Goal: Task Accomplishment & Management: Use online tool/utility

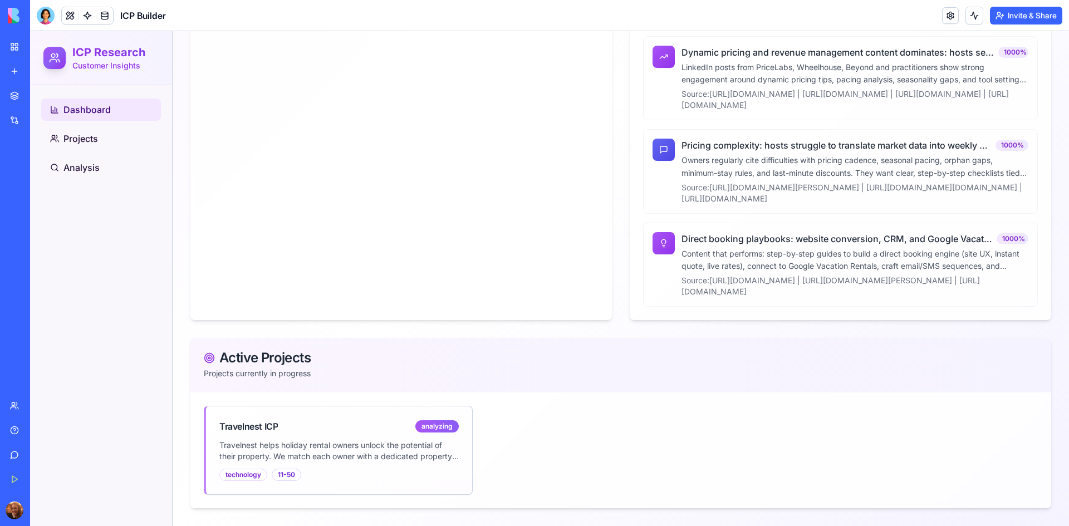
scroll to position [554, 0]
click at [436, 424] on div "analyzing" at bounding box center [436, 426] width 43 height 12
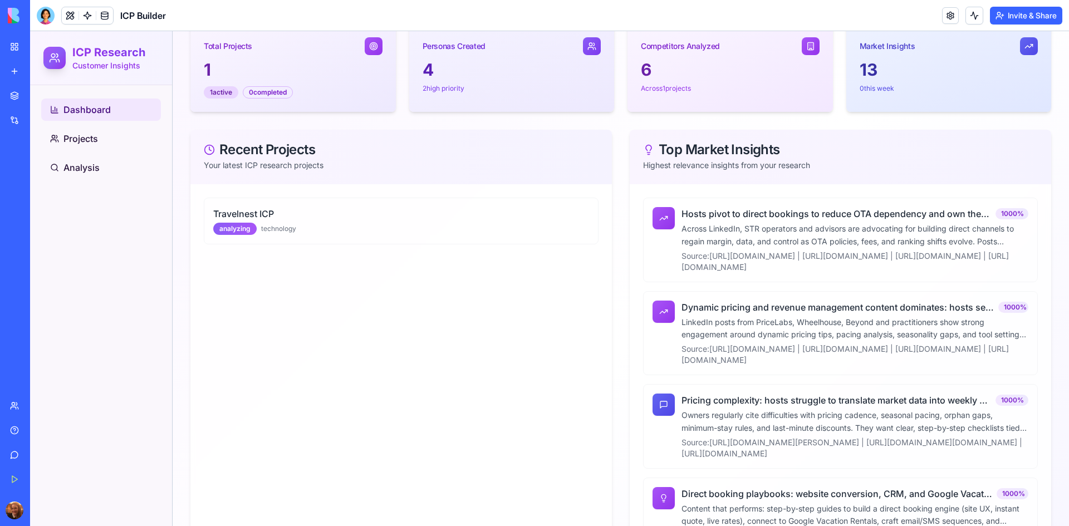
scroll to position [0, 0]
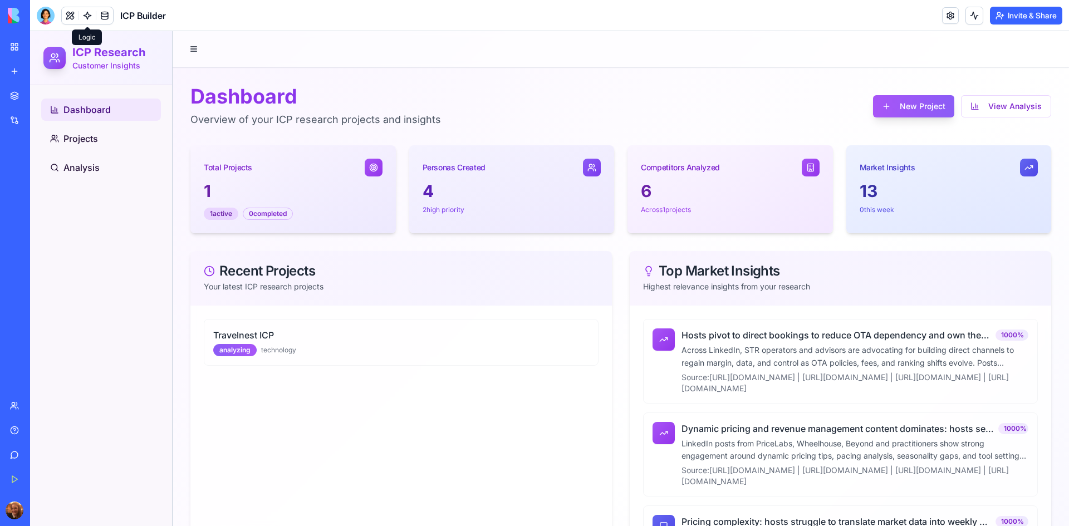
click at [8, 51] on link "My Workspace" at bounding box center [25, 47] width 45 height 22
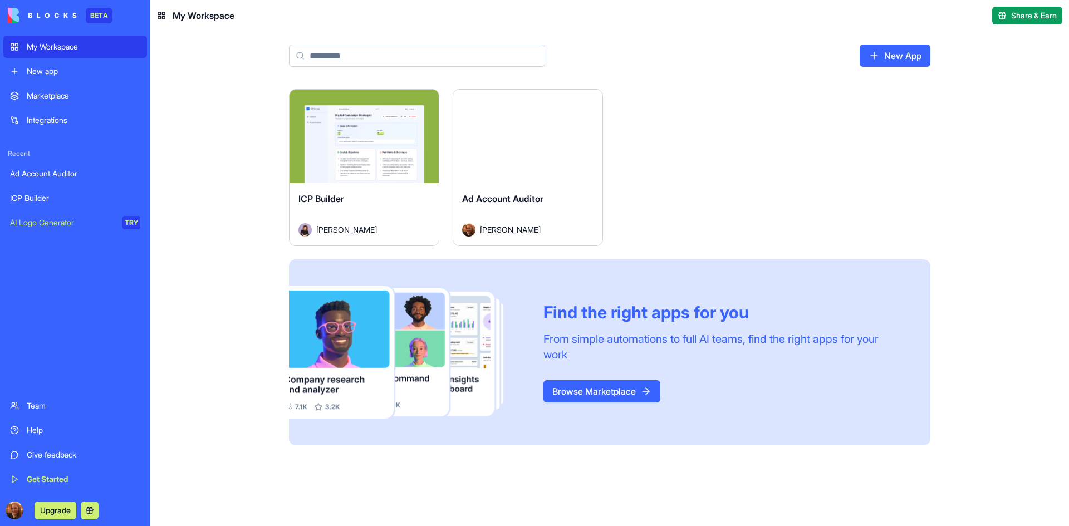
click at [38, 49] on div "My Workspace" at bounding box center [84, 46] width 114 height 11
click at [426, 100] on html "BETA My Workspace New app Marketplace Integrations Recent Ad Account Auditor IC…" at bounding box center [534, 263] width 1069 height 526
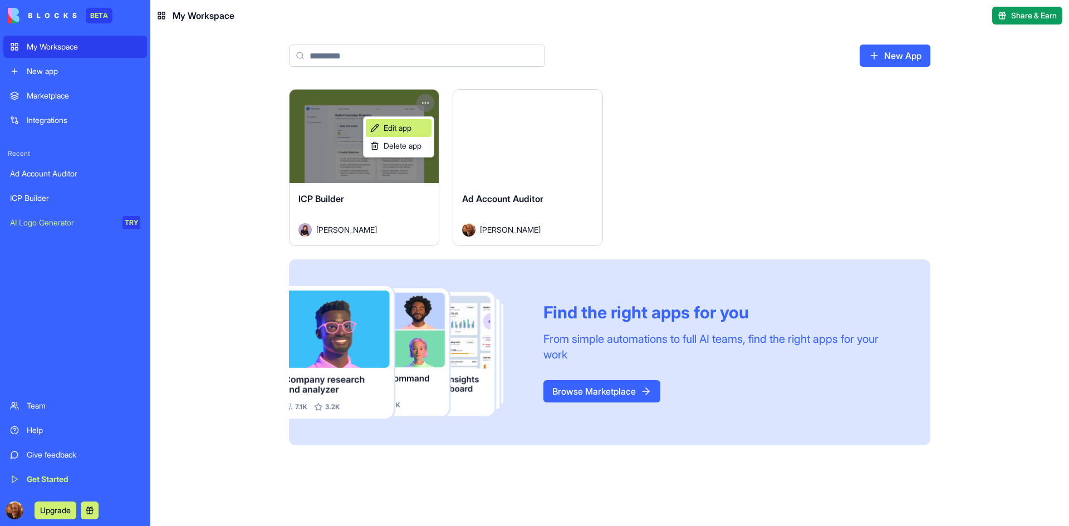
click at [403, 131] on span "Edit app" at bounding box center [398, 127] width 28 height 11
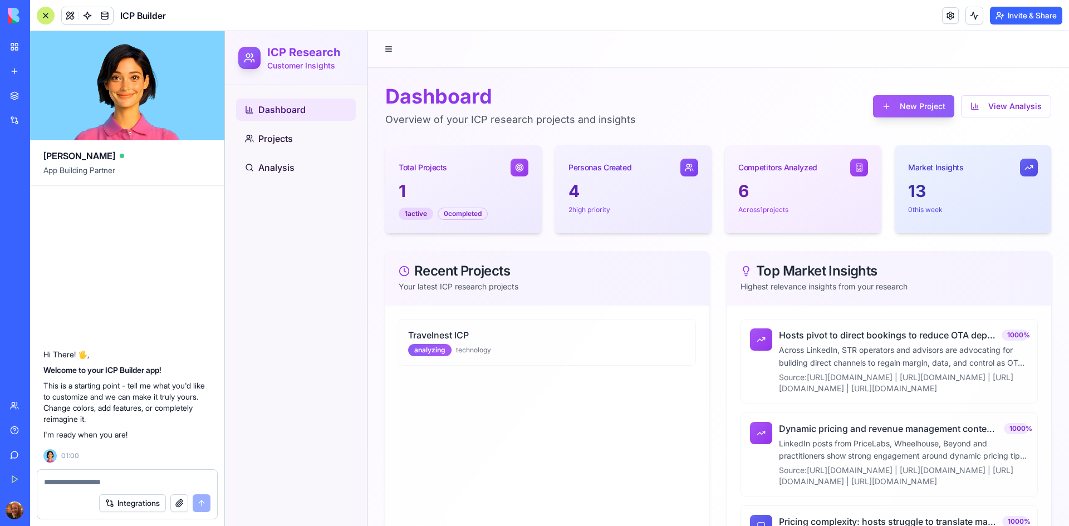
click at [134, 501] on button "Integrations" at bounding box center [132, 503] width 67 height 18
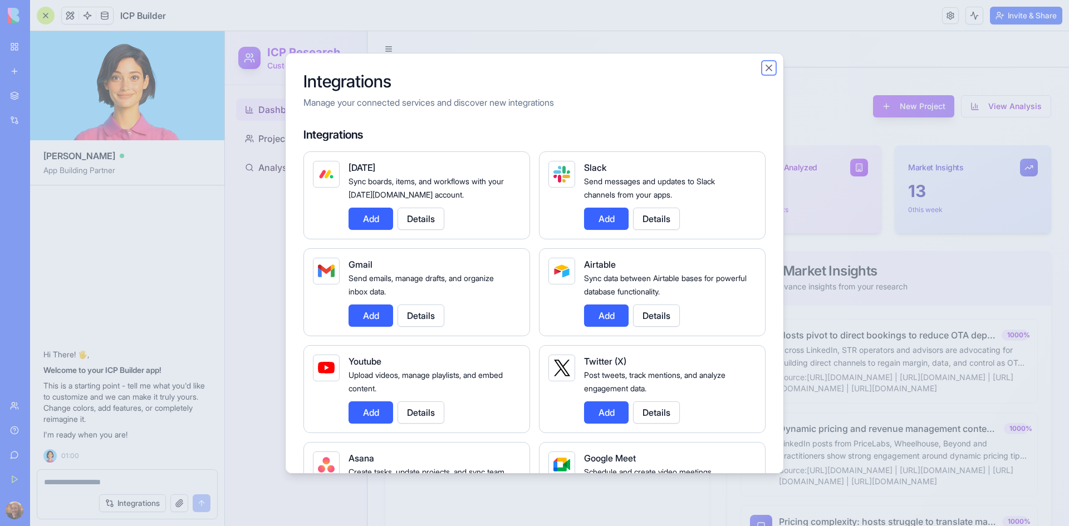
click at [771, 70] on button "Close" at bounding box center [768, 67] width 11 height 11
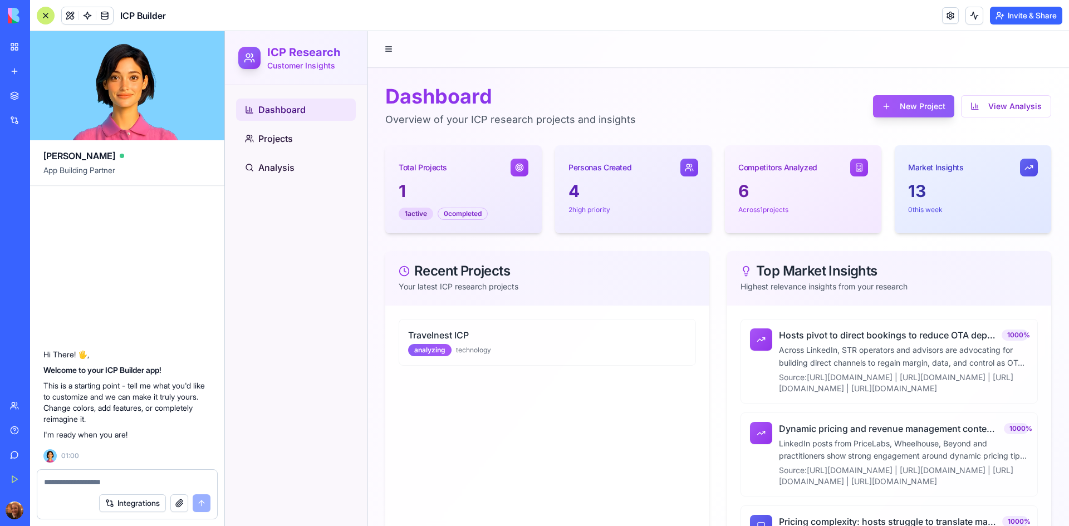
click at [80, 476] on textarea at bounding box center [127, 481] width 166 height 11
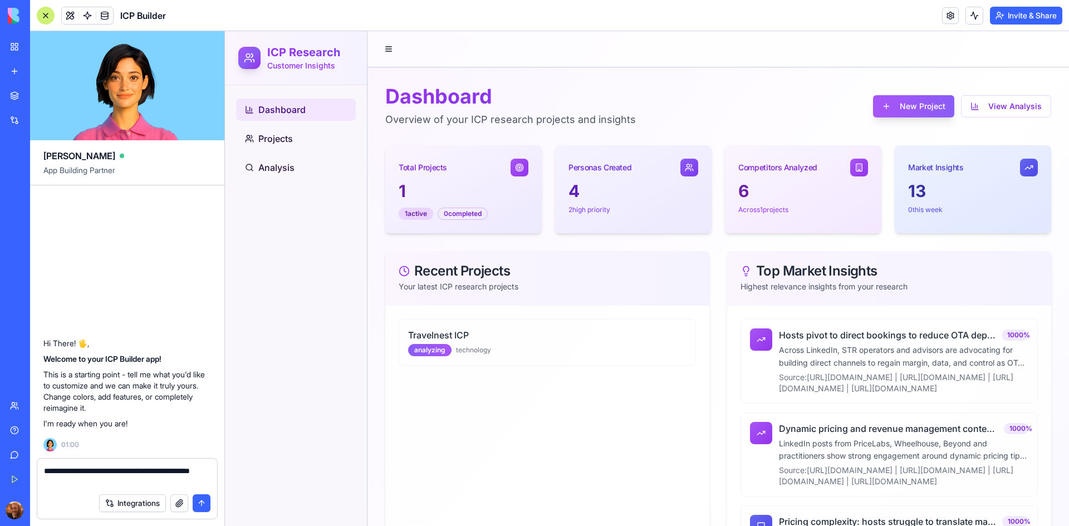
type textarea "**********"
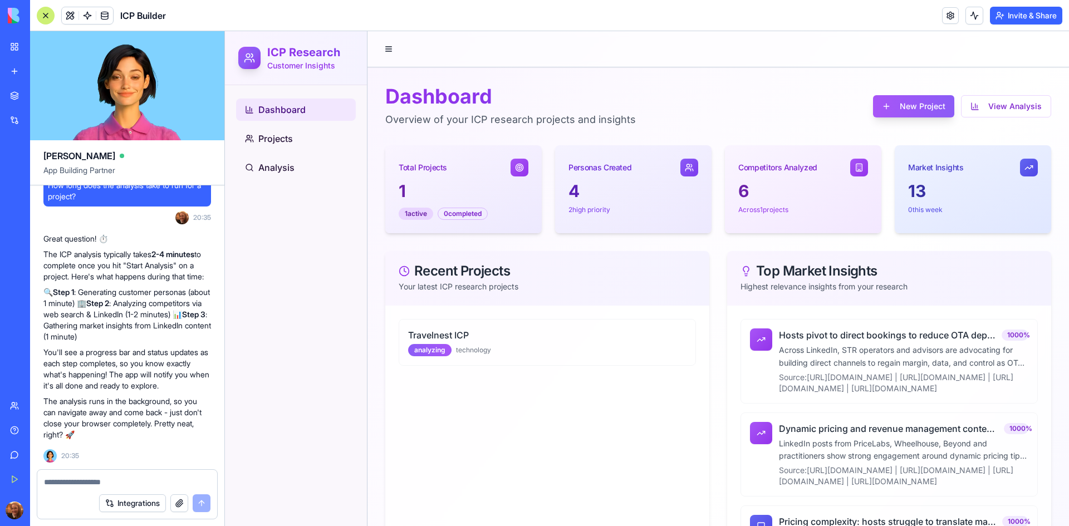
scroll to position [250, 0]
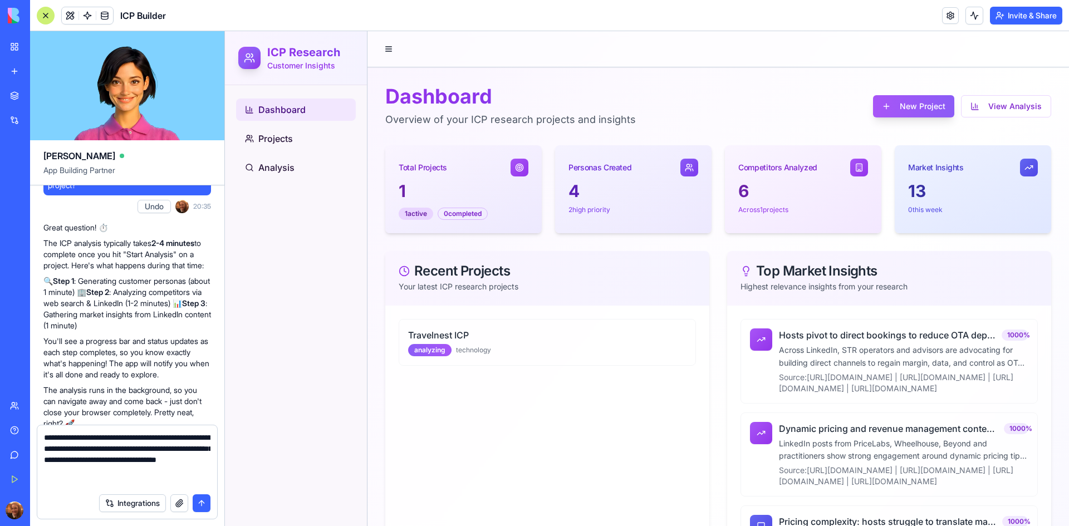
type textarea "**********"
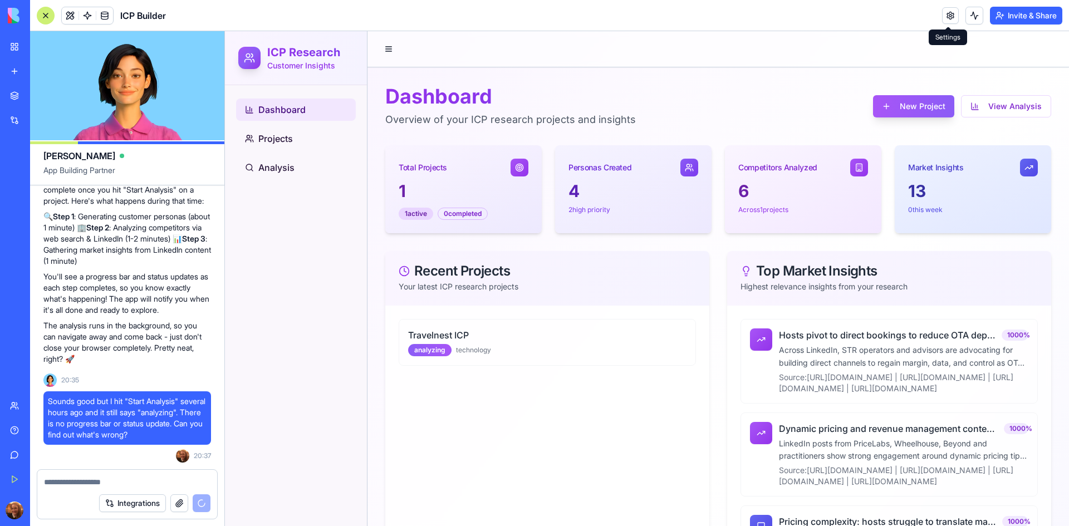
click at [947, 21] on link at bounding box center [950, 15] width 17 height 17
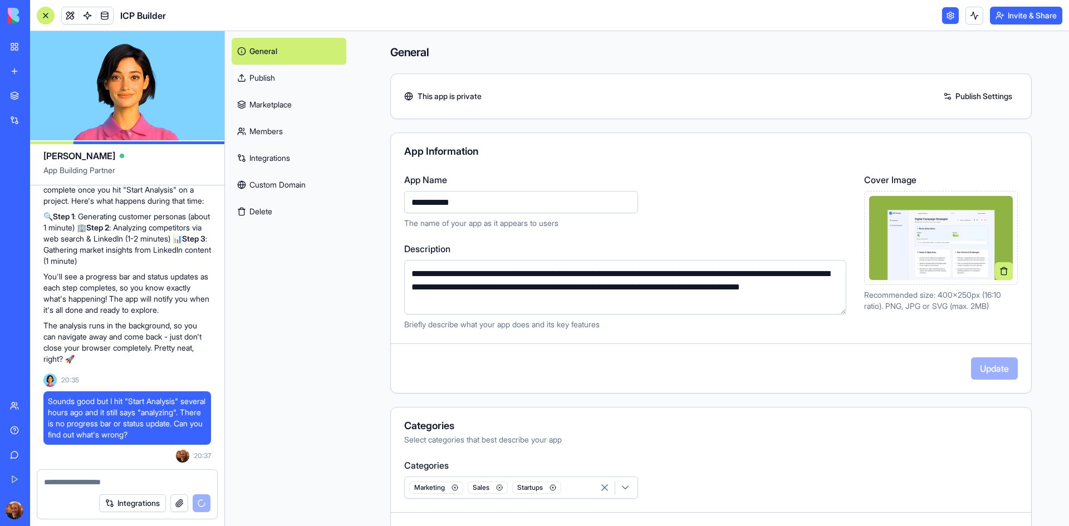
click at [311, 81] on link "Publish" at bounding box center [289, 78] width 115 height 27
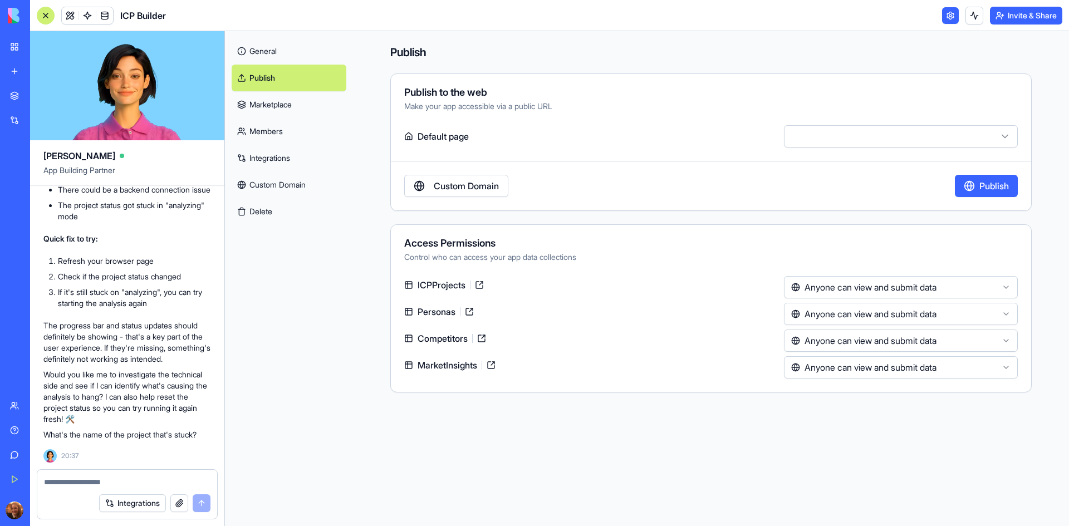
scroll to position [849, 0]
click at [210, 327] on p "The progress bar and status updates should definitely be showing - that's a key…" at bounding box center [127, 342] width 168 height 45
click at [471, 313] on link at bounding box center [469, 312] width 18 height 18
click at [322, 189] on link "Custom Domain" at bounding box center [289, 184] width 115 height 27
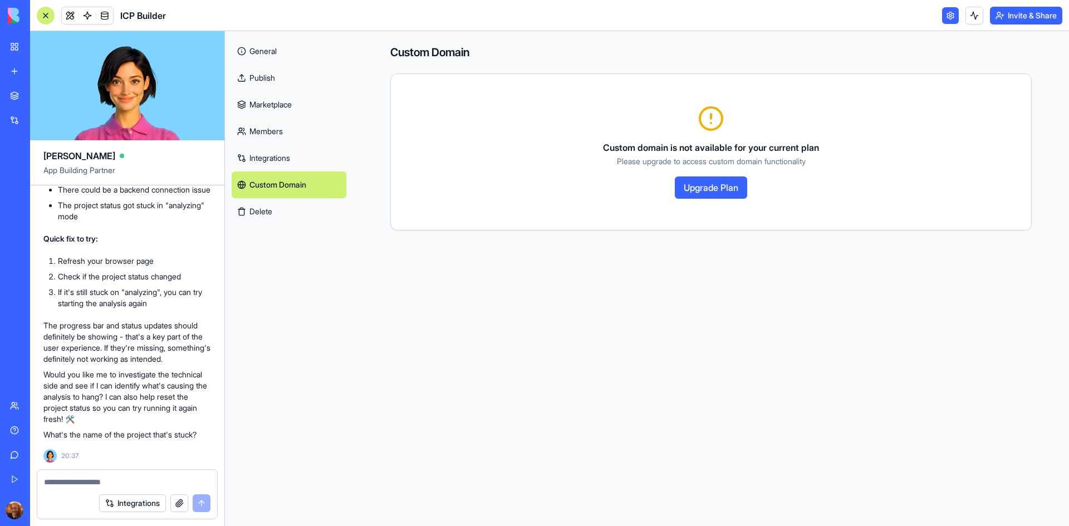
click at [262, 56] on link "General" at bounding box center [289, 51] width 115 height 27
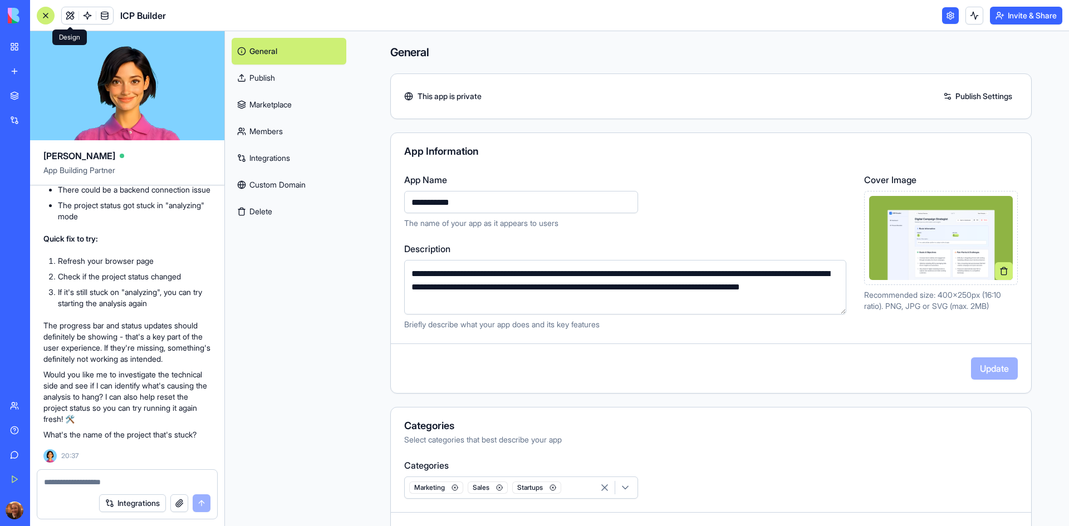
click at [70, 14] on link at bounding box center [70, 15] width 17 height 17
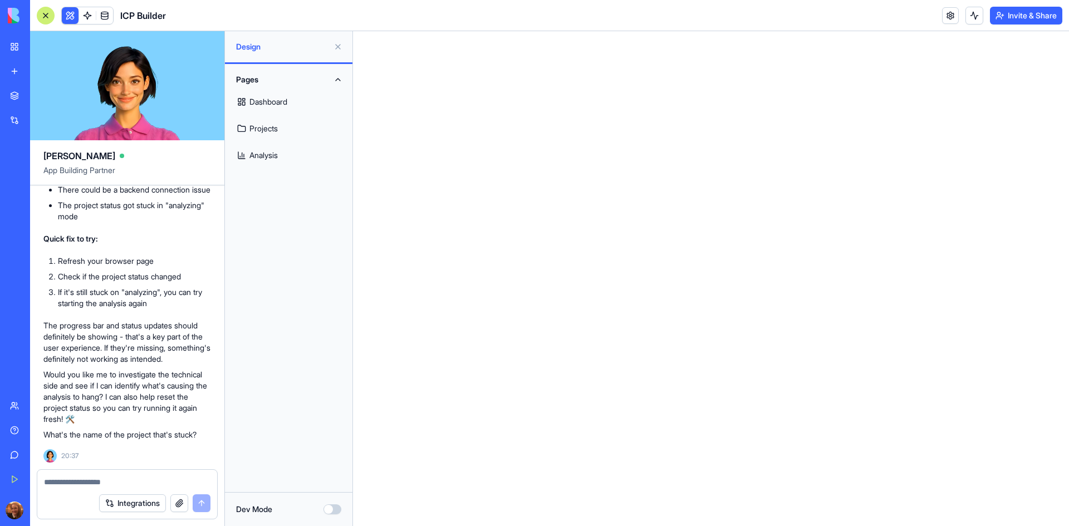
click at [288, 99] on link "Dashboard" at bounding box center [289, 102] width 114 height 27
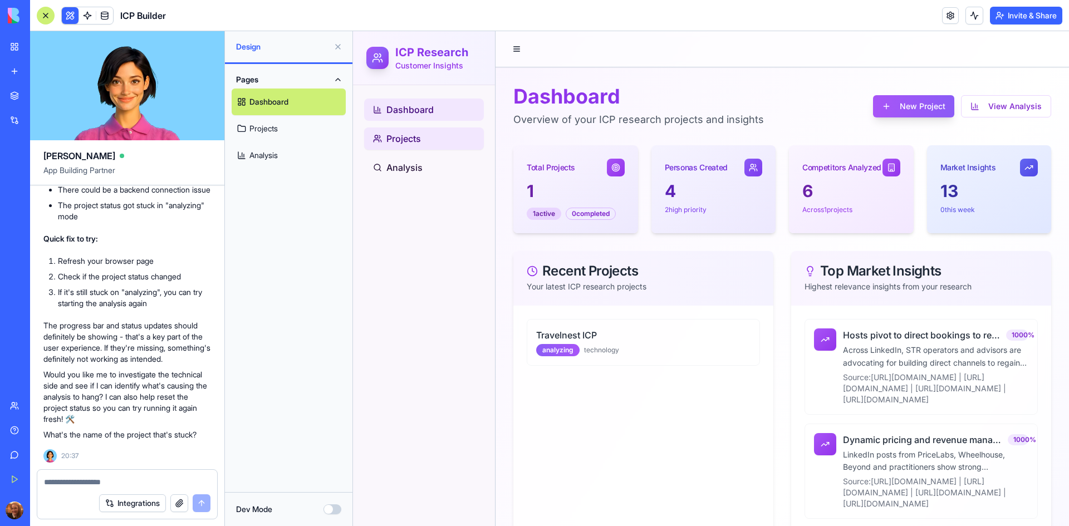
click at [397, 144] on span "Projects" at bounding box center [403, 138] width 35 height 13
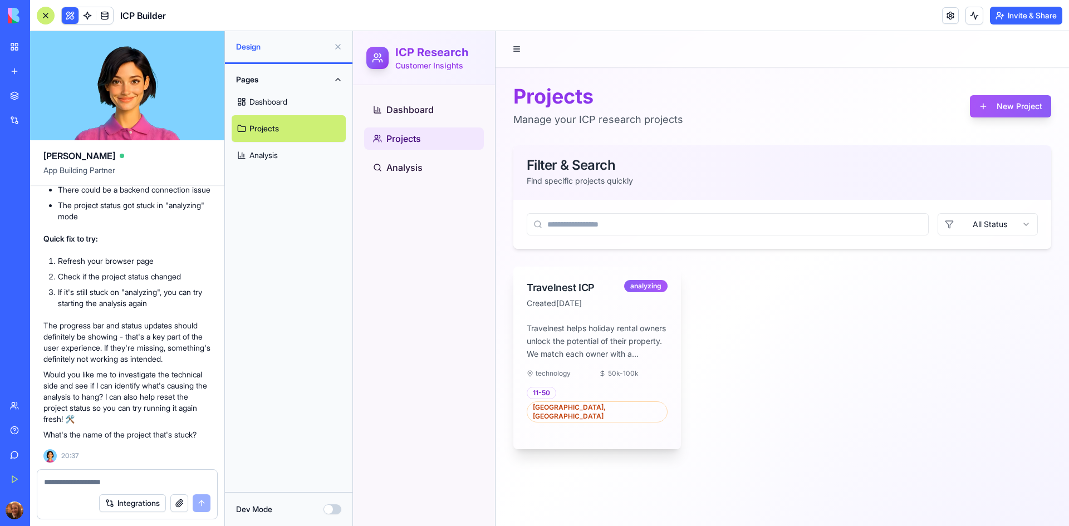
click at [585, 294] on div "Travelnest ICP" at bounding box center [575, 288] width 97 height 16
click at [649, 286] on div "analyzing" at bounding box center [645, 286] width 43 height 12
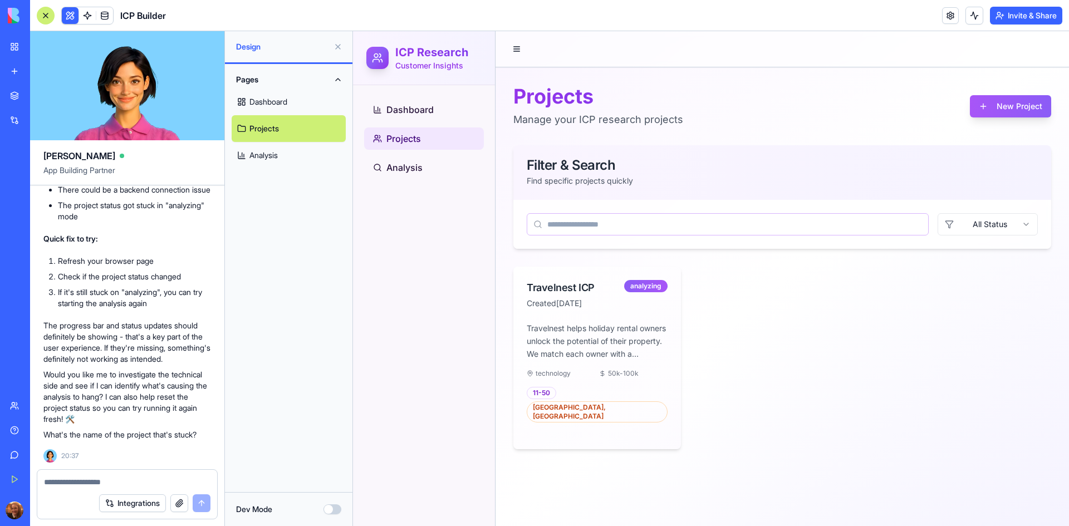
click at [681, 226] on input at bounding box center [728, 224] width 402 height 22
click at [106, 477] on textarea at bounding box center [127, 481] width 166 height 11
type textarea "*"
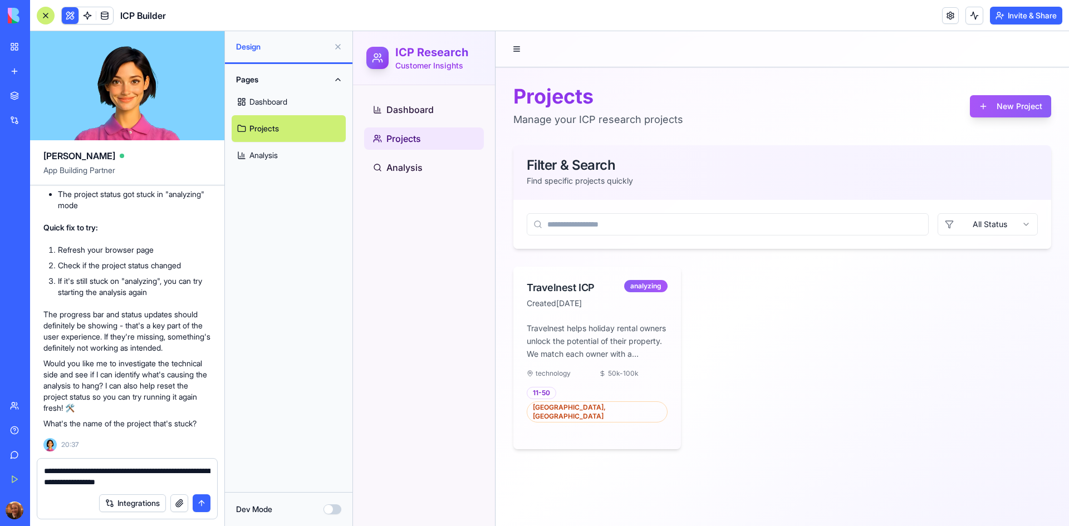
type textarea "**********"
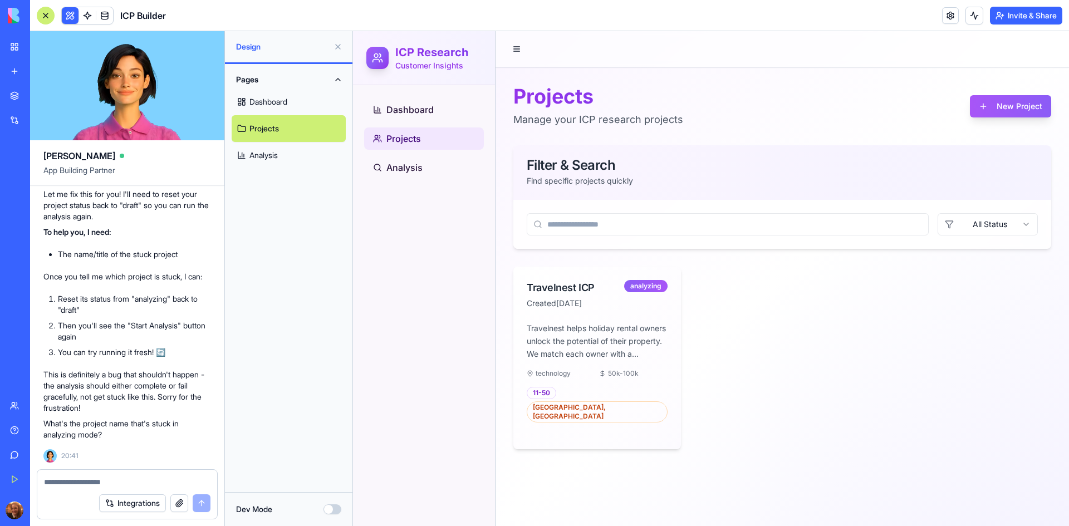
scroll to position [1346, 0]
click at [104, 480] on textarea at bounding box center [127, 481] width 166 height 11
type textarea "**********"
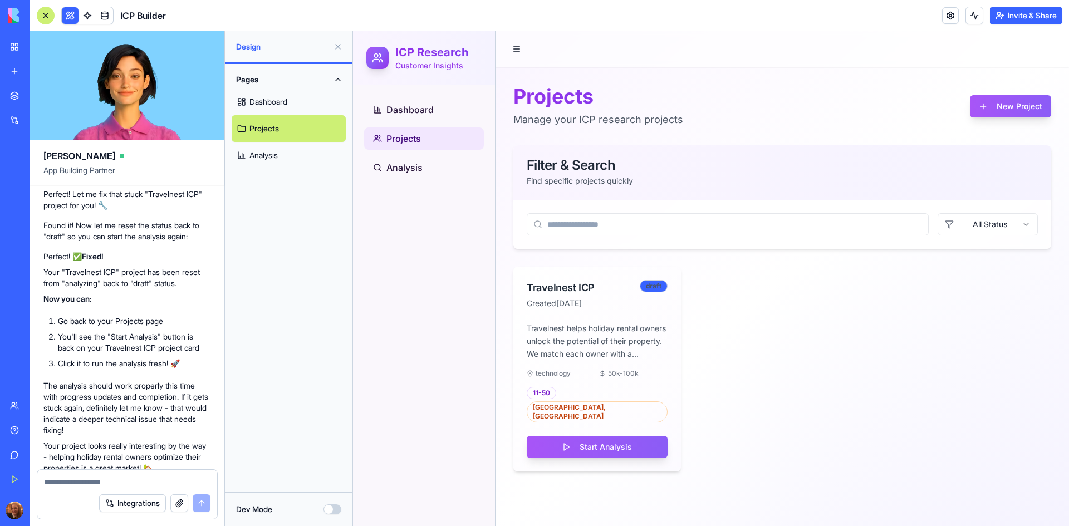
scroll to position [1805, 0]
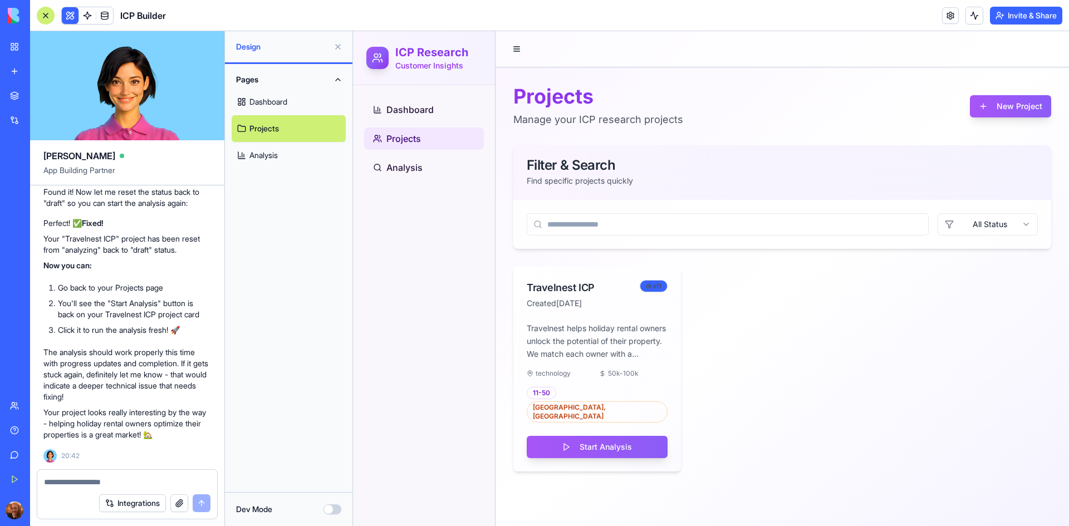
click at [190, 220] on p "Perfect! ✅ Fixed!" at bounding box center [127, 223] width 168 height 11
click at [205, 336] on li "Click it to run the analysis fresh! 🚀" at bounding box center [134, 330] width 153 height 11
click at [600, 436] on button "Start Analysis" at bounding box center [597, 447] width 141 height 22
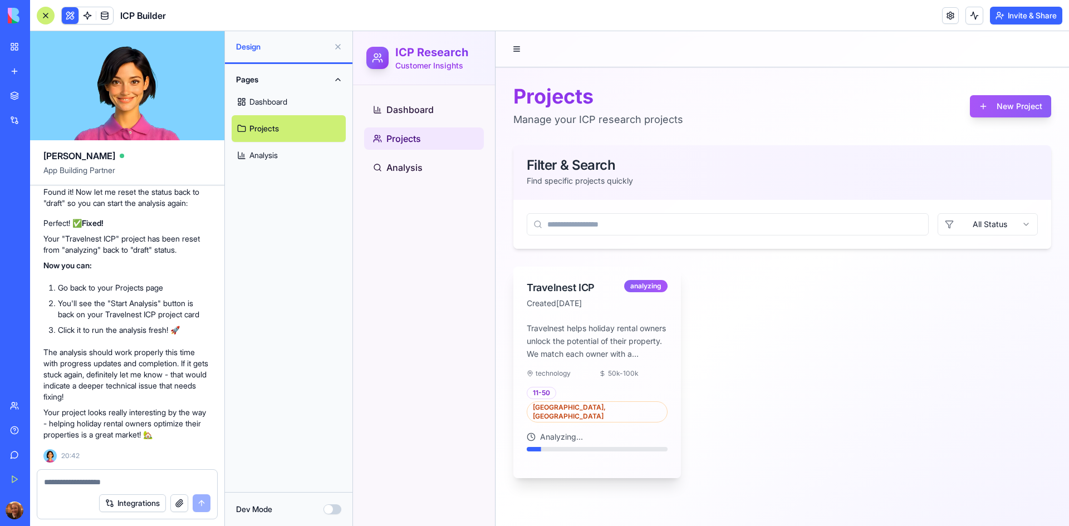
click at [337, 46] on button at bounding box center [338, 47] width 18 height 18
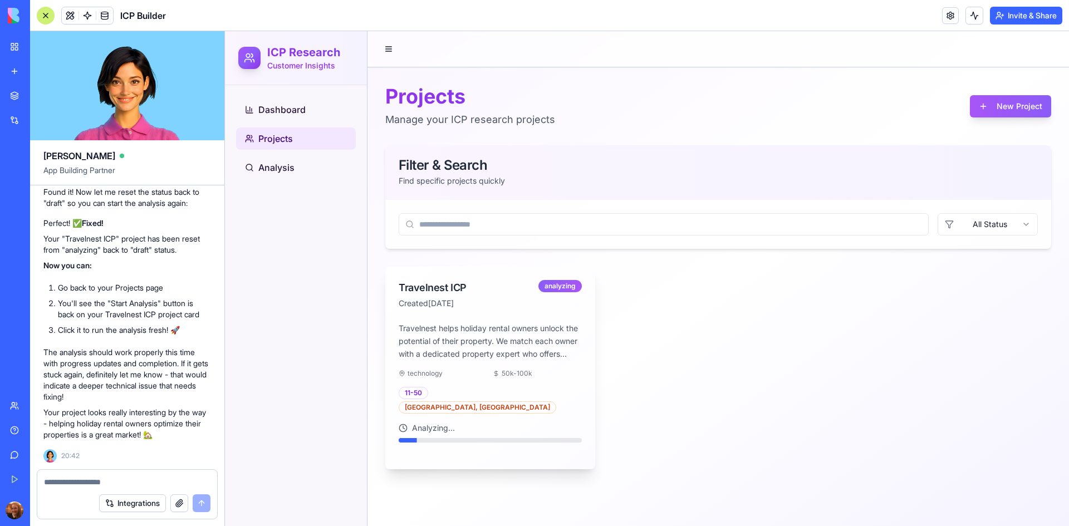
click at [117, 480] on textarea at bounding box center [127, 481] width 166 height 11
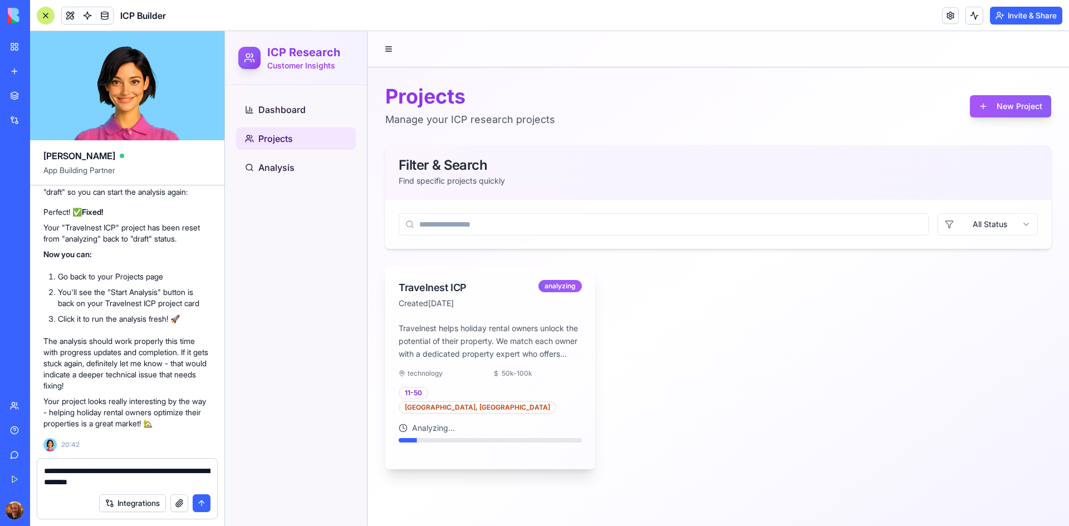
type textarea "**********"
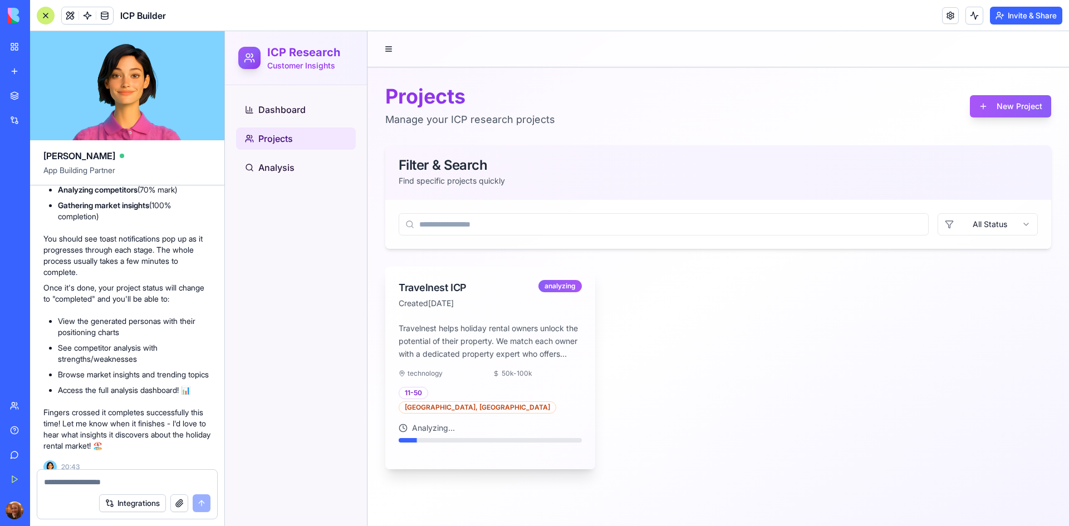
scroll to position [2355, 0]
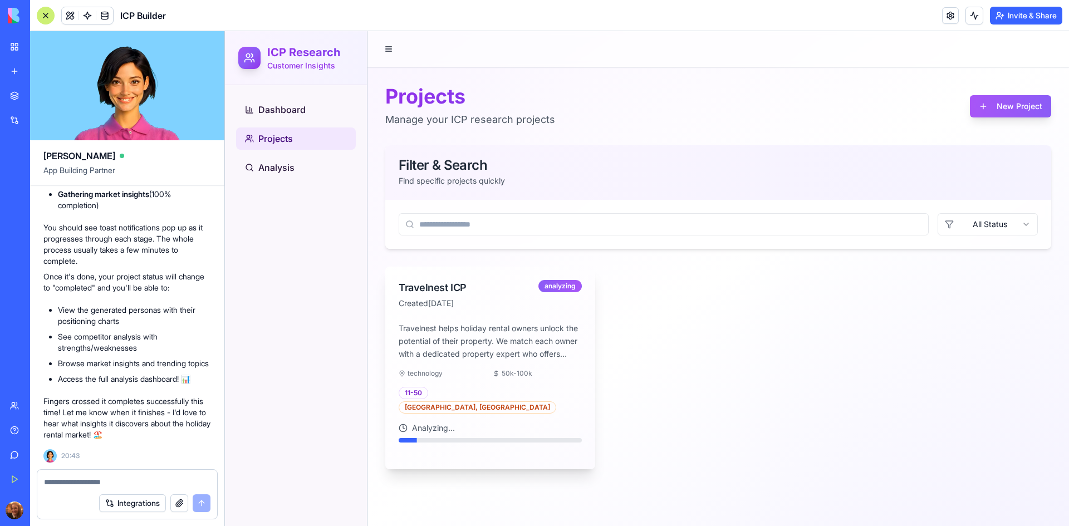
click at [204, 243] on p "You should see toast notifications pop up as it progresses through each stage. …" at bounding box center [127, 244] width 168 height 45
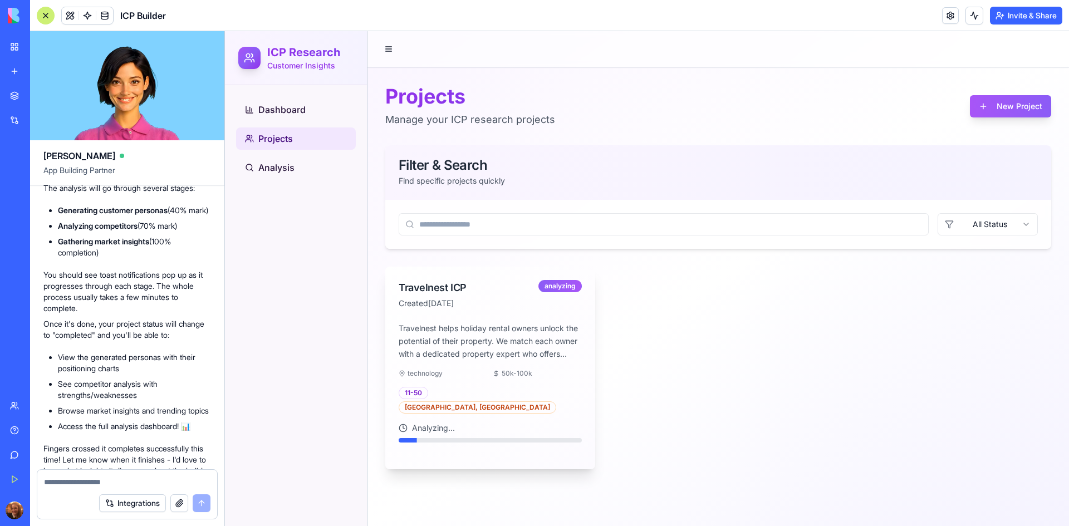
scroll to position [2199, 0]
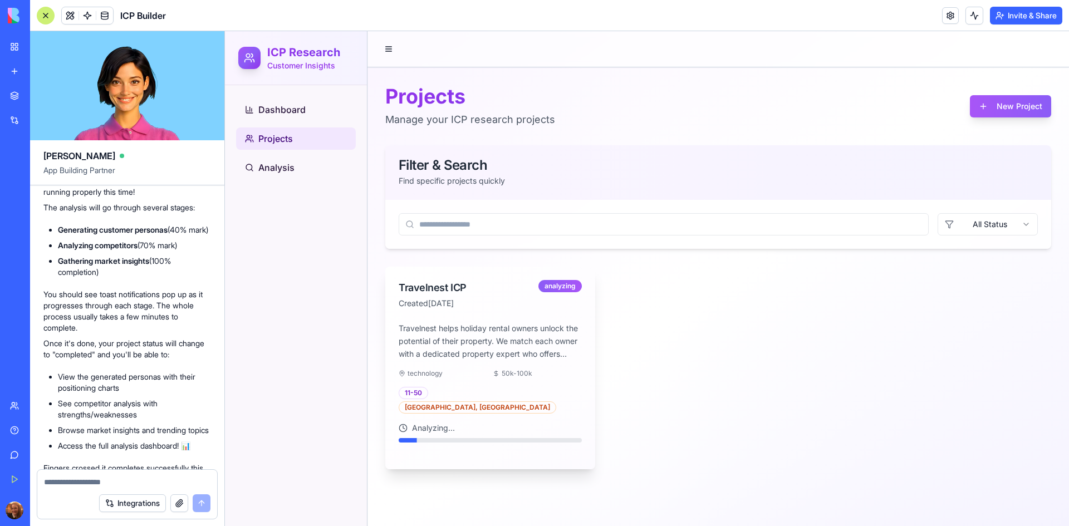
click at [195, 278] on li "Gathering market insights (100% completion)" at bounding box center [134, 266] width 153 height 22
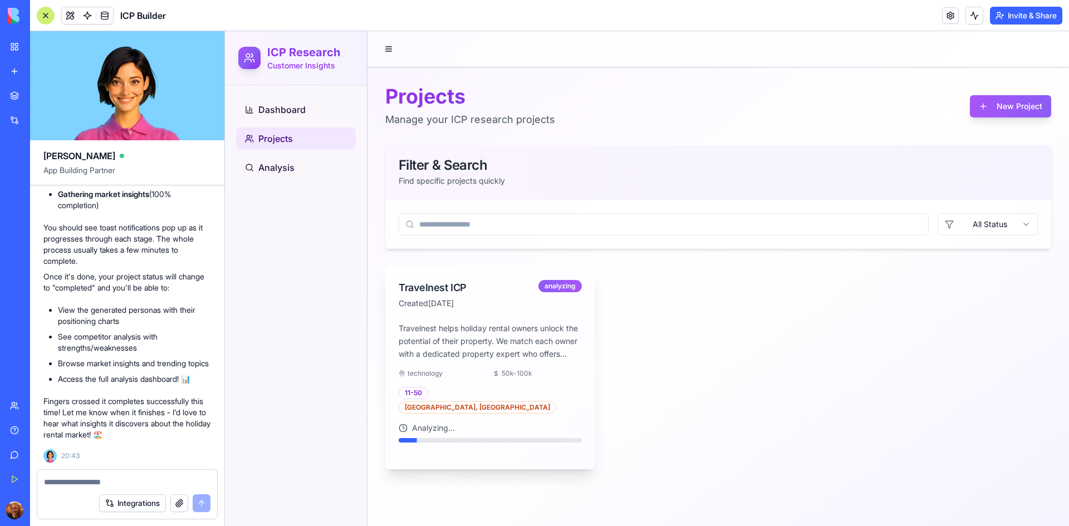
scroll to position [2355, 0]
click at [112, 481] on textarea at bounding box center [127, 481] width 166 height 11
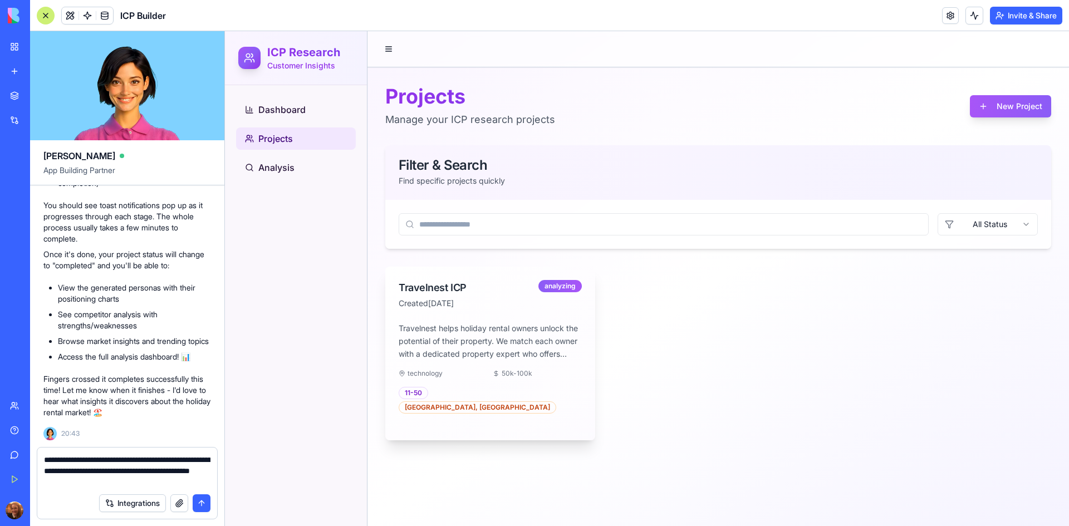
type textarea "**********"
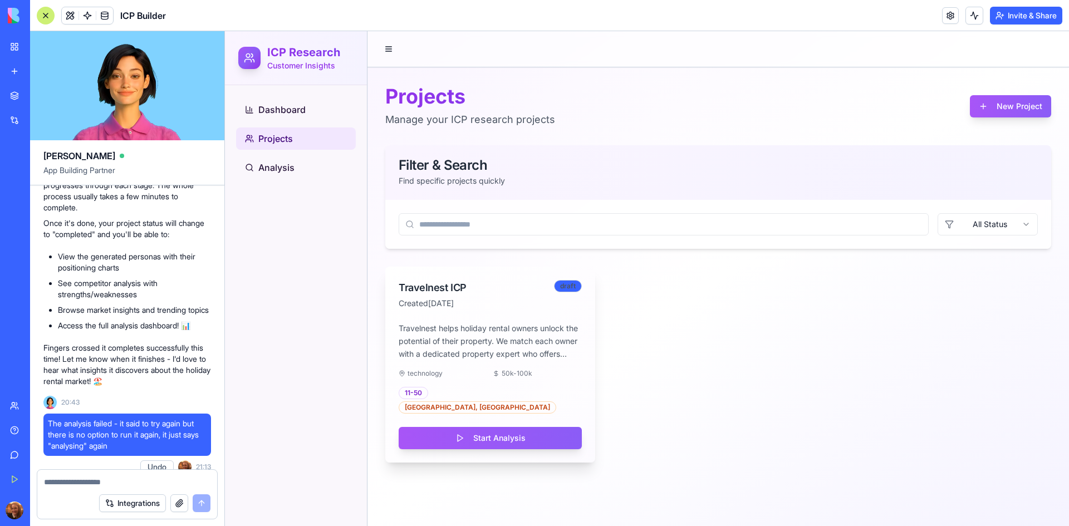
scroll to position [2820, 0]
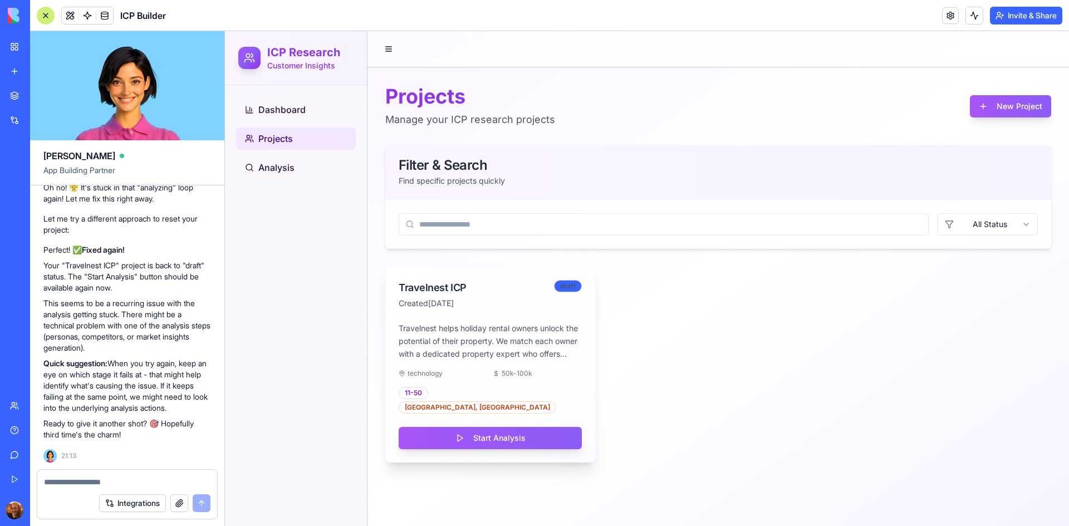
click at [201, 260] on p "Your "Travelnest ICP" project is back to "draft" status. The "Start Analysis" b…" at bounding box center [127, 276] width 168 height 33
click at [537, 429] on button "Start Analysis" at bounding box center [490, 438] width 183 height 22
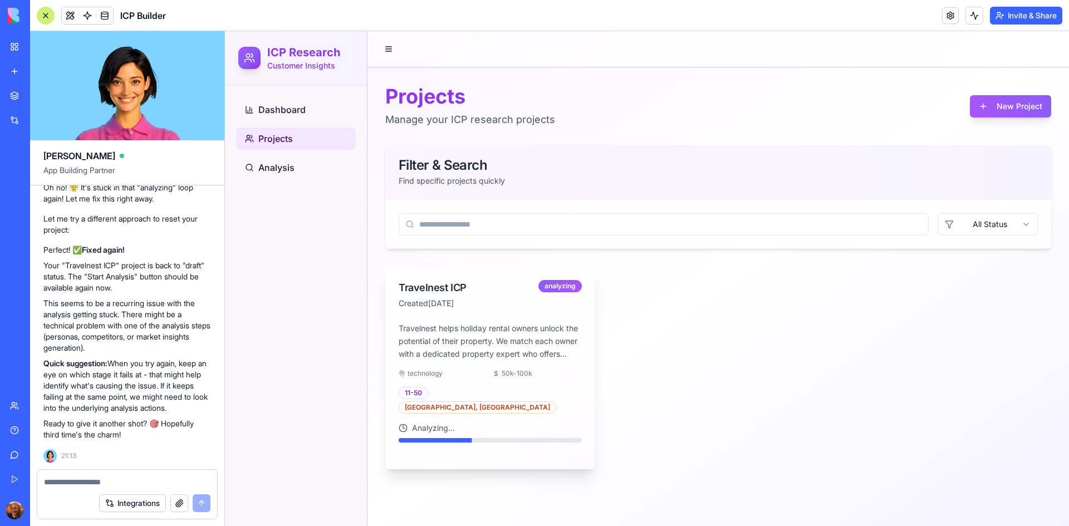
click at [111, 479] on textarea at bounding box center [127, 481] width 166 height 11
paste textarea "*"
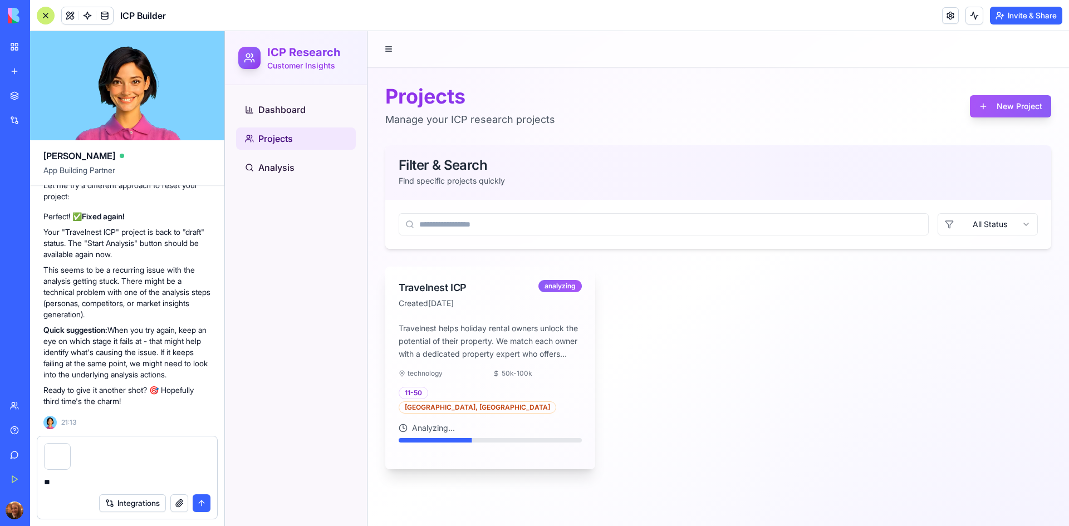
type textarea "*"
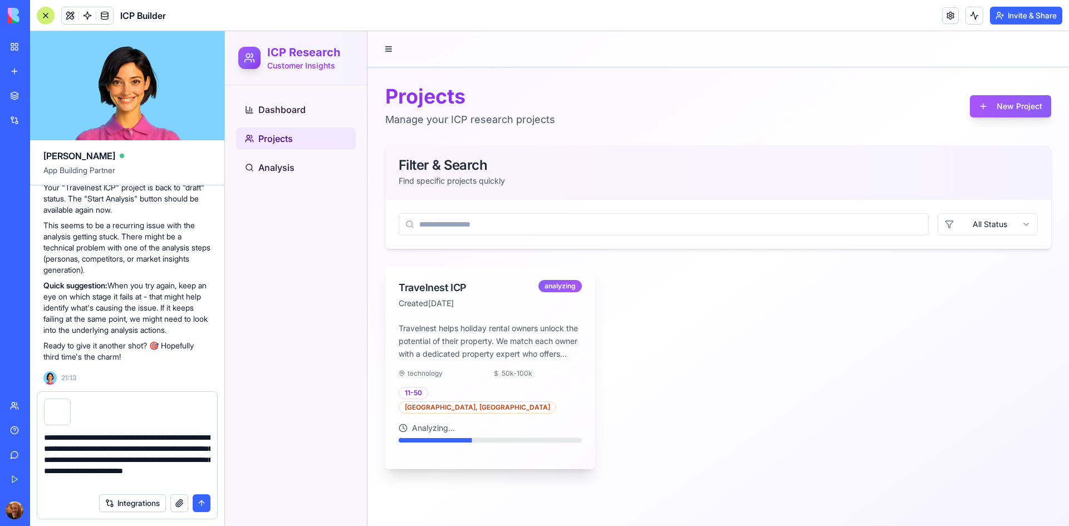
type textarea "**********"
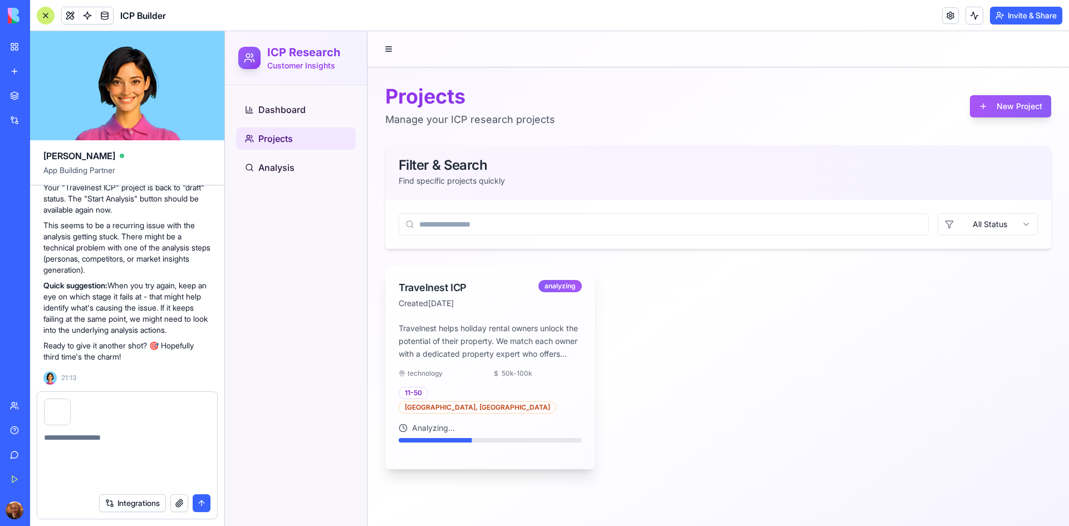
scroll to position [2938, 0]
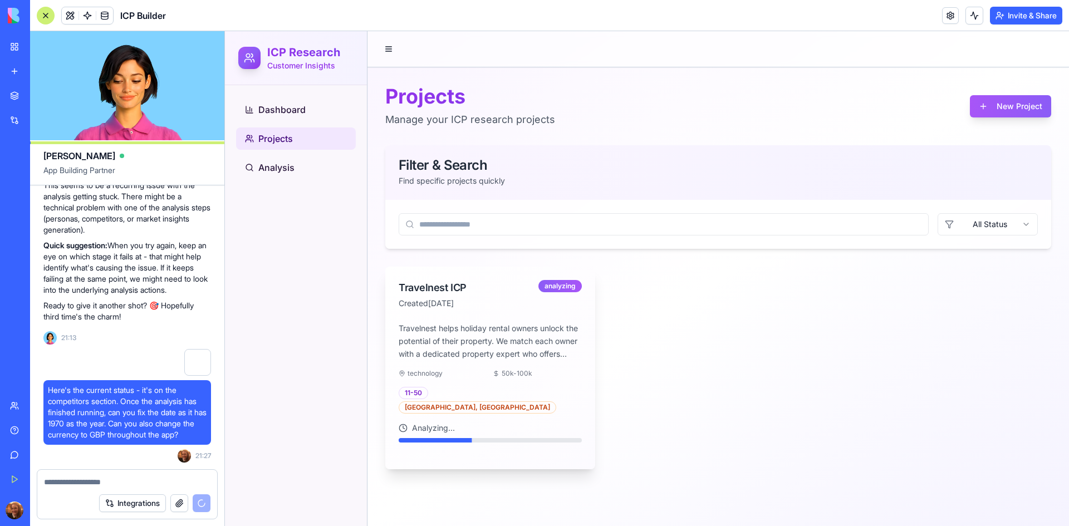
click at [533, 266] on div "Projects Manage your ICP research projects New Project Filter & Search Find spe…" at bounding box center [717, 277] width 701 height 420
click at [549, 287] on div "analyzing" at bounding box center [559, 286] width 43 height 12
click at [449, 290] on div "Travelnest ICP" at bounding box center [469, 288] width 140 height 16
click at [456, 422] on div "Analyzing..." at bounding box center [490, 432] width 183 height 20
click at [438, 422] on span "Analyzing..." at bounding box center [433, 427] width 43 height 11
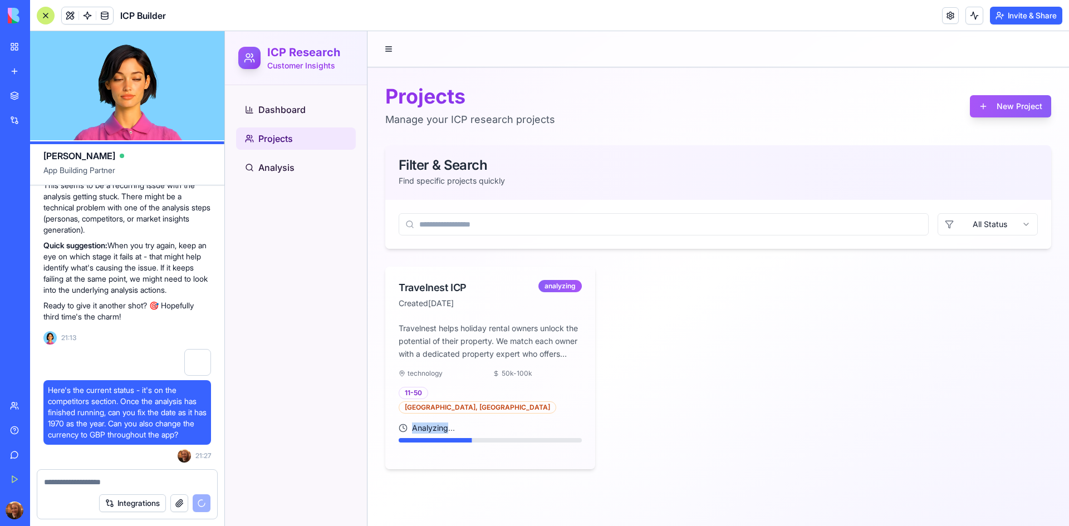
click at [438, 422] on span "Analyzing..." at bounding box center [433, 427] width 43 height 11
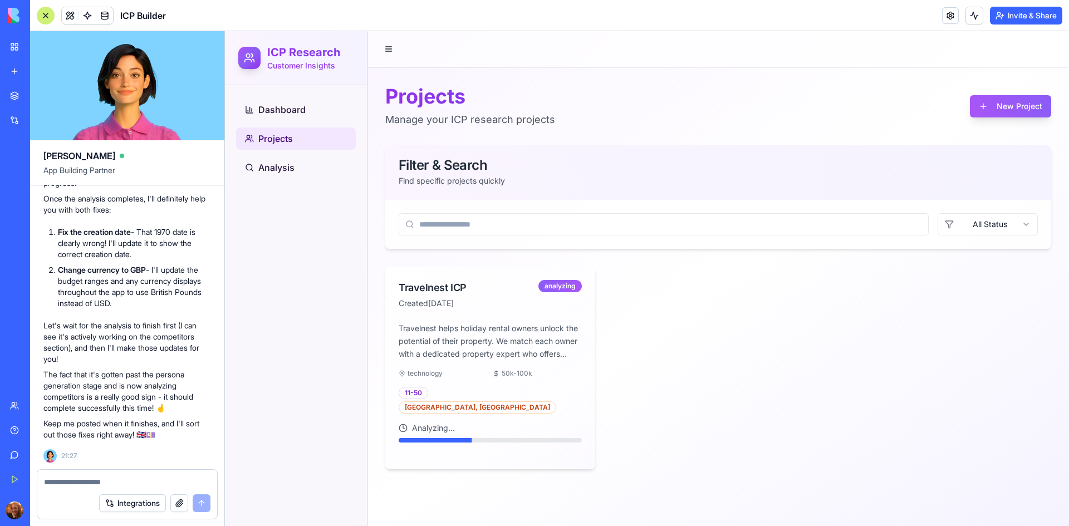
scroll to position [3354, 0]
click at [523, 423] on div "Analyzing..." at bounding box center [490, 432] width 183 height 20
click at [143, 477] on textarea at bounding box center [127, 481] width 166 height 11
paste textarea "*"
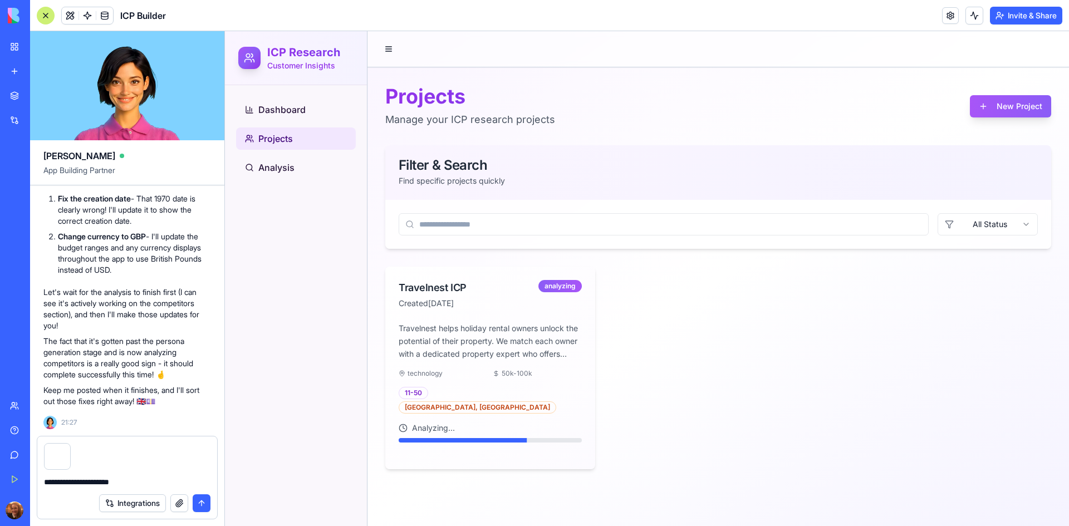
type textarea "**********"
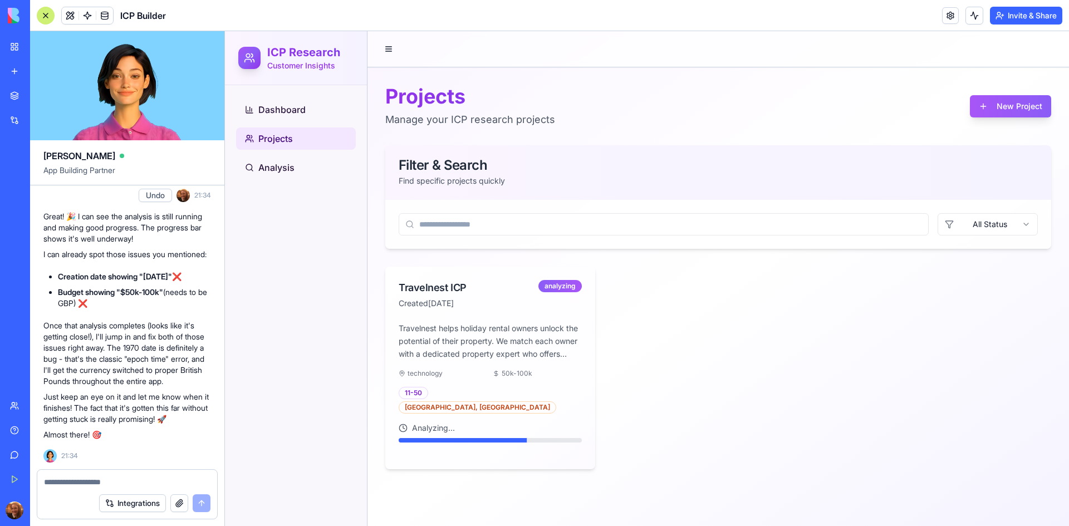
scroll to position [3811, 0]
click at [210, 226] on div "Great! 🎉 I can see the analysis is still running and making good progress. The …" at bounding box center [127, 325] width 168 height 229
click at [121, 479] on textarea at bounding box center [127, 481] width 166 height 11
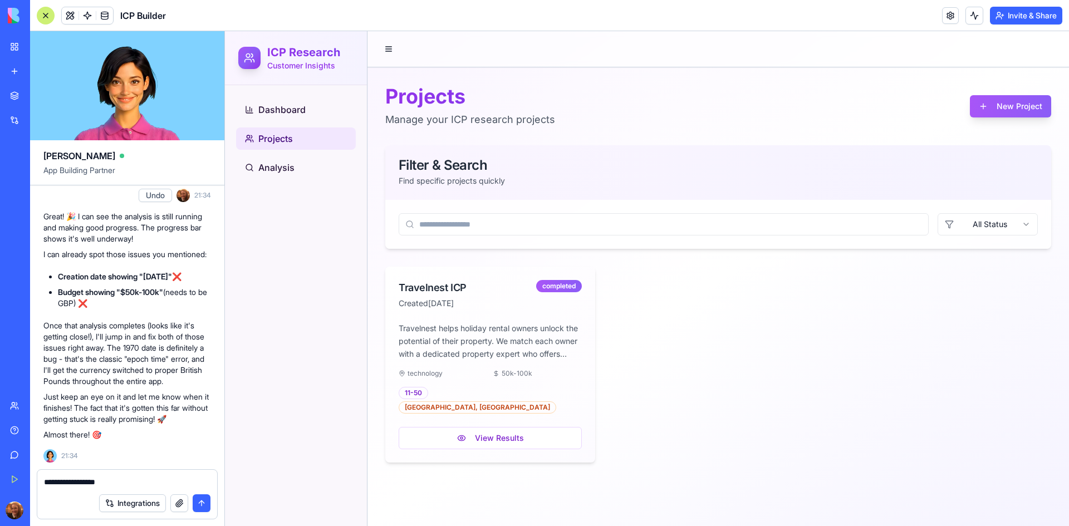
type textarea "**********"
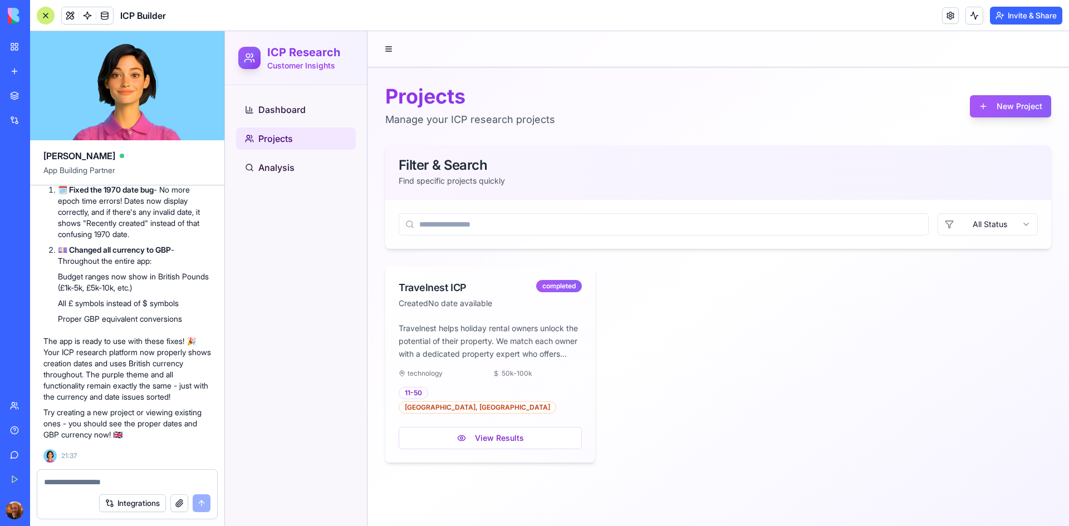
scroll to position [4470, 0]
click at [199, 242] on ol "🗓️ Fixed the 1970 date bug - No more epoch time errors! Dates now display corre…" at bounding box center [127, 254] width 168 height 140
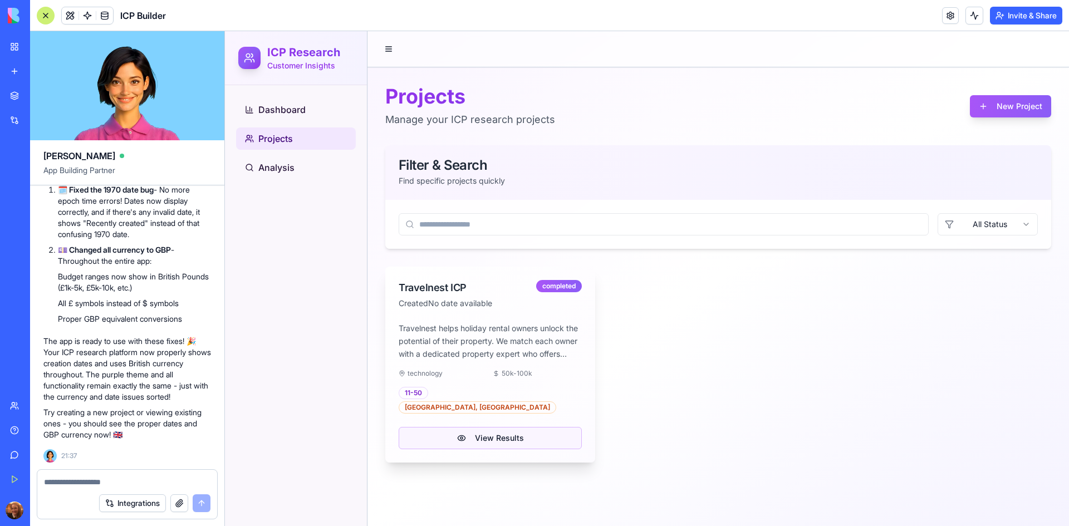
click at [487, 428] on button "View Results" at bounding box center [490, 438] width 183 height 22
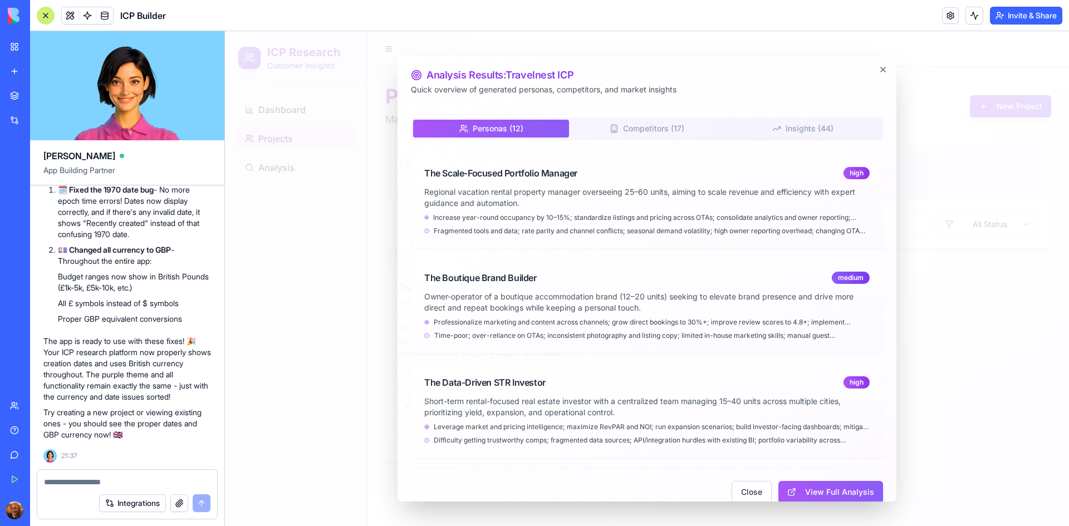
scroll to position [15, 0]
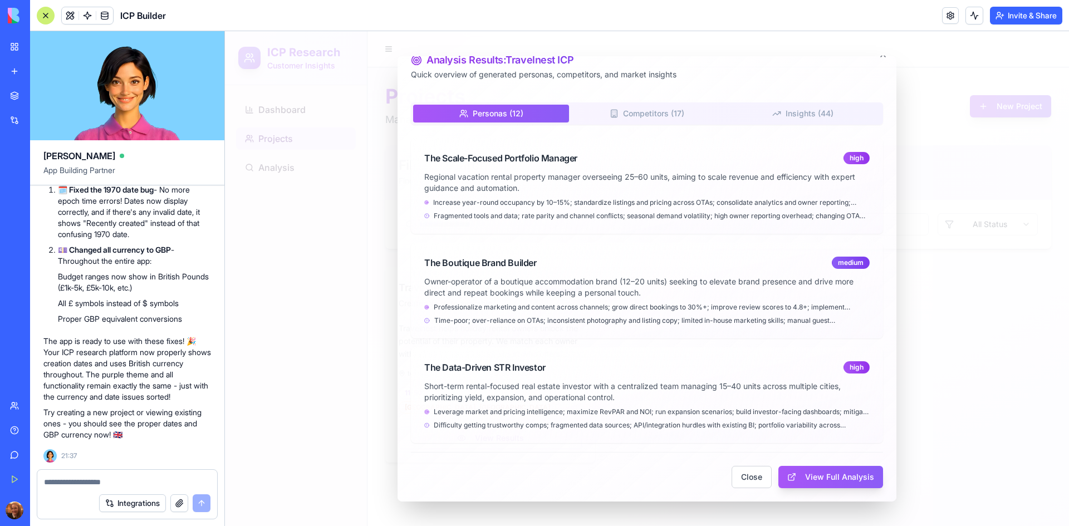
click at [673, 121] on button "Competitors ( 17 )" at bounding box center [647, 113] width 156 height 18
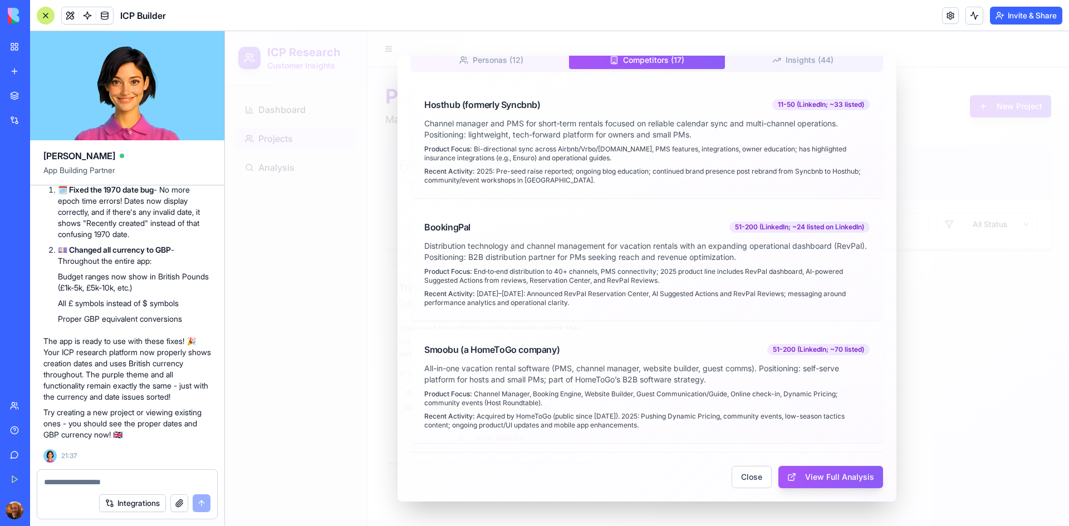
scroll to position [0, 0]
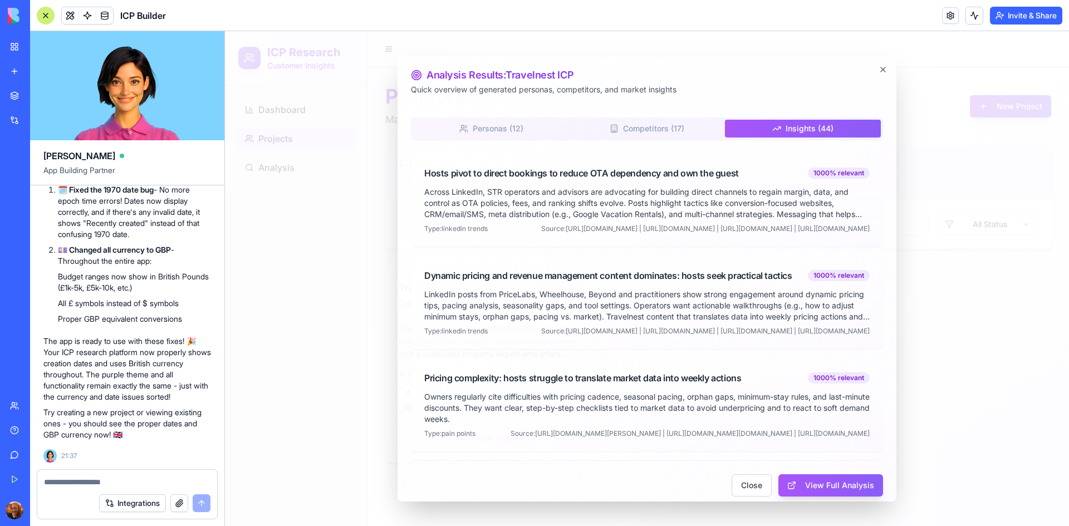
click at [800, 131] on button "Insights ( 44 )" at bounding box center [803, 128] width 156 height 18
click at [134, 483] on textarea at bounding box center [127, 481] width 166 height 11
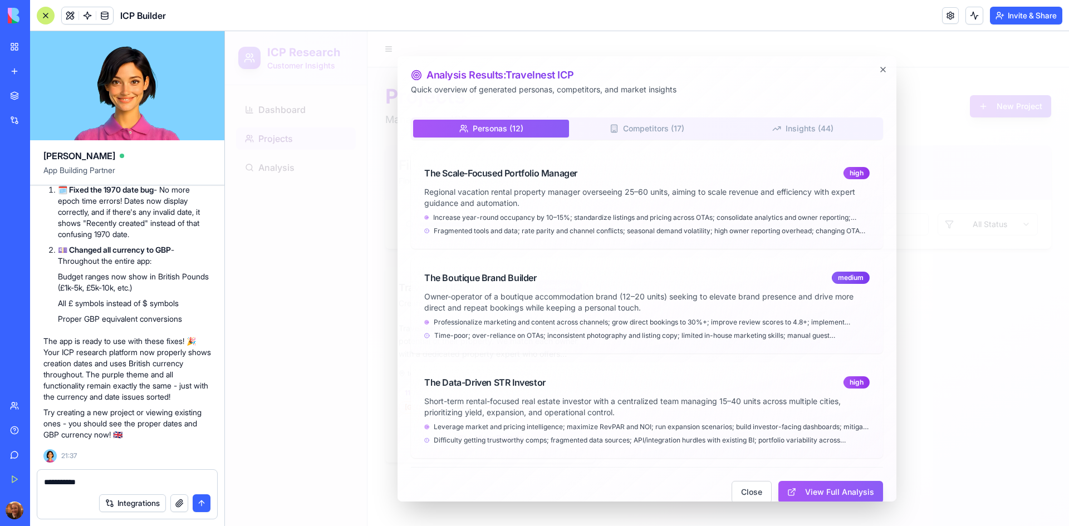
click at [522, 123] on button "Personas ( 12 )" at bounding box center [491, 128] width 156 height 18
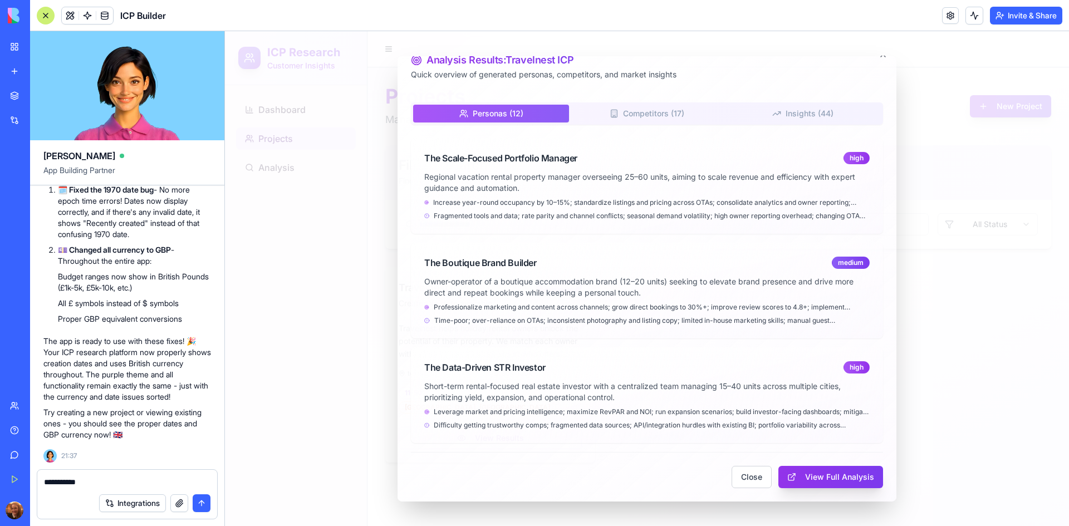
click at [817, 482] on button "View Full Analysis" at bounding box center [830, 476] width 105 height 22
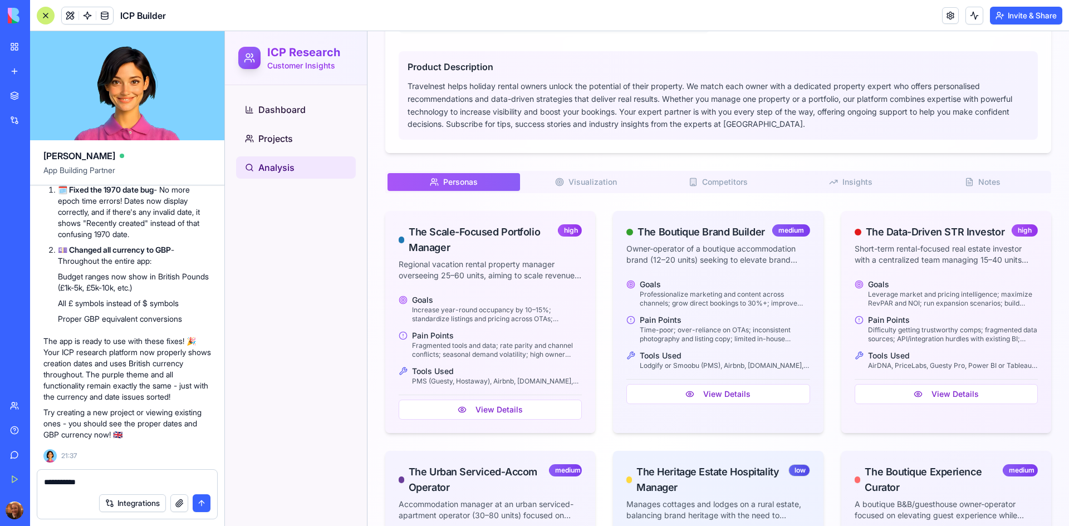
scroll to position [681, 0]
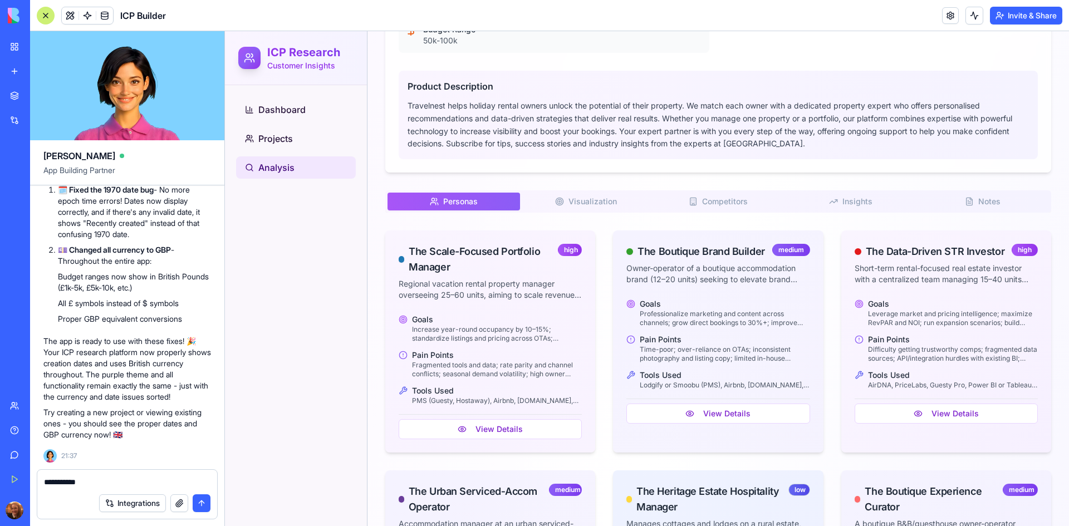
click at [626, 198] on button "Visualization V" at bounding box center [586, 202] width 132 height 18
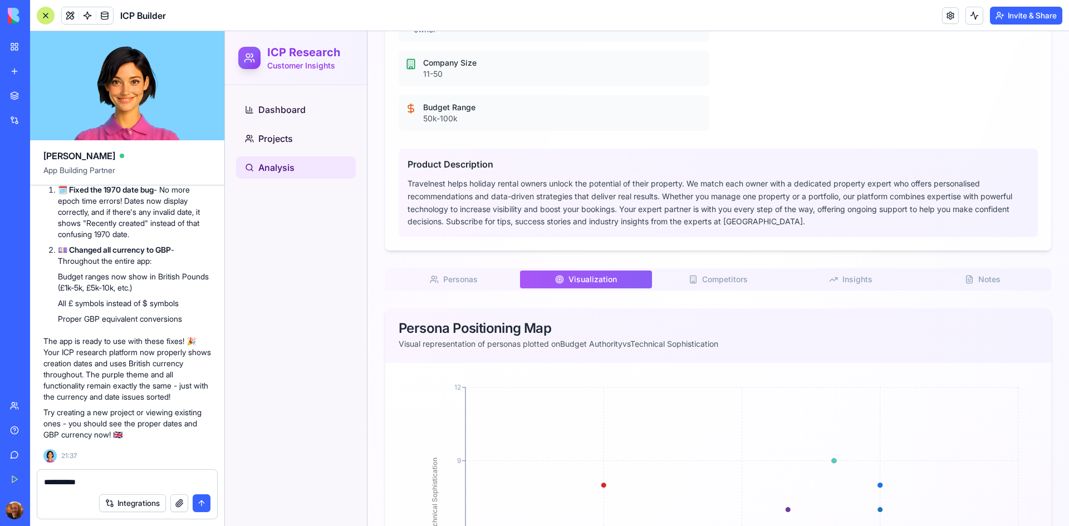
scroll to position [647, 0]
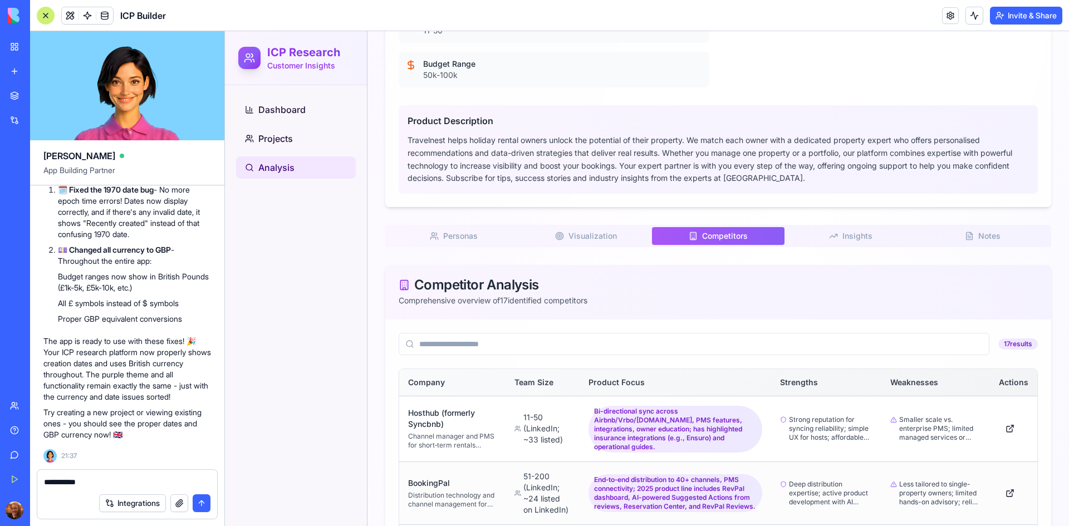
click at [741, 238] on span "Competitors" at bounding box center [725, 235] width 46 height 11
click at [842, 234] on span "Insights" at bounding box center [857, 235] width 30 height 11
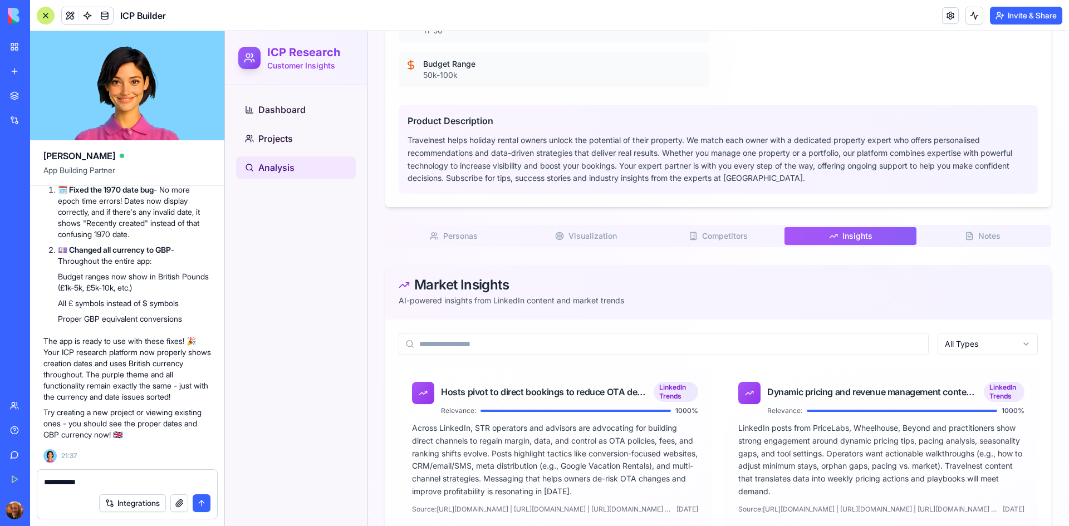
click at [954, 239] on button "Notes N" at bounding box center [982, 236] width 132 height 18
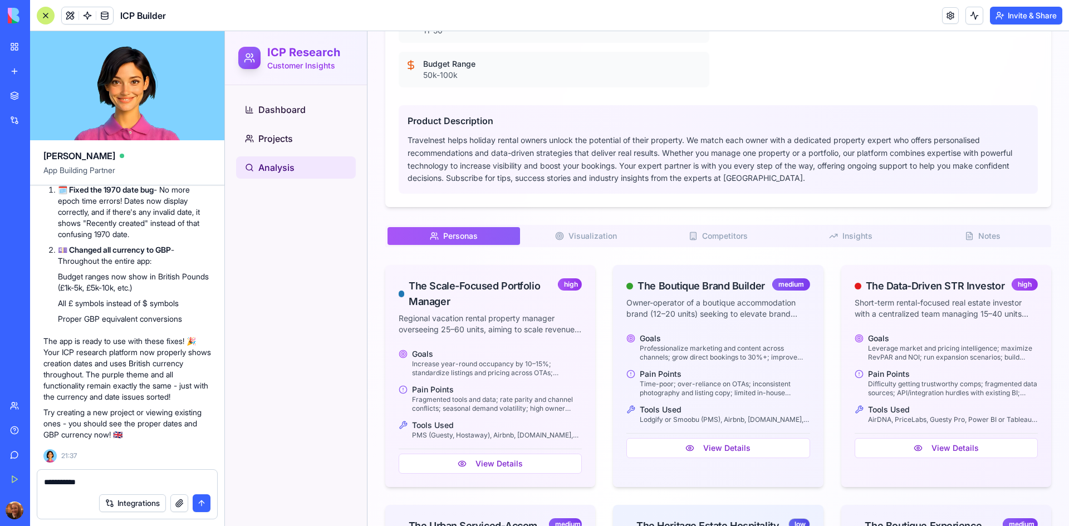
click at [443, 239] on span "Personas" at bounding box center [460, 235] width 35 height 11
click at [129, 482] on textarea "**********" at bounding box center [127, 481] width 166 height 11
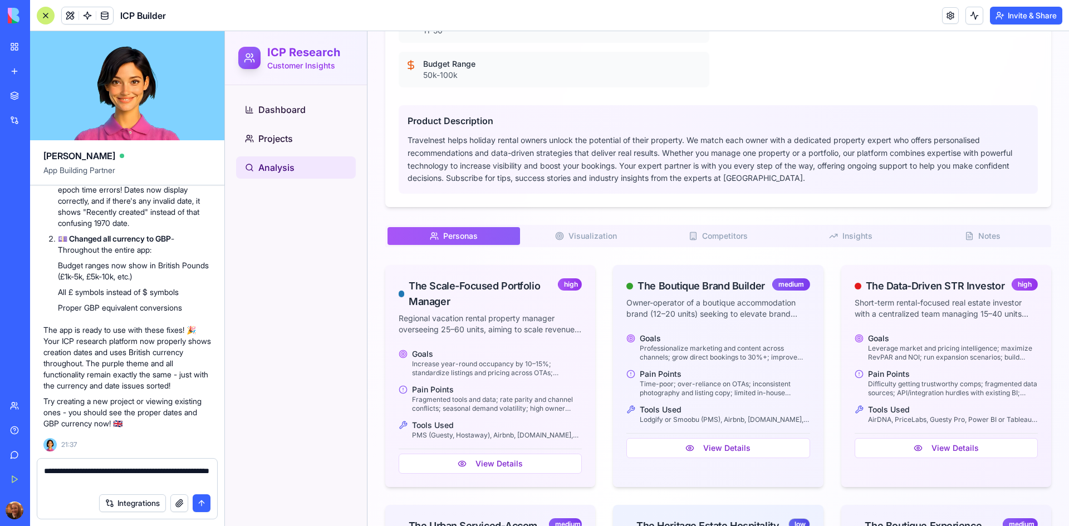
type textarea "**********"
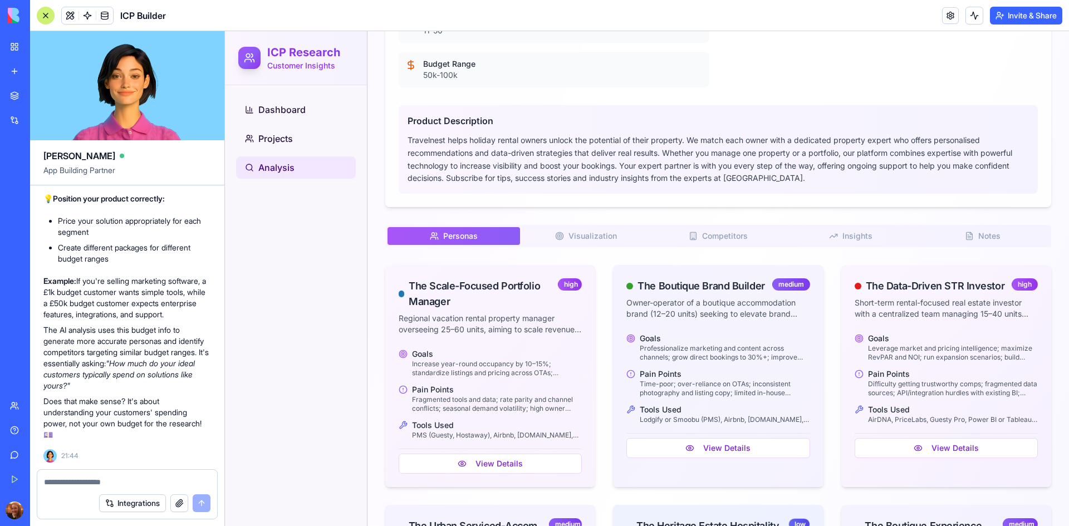
scroll to position [5164, 0]
click at [101, 480] on textarea at bounding box center [127, 481] width 166 height 11
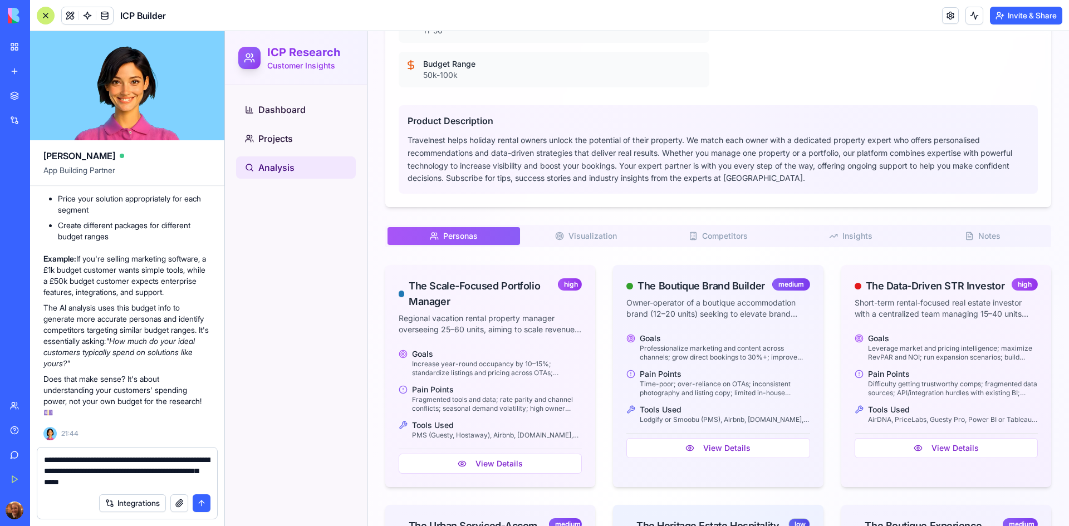
type textarea "**********"
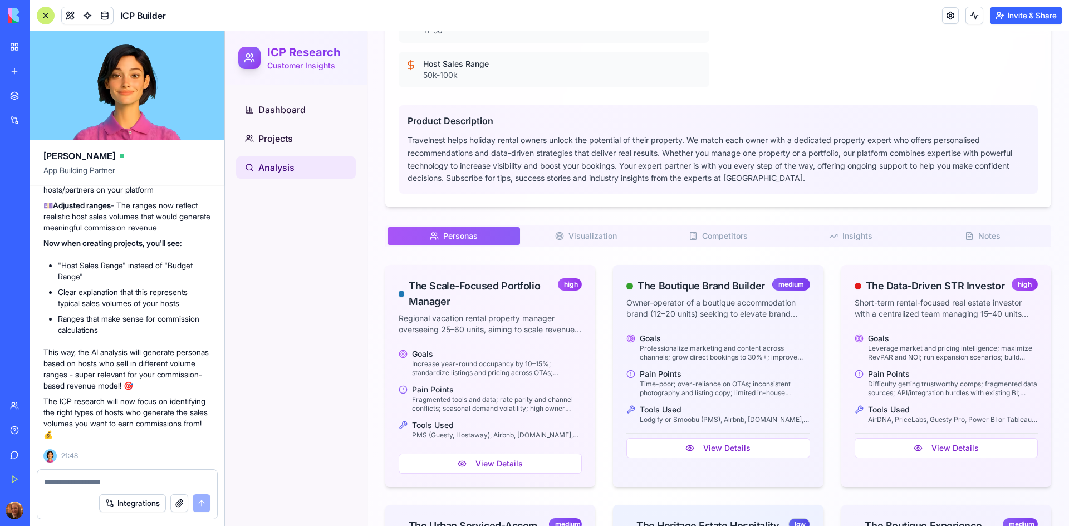
scroll to position [5935, 0]
click at [187, 298] on li "Clear explanation that this represents typical sales volumes of your hosts" at bounding box center [134, 298] width 153 height 22
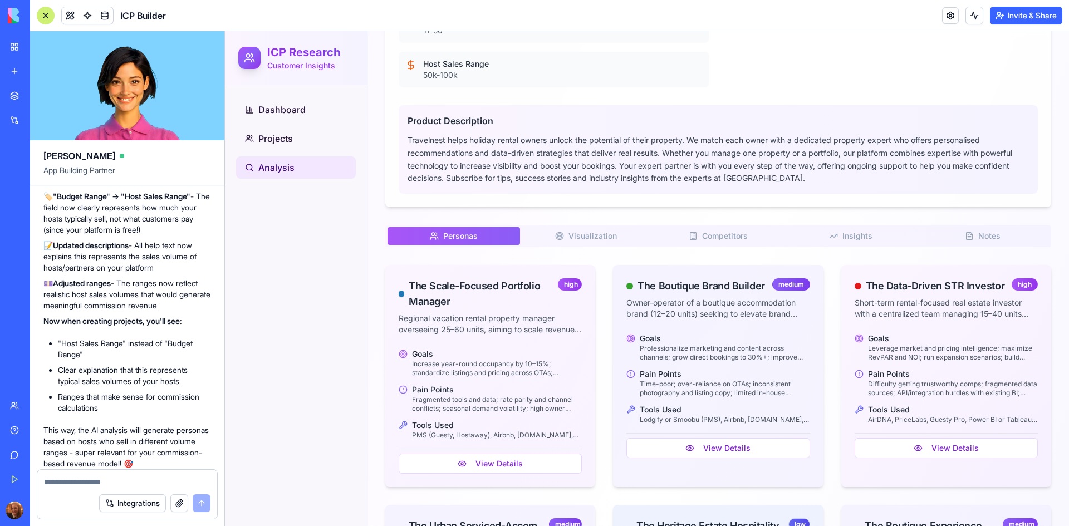
scroll to position [5734, 0]
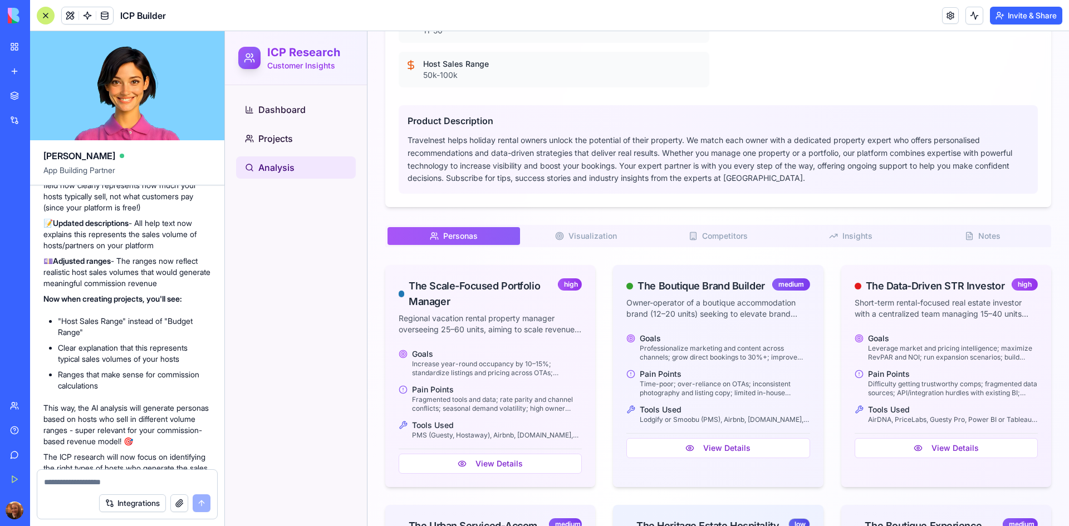
click at [187, 164] on p "What I've updated:" at bounding box center [127, 158] width 168 height 11
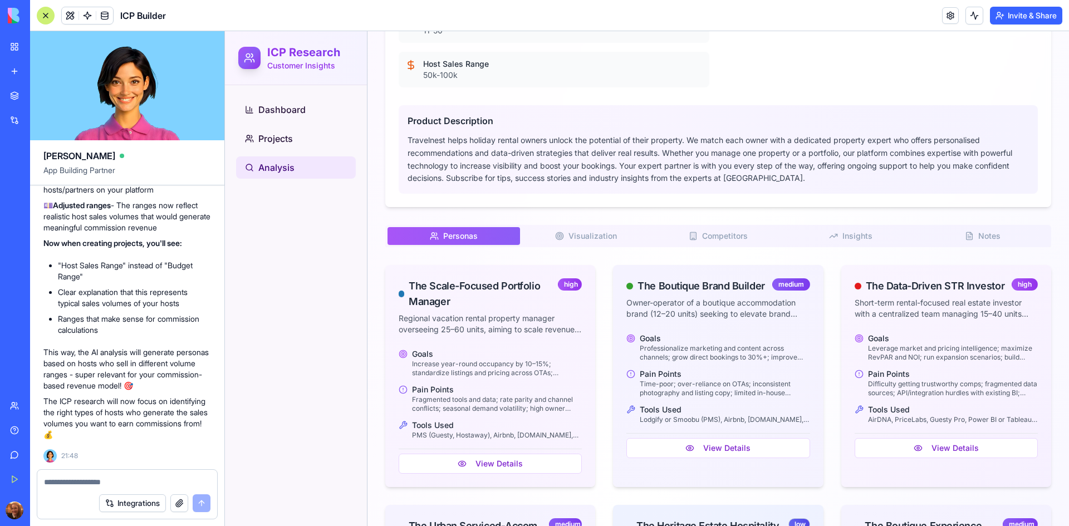
scroll to position [5913, 0]
click at [125, 480] on textarea at bounding box center [127, 481] width 166 height 11
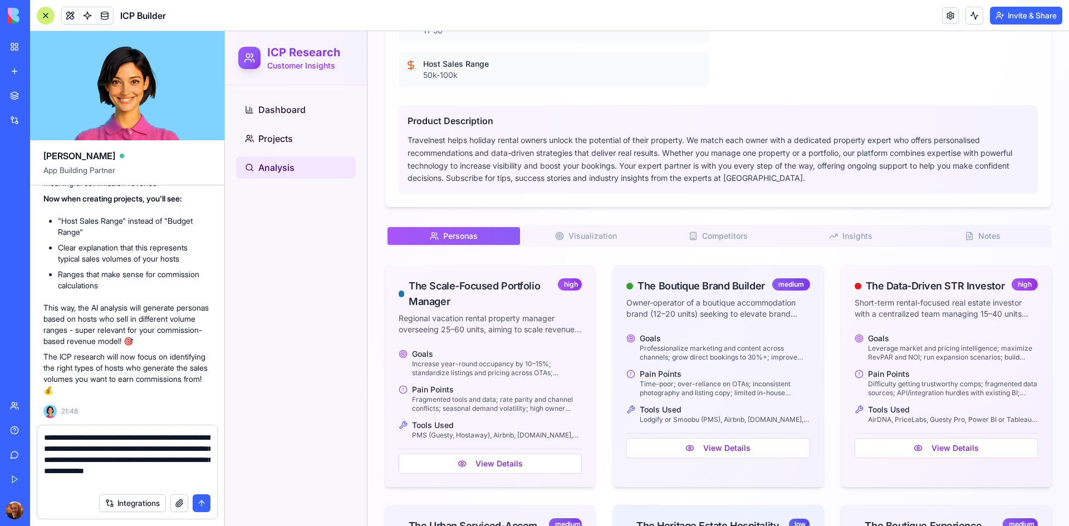
type textarea "**********"
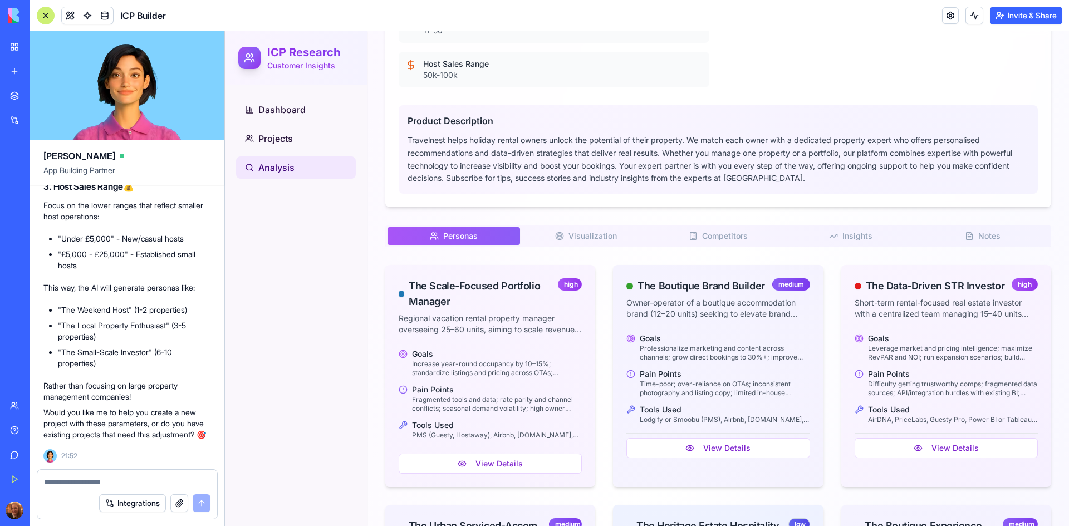
scroll to position [6819, 0]
click at [195, 215] on div "Great insight! 🏠 Since you focus on hosts with less than 10 properties , this i…" at bounding box center [127, 113] width 168 height 655
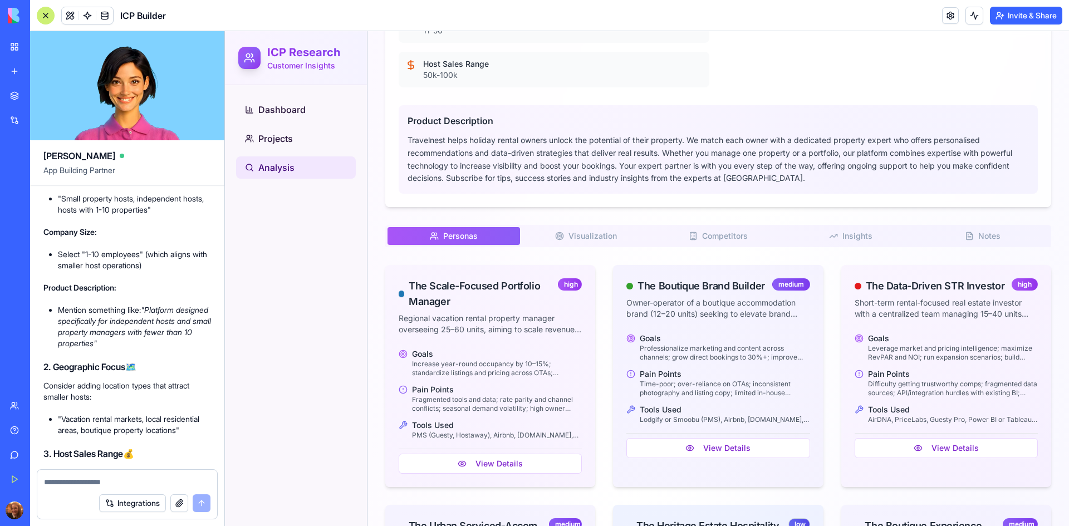
scroll to position [6373, 0]
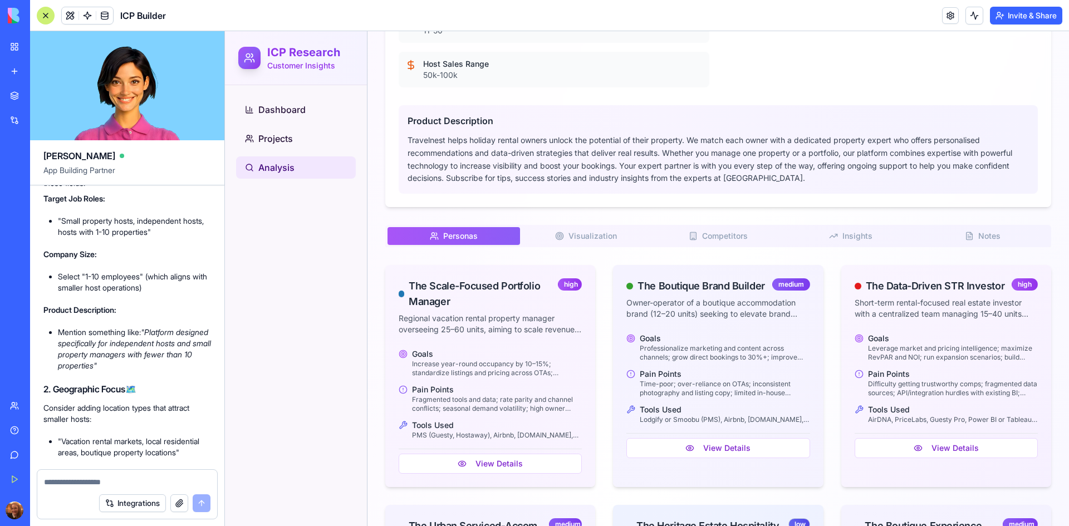
click at [156, 356] on div "Great insight! 🏠 Since you focus on hosts with less than 10 properties , this i…" at bounding box center [127, 402] width 168 height 655
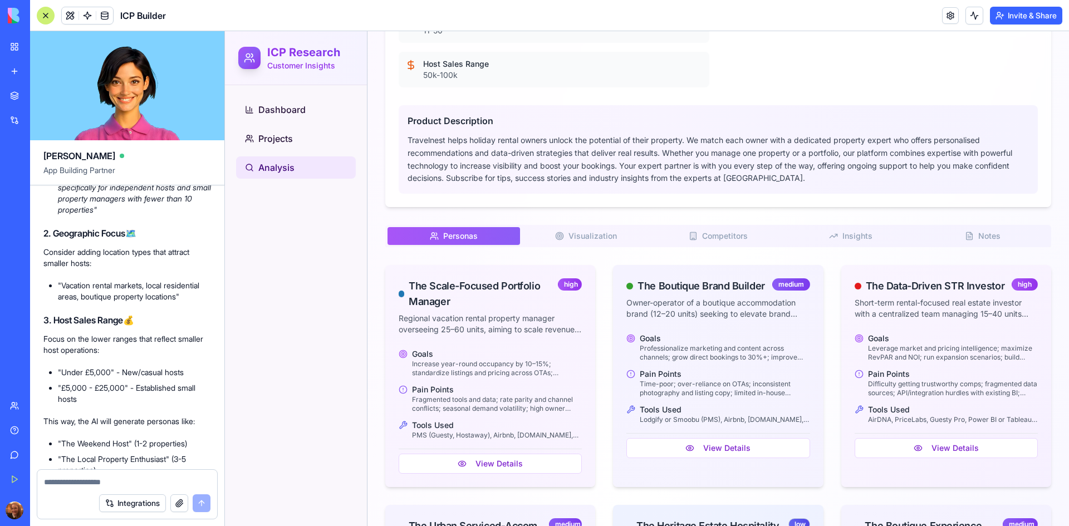
scroll to position [6552, 0]
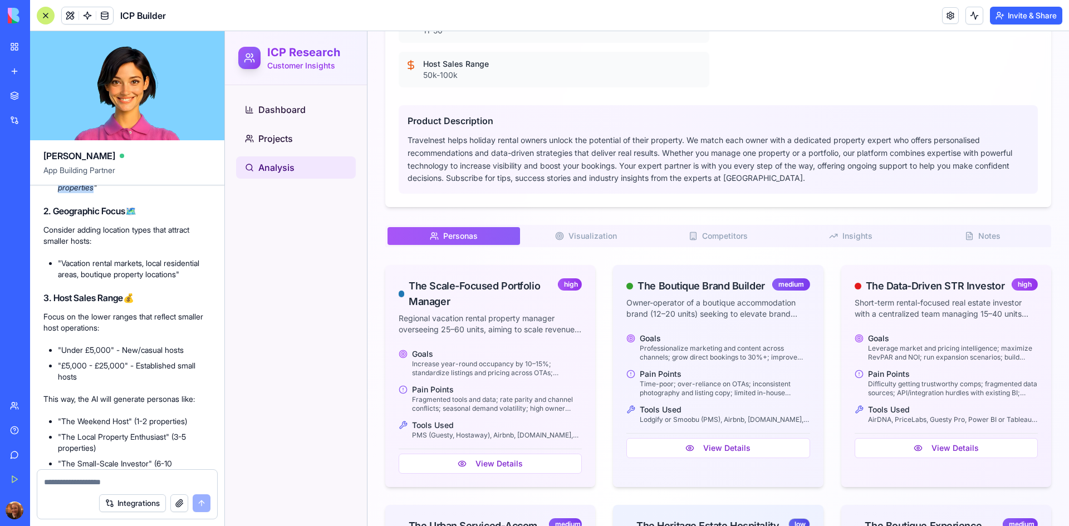
drag, startPoint x: 150, startPoint y: 295, endPoint x: 146, endPoint y: 335, distance: 40.3
click at [146, 192] on em ""Platform designed specifically for independent hosts and small property manage…" at bounding box center [134, 170] width 153 height 43
copy em "Platform designed specifically for independent hosts and small property manager…"
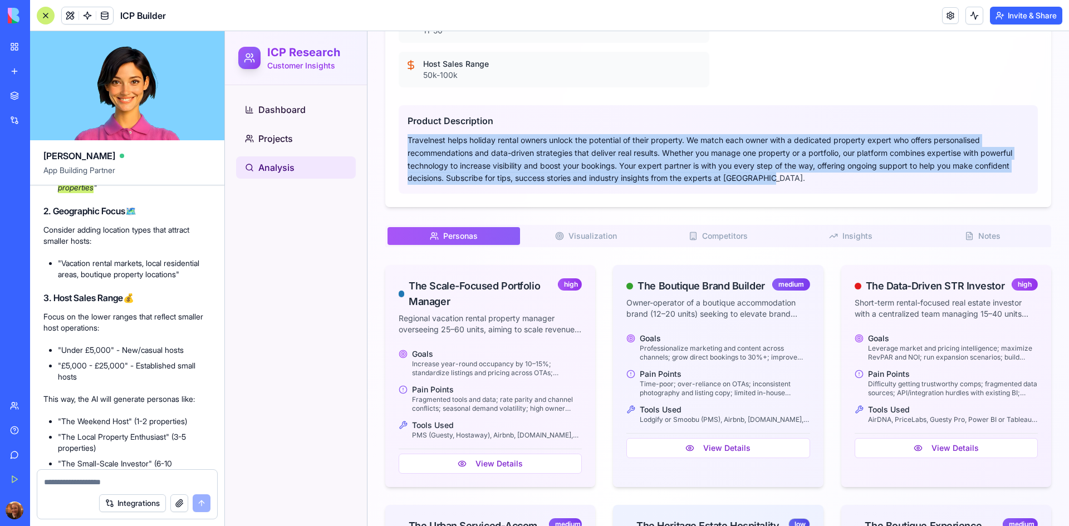
drag, startPoint x: 406, startPoint y: 141, endPoint x: 780, endPoint y: 180, distance: 375.5
click at [780, 180] on div "Product Description Travelnest helps holiday rental owners unlock the potential…" at bounding box center [718, 149] width 639 height 89
copy p "Travelnest helps holiday rental owners unlock the potential of their property. …"
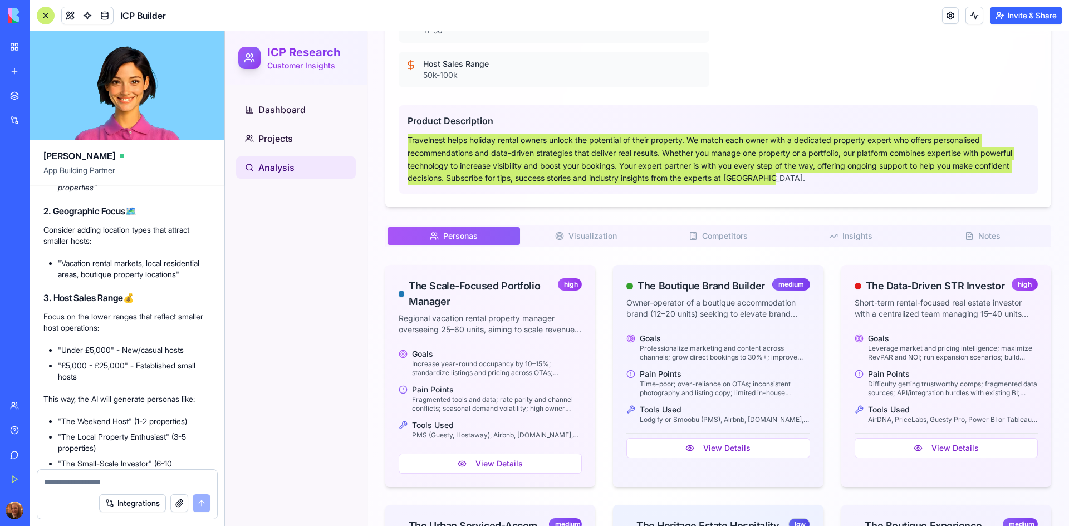
click at [168, 345] on div "Great insight! 🏠 Since you focus on hosts with less than 10 properties , this i…" at bounding box center [127, 224] width 168 height 655
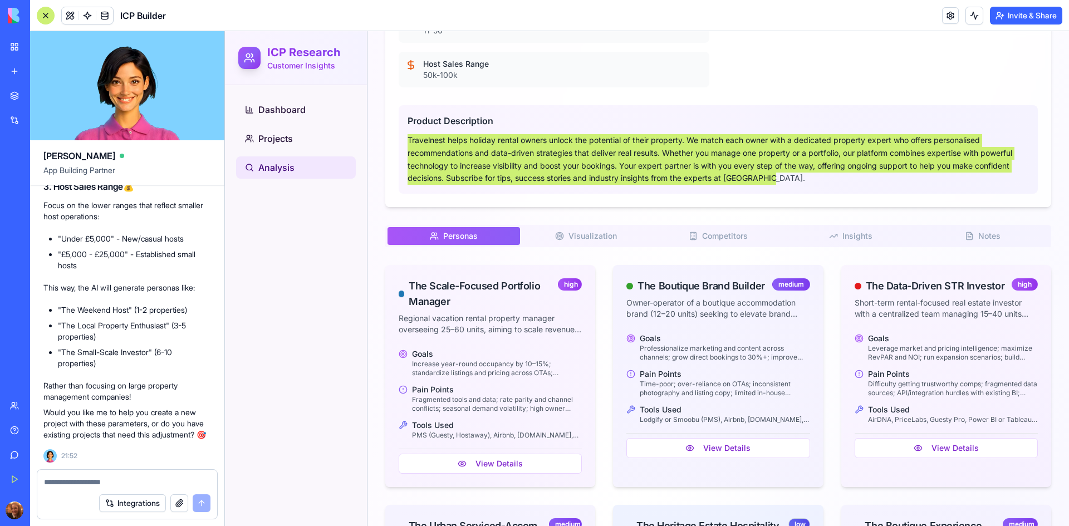
scroll to position [6819, 0]
click at [116, 483] on textarea at bounding box center [127, 481] width 166 height 11
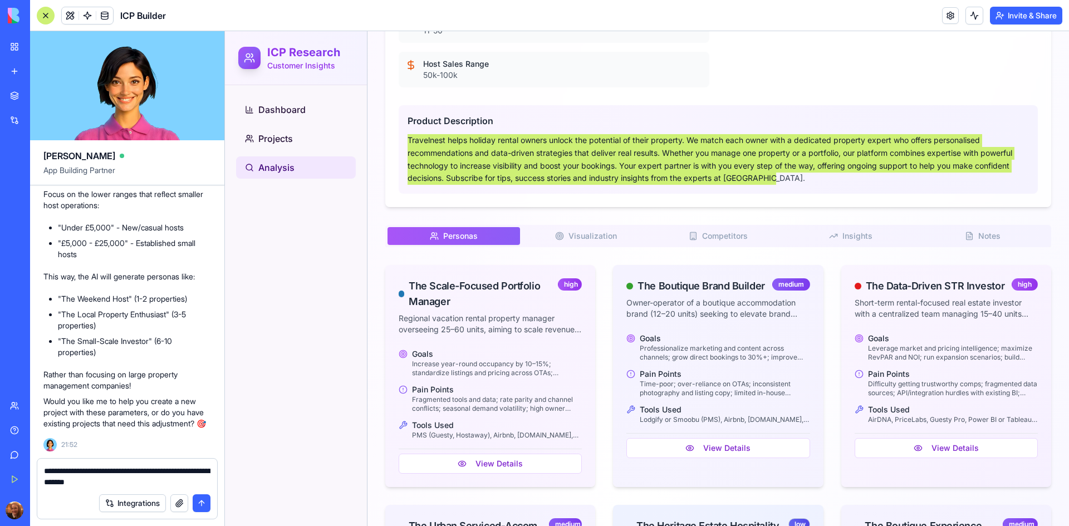
type textarea "**********"
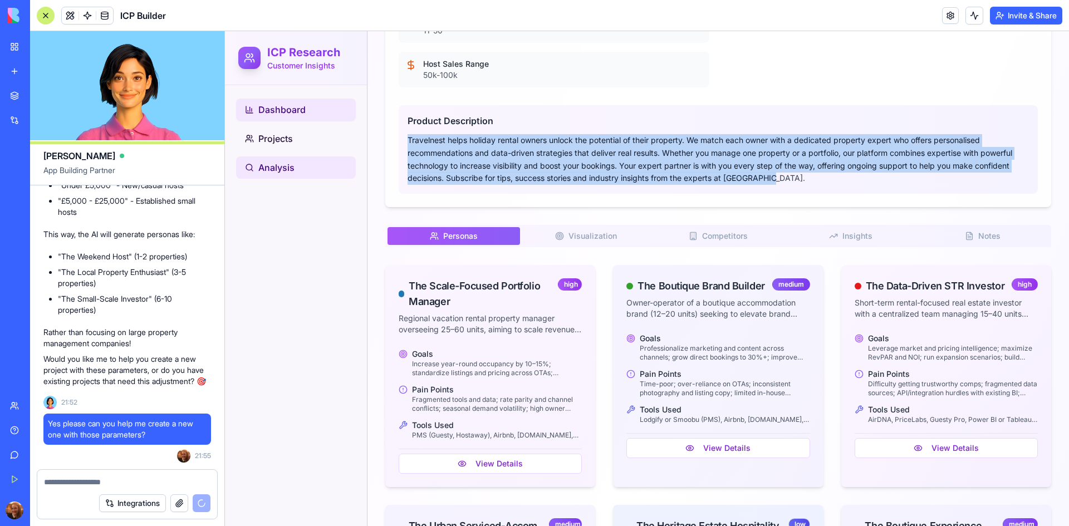
click at [320, 105] on link "Dashboard" at bounding box center [296, 110] width 120 height 22
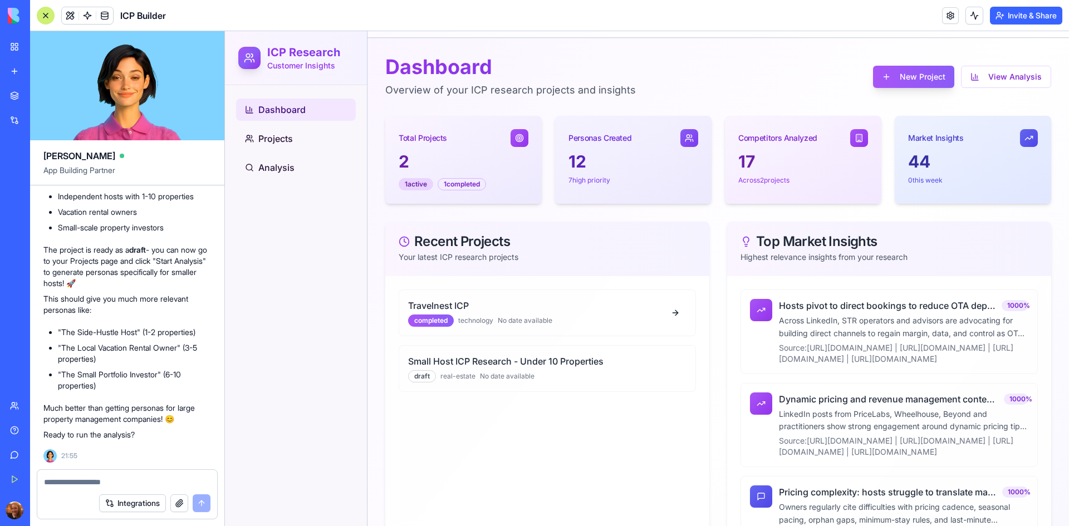
scroll to position [7520, 0]
click at [196, 235] on div "Perfect! ✅ I've created your new ICP project specifically targeting smaller hos…" at bounding box center [127, 208] width 168 height 463
click at [115, 478] on textarea at bounding box center [127, 481] width 166 height 11
click at [186, 228] on li "Small-scale property investors" at bounding box center [134, 227] width 153 height 11
click at [82, 475] on div at bounding box center [127, 479] width 180 height 18
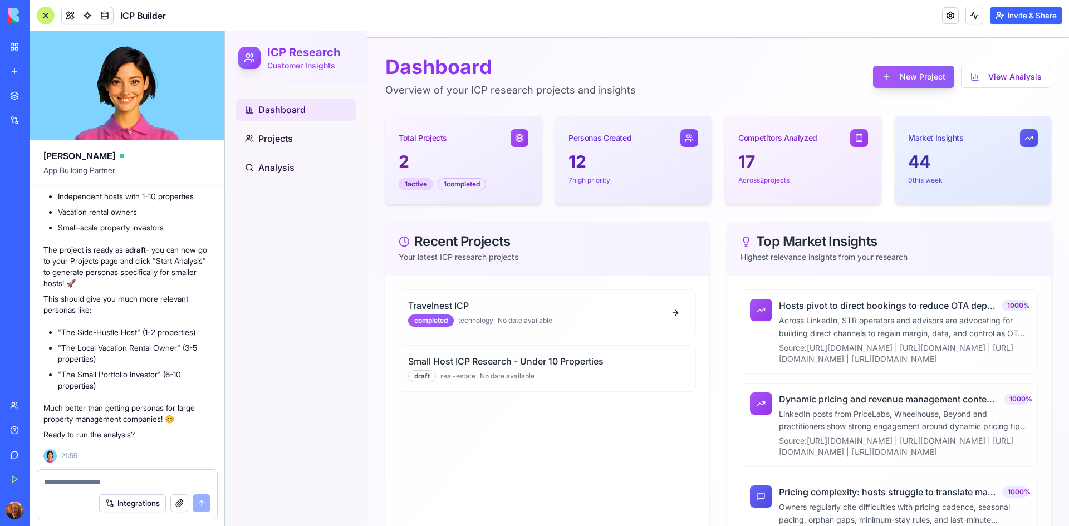
click at [79, 490] on div "Integrations" at bounding box center [127, 503] width 180 height 31
click at [79, 483] on textarea at bounding box center [127, 481] width 166 height 11
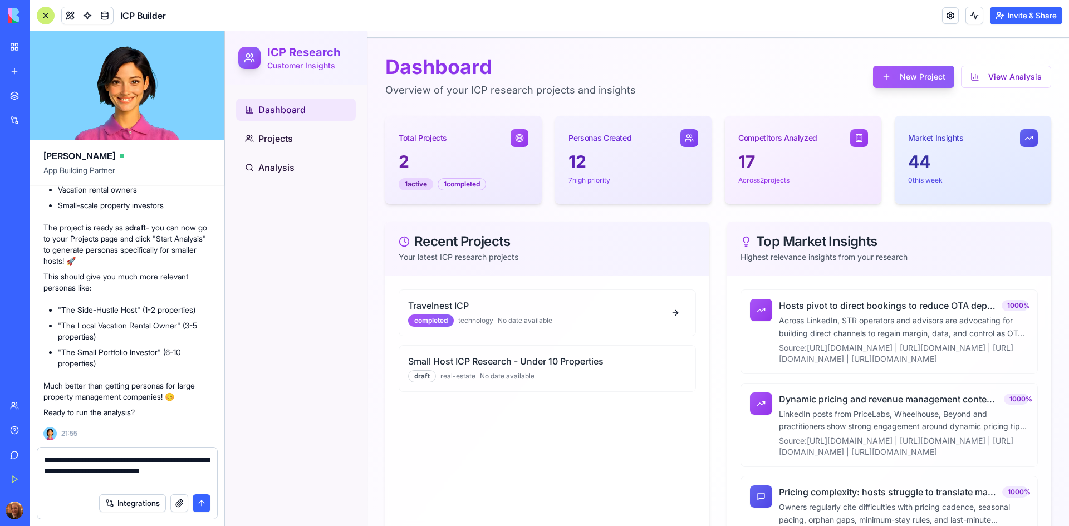
type textarea "**********"
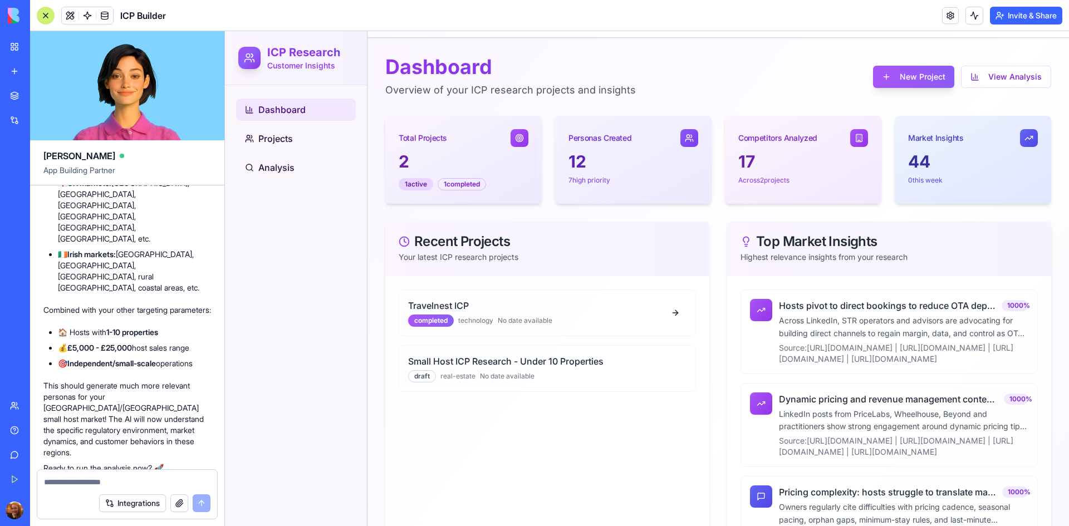
scroll to position [8186, 0]
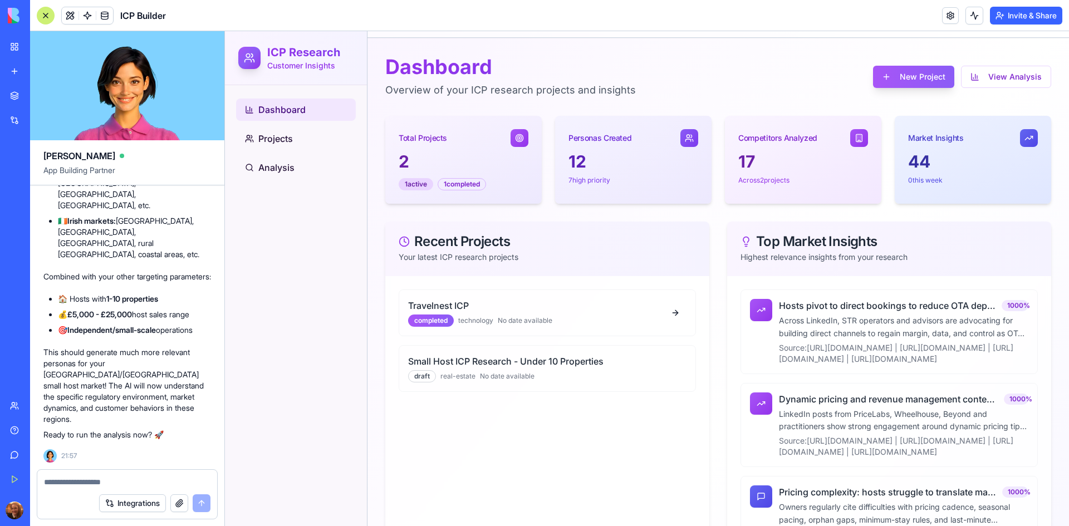
click at [206, 254] on li "🇮🇪 Irish markets: [GEOGRAPHIC_DATA], [GEOGRAPHIC_DATA], [GEOGRAPHIC_DATA], rura…" at bounding box center [134, 237] width 153 height 45
click at [94, 486] on textarea at bounding box center [127, 481] width 166 height 11
type textarea "**********"
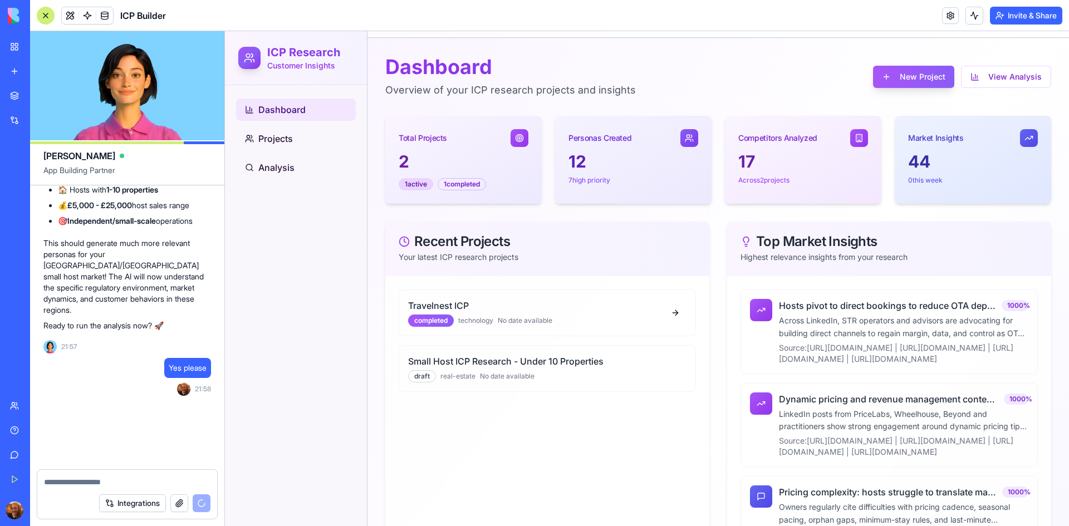
scroll to position [8293, 0]
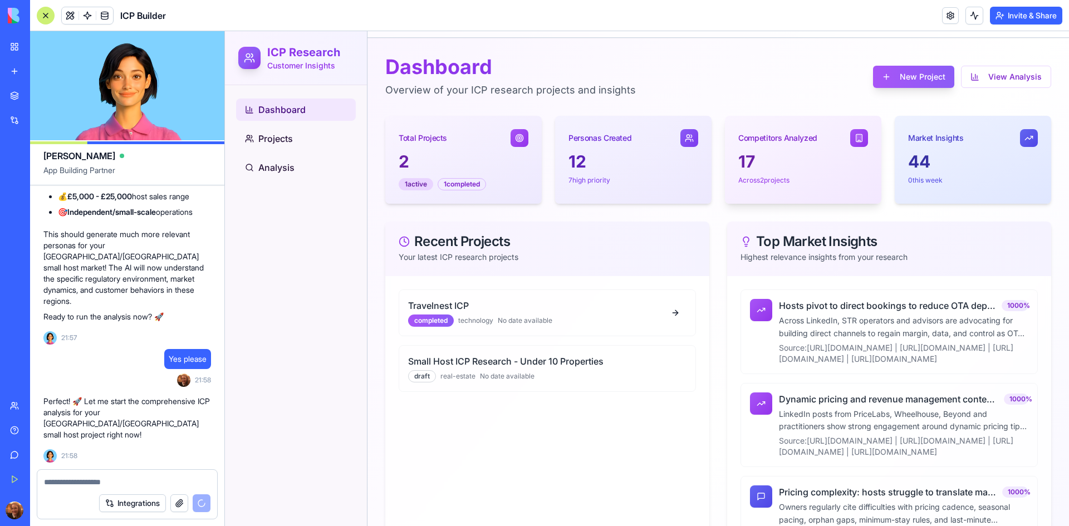
click at [764, 149] on div "Competitors Analyzed" at bounding box center [803, 134] width 156 height 36
click at [854, 136] on icon at bounding box center [858, 138] width 9 height 9
click at [770, 181] on p "Across 2 projects" at bounding box center [803, 180] width 130 height 9
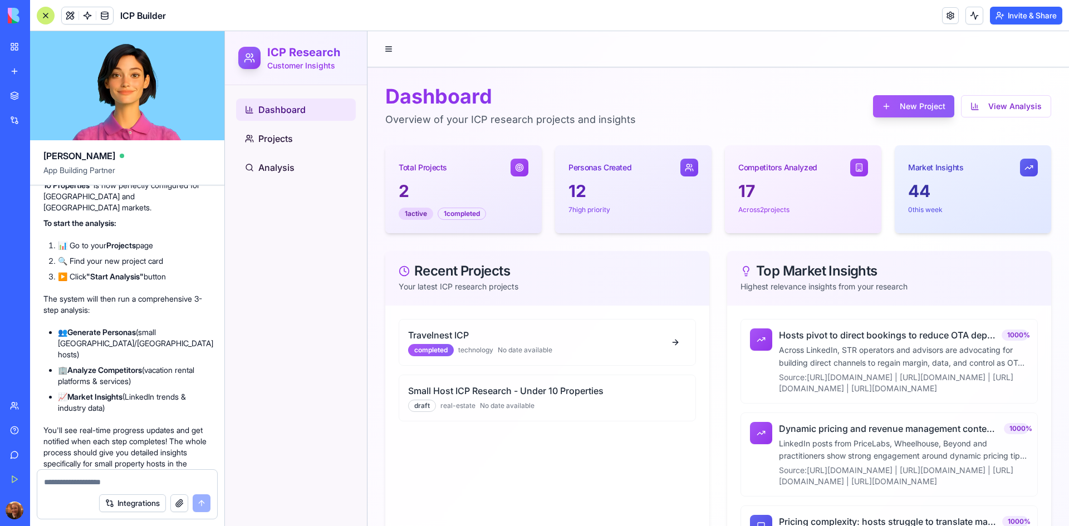
scroll to position [8791, 0]
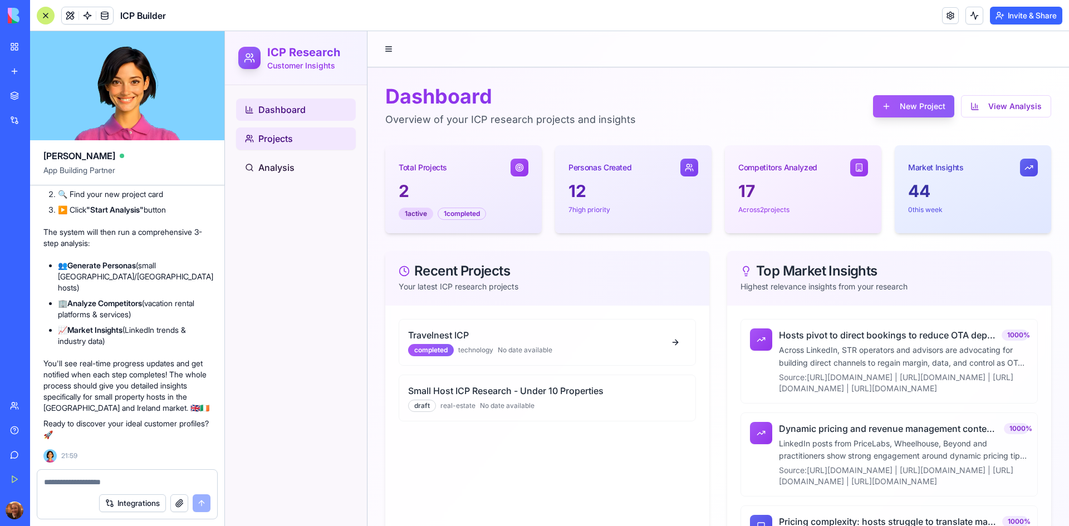
click at [316, 144] on link "Projects" at bounding box center [296, 138] width 120 height 22
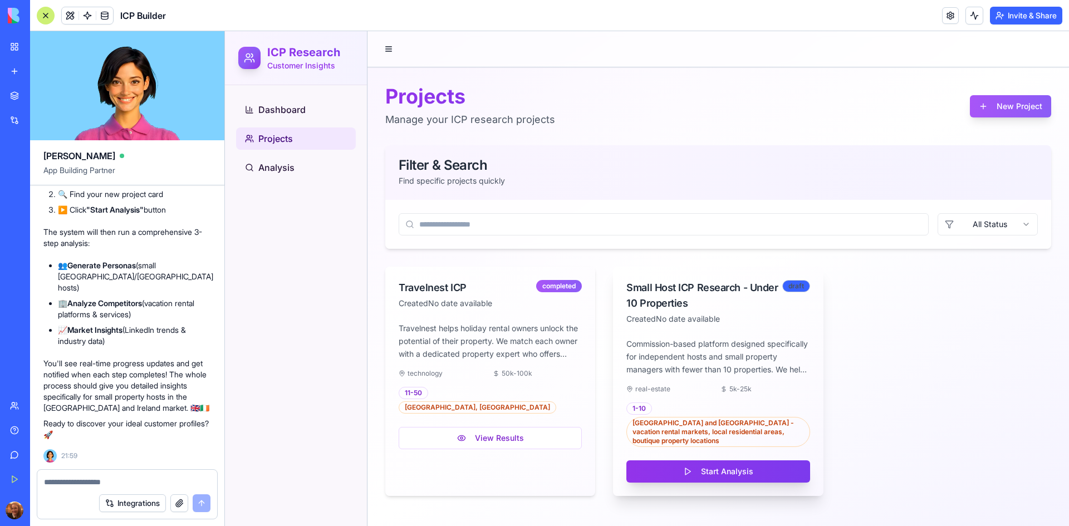
click at [720, 469] on button "Start Analysis" at bounding box center [717, 471] width 183 height 22
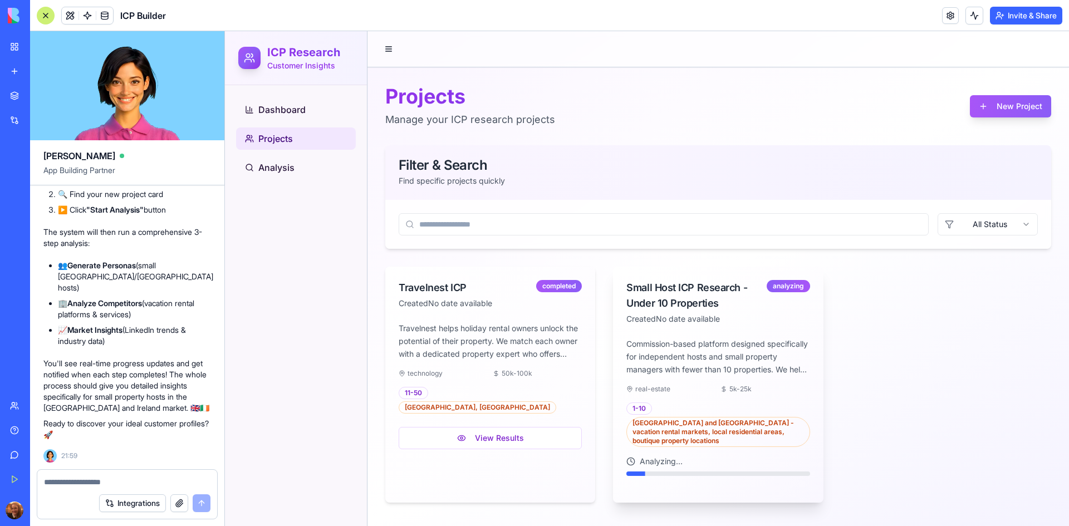
click at [199, 249] on p "The system will then run a comprehensive 3-step analysis:" at bounding box center [127, 238] width 168 height 22
click at [717, 468] on button "View Results" at bounding box center [717, 471] width 183 height 22
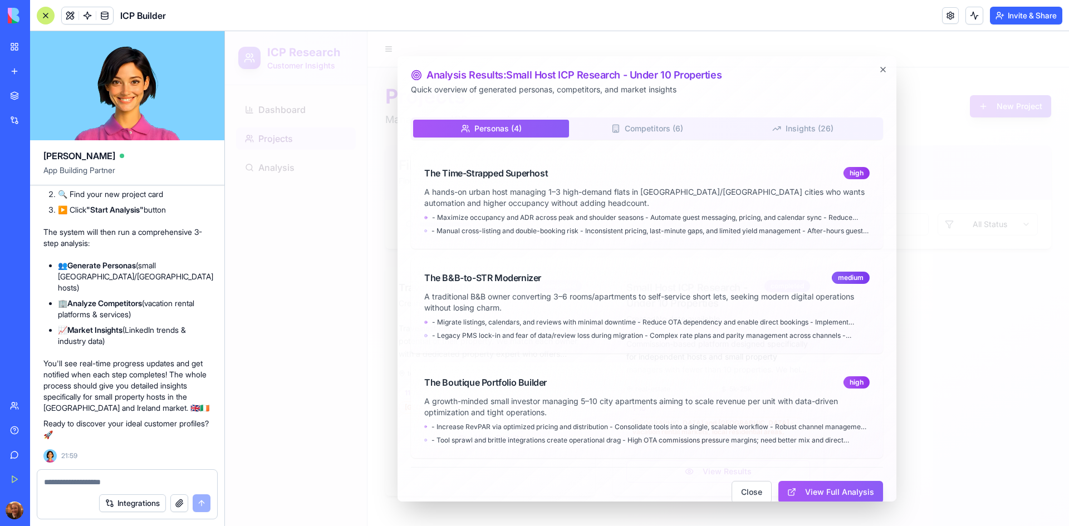
scroll to position [15, 0]
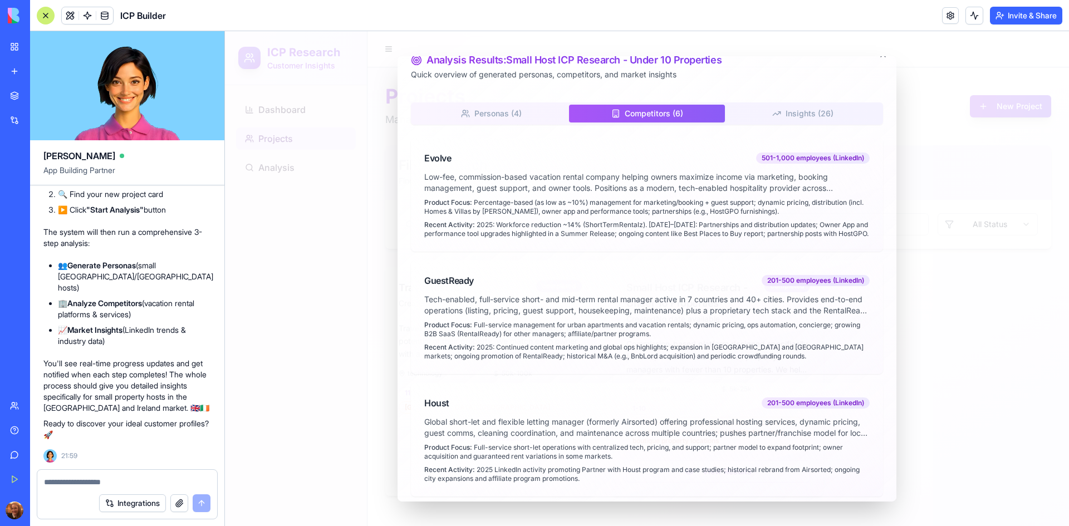
click at [652, 121] on button "Competitors ( 6 )" at bounding box center [647, 113] width 156 height 18
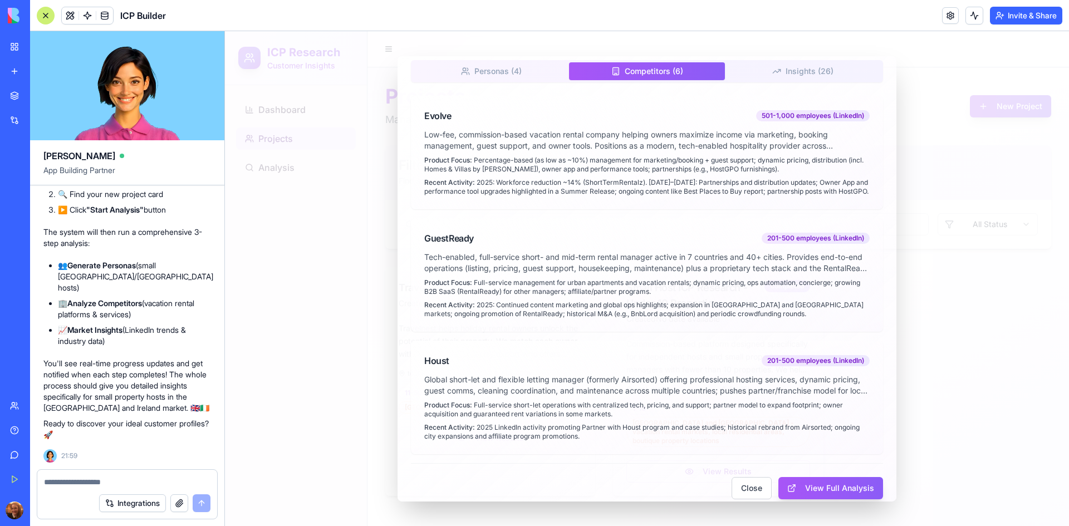
scroll to position [77, 0]
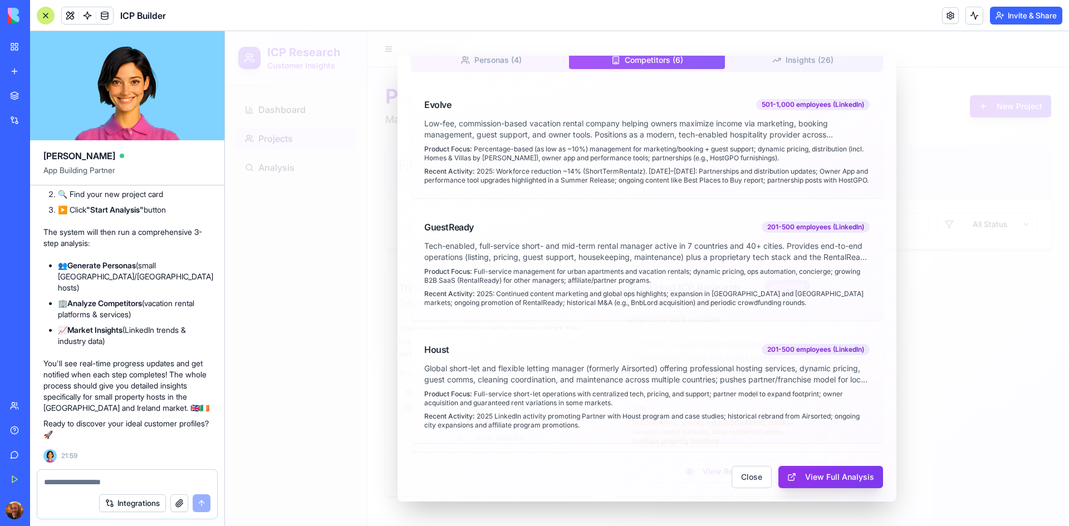
click at [813, 476] on button "View Full Analysis" at bounding box center [830, 476] width 105 height 22
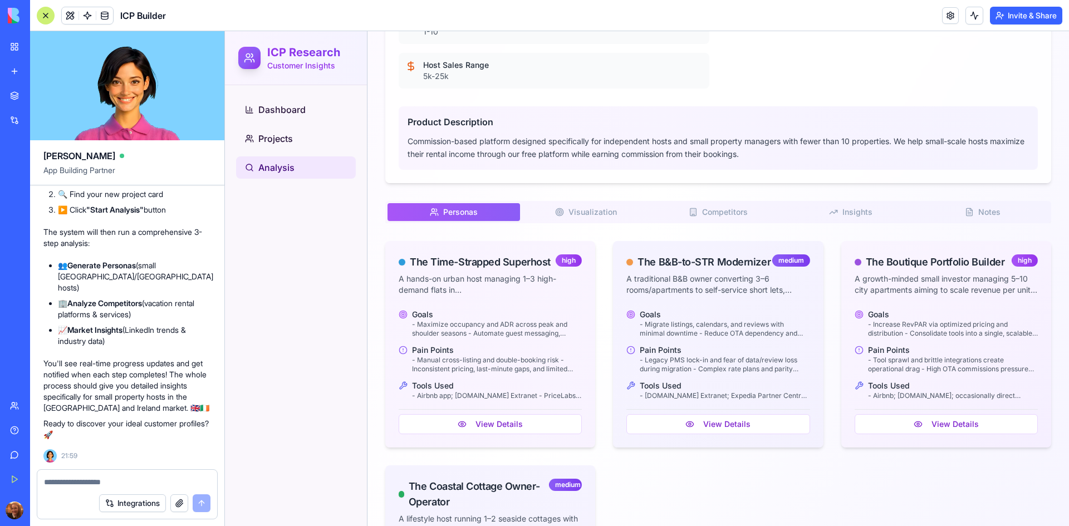
scroll to position [592, 0]
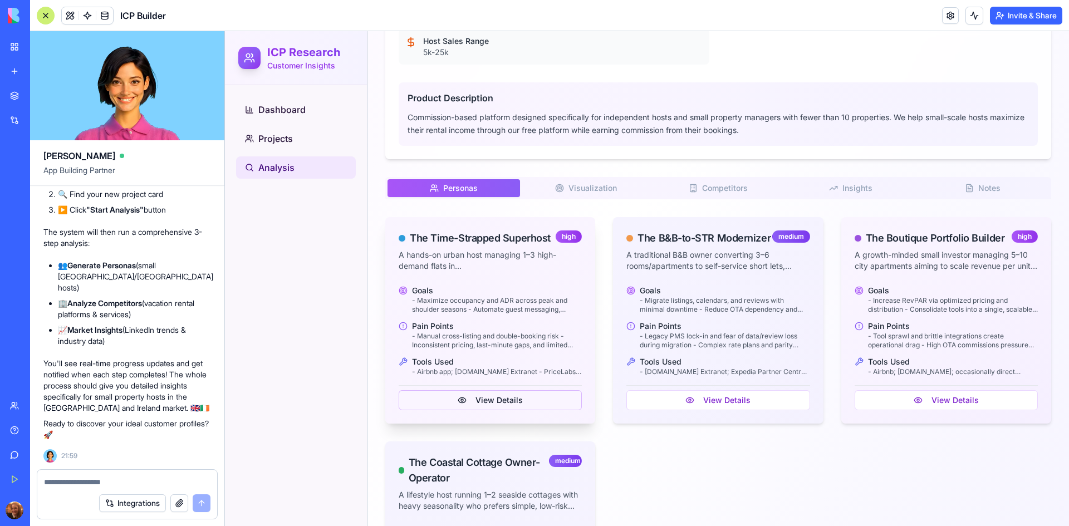
click at [525, 401] on button "View Details" at bounding box center [490, 400] width 183 height 20
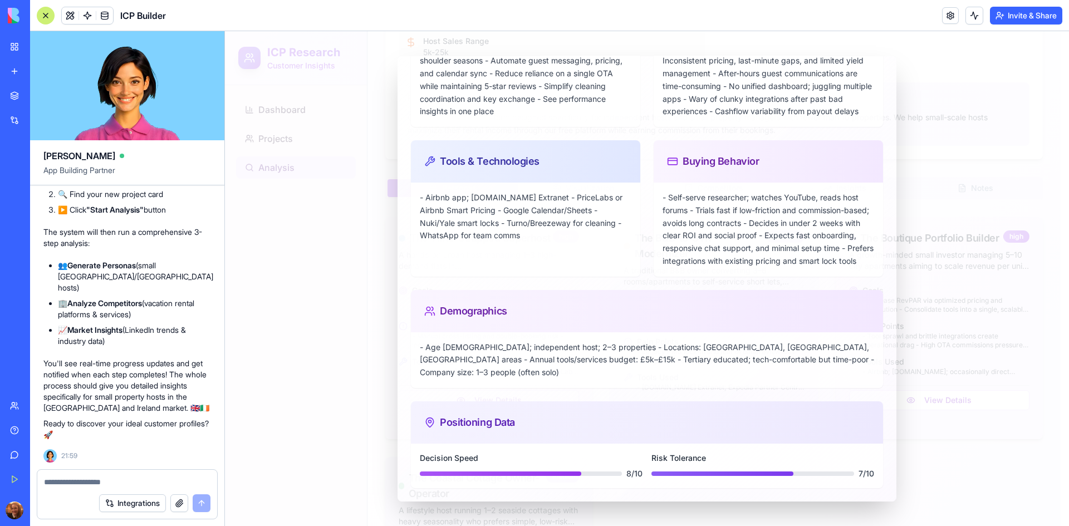
scroll to position [174, 0]
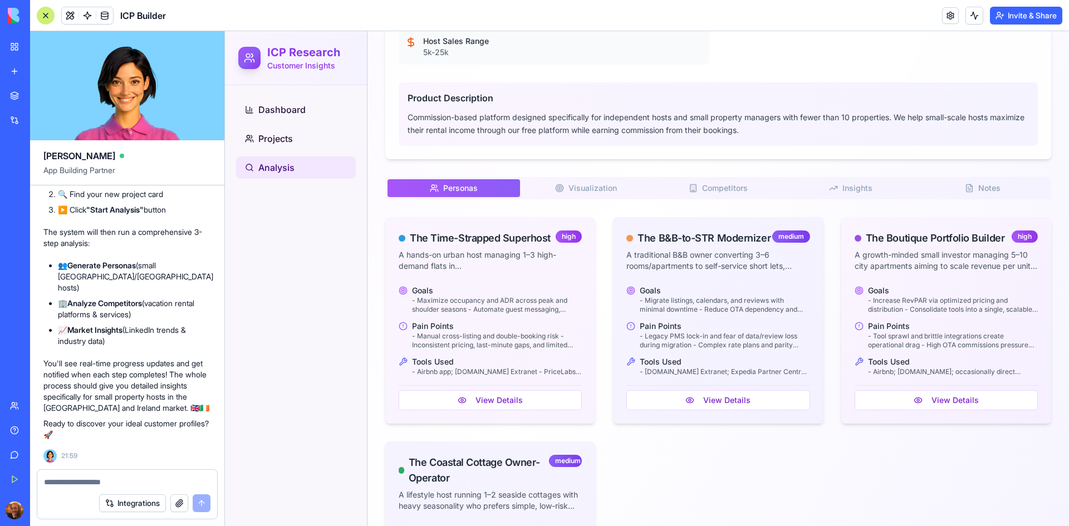
click at [139, 478] on textarea at bounding box center [127, 481] width 166 height 11
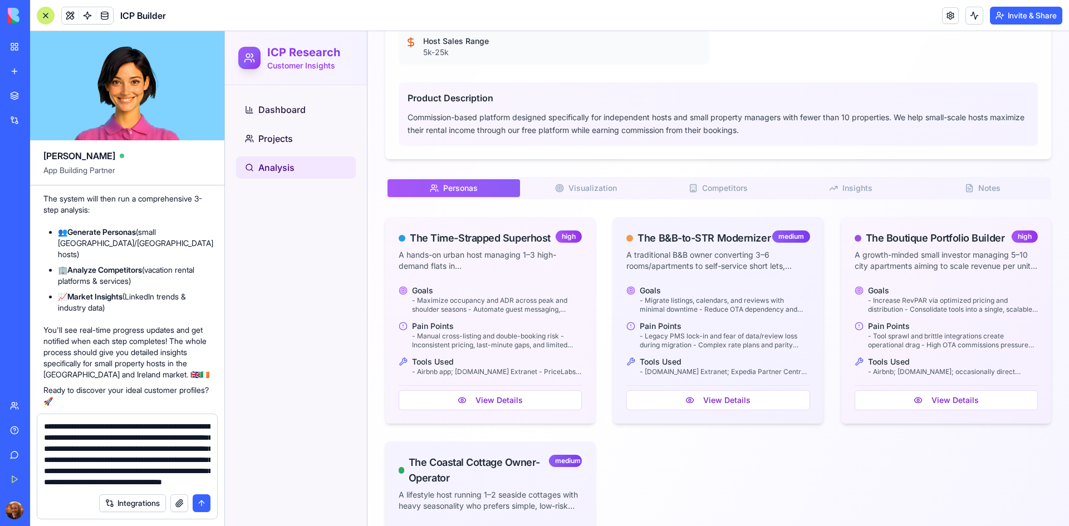
scroll to position [32, 0]
type textarea "**********"
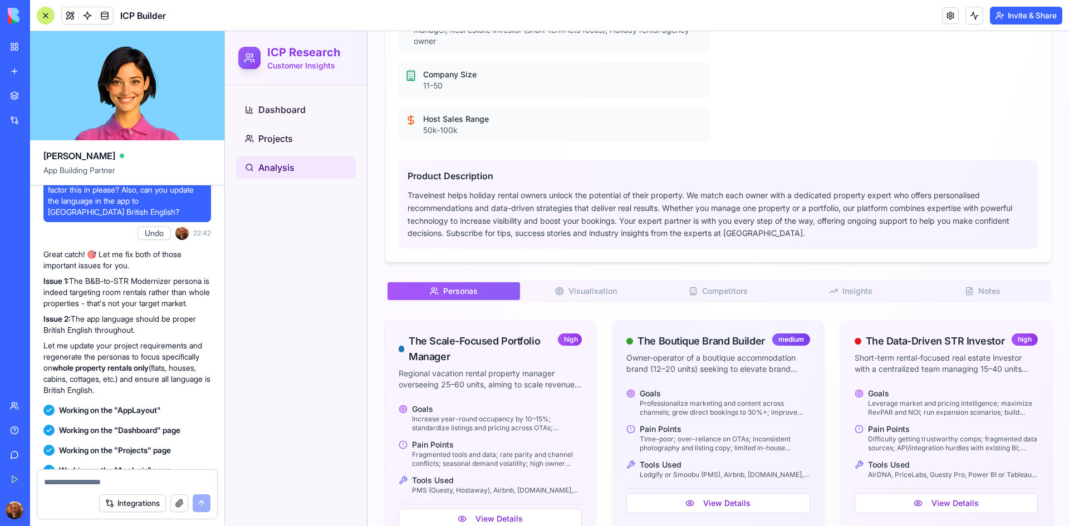
scroll to position [10069, 0]
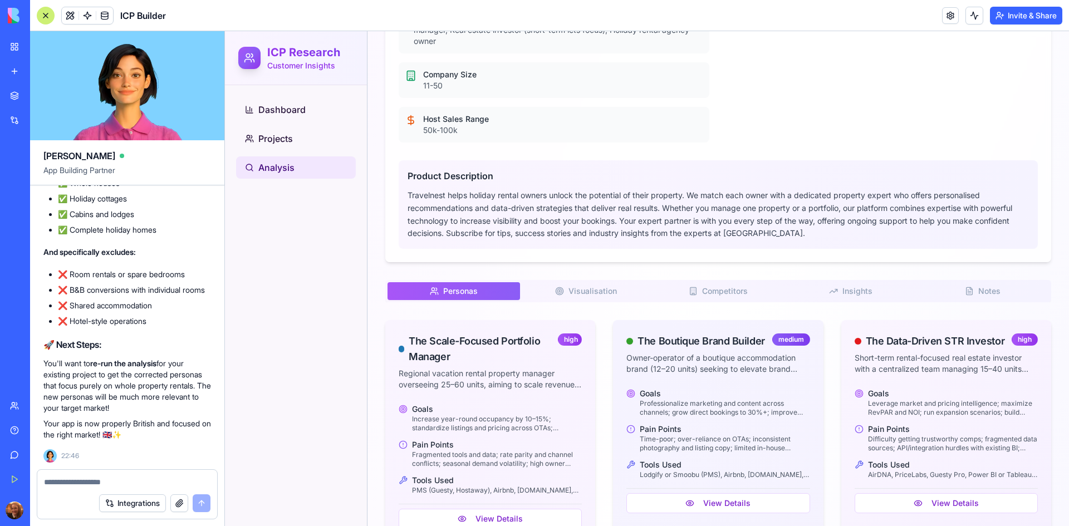
click at [179, 303] on li "❌ Shared accommodation" at bounding box center [134, 305] width 153 height 11
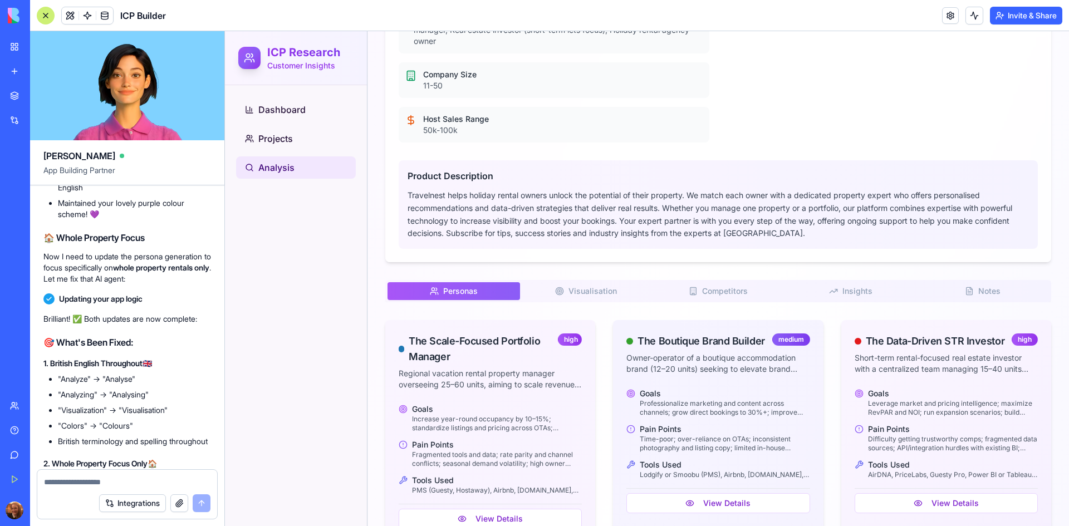
scroll to position [9669, 0]
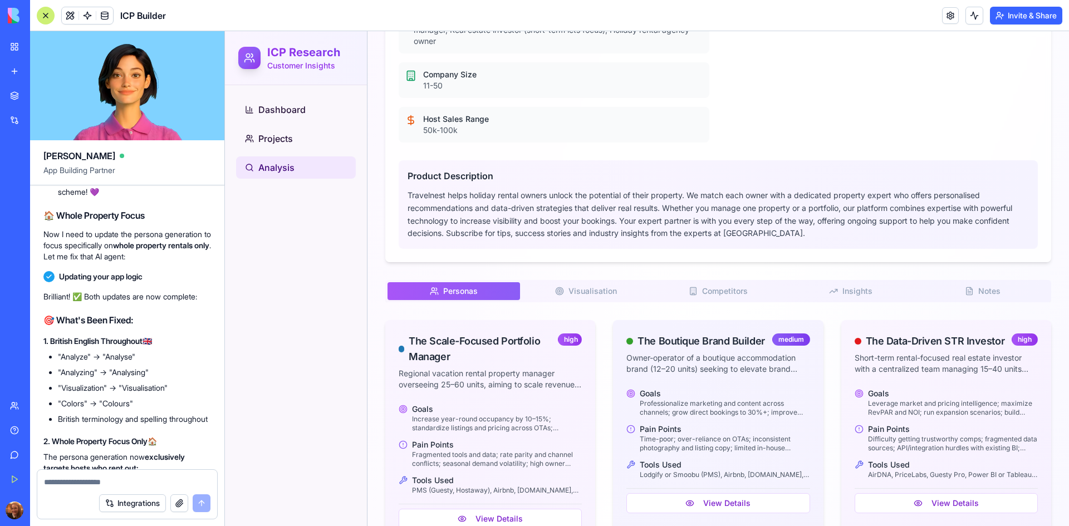
click at [184, 262] on p "Now I need to update the persona generation to focus specifically on whole prop…" at bounding box center [127, 245] width 168 height 33
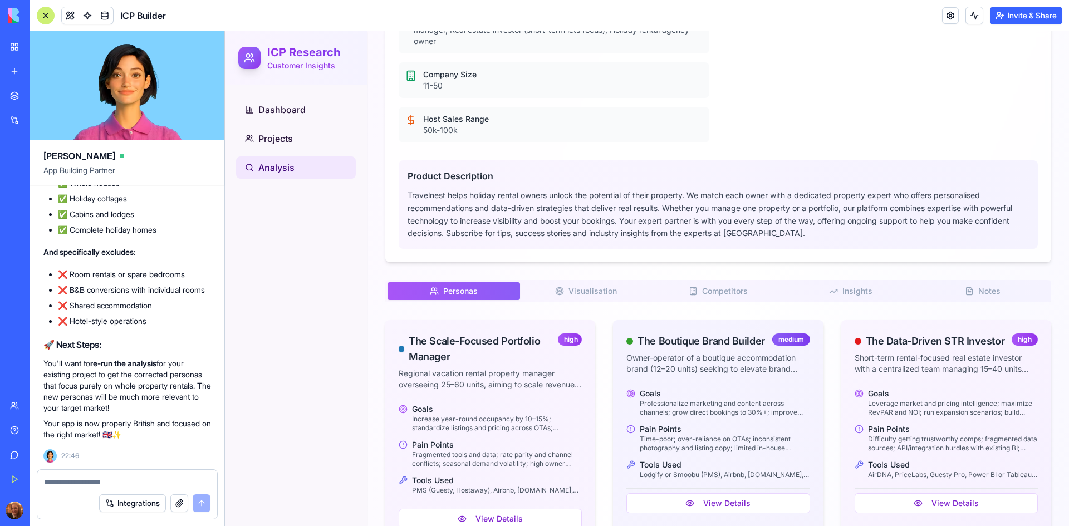
scroll to position [10069, 0]
click at [277, 145] on span "Projects" at bounding box center [275, 138] width 35 height 13
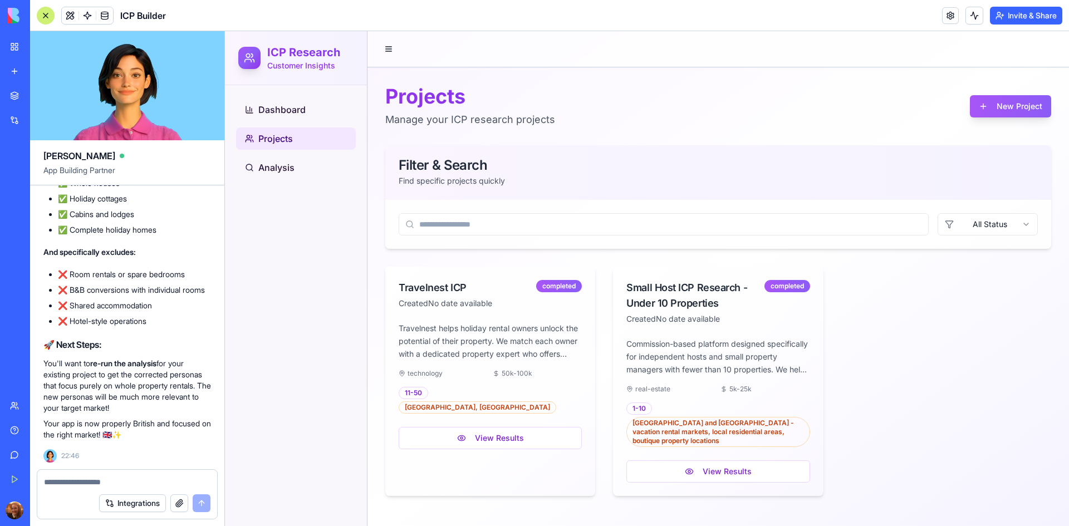
scroll to position [0, 0]
click at [763, 323] on div "Created No date available" at bounding box center [694, 318] width 137 height 11
click at [774, 285] on div "completed" at bounding box center [787, 286] width 46 height 12
click at [689, 302] on div "Small Host ICP Research - Under 10 Properties" at bounding box center [694, 295] width 137 height 31
click at [707, 466] on button "View Results" at bounding box center [717, 471] width 183 height 22
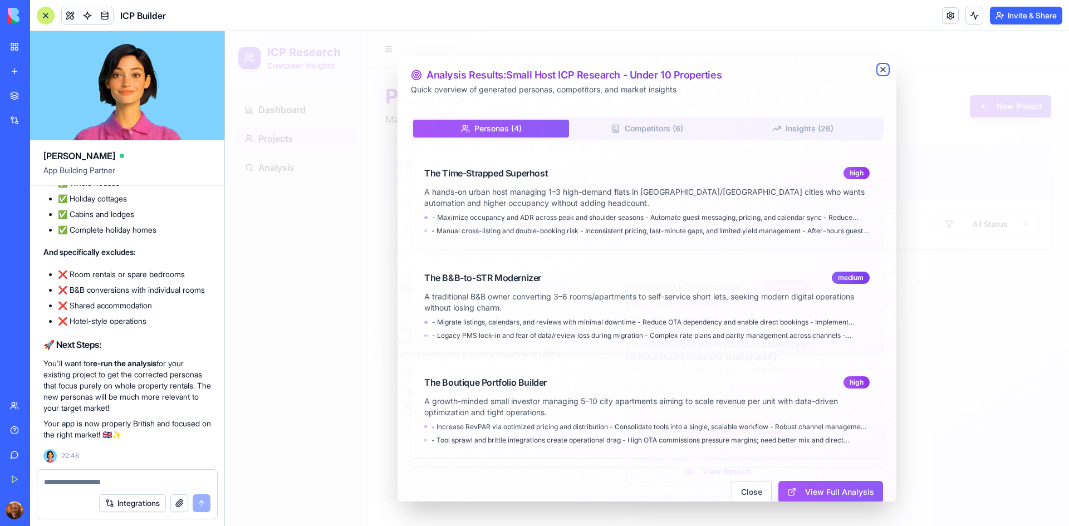
click at [881, 68] on icon "button" at bounding box center [883, 69] width 4 height 4
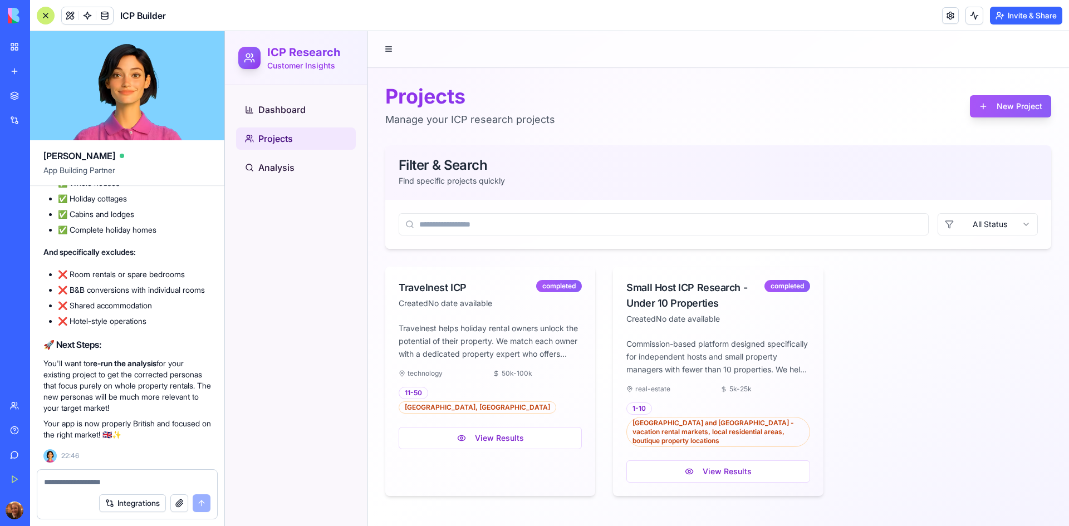
click at [121, 480] on textarea at bounding box center [127, 481] width 166 height 11
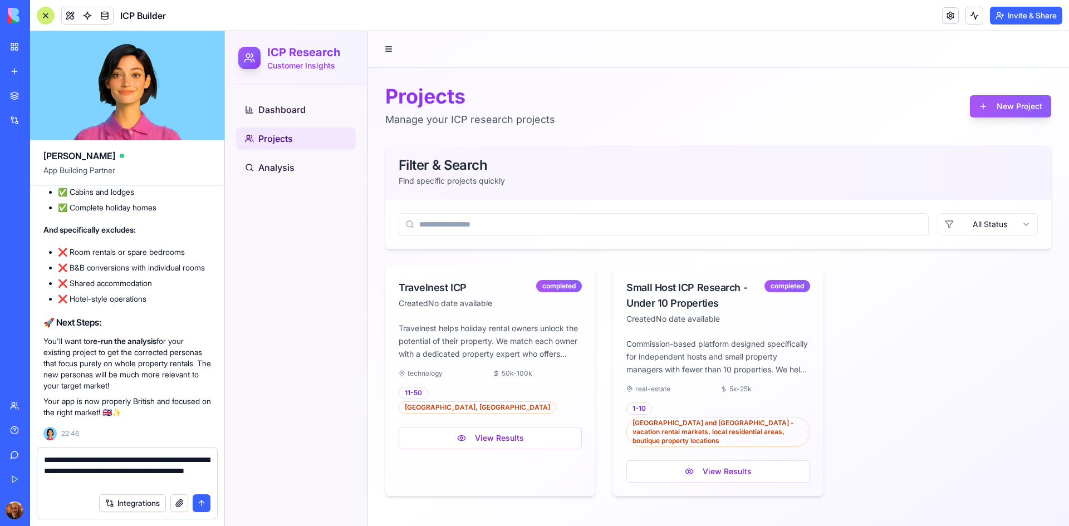
type textarea "**********"
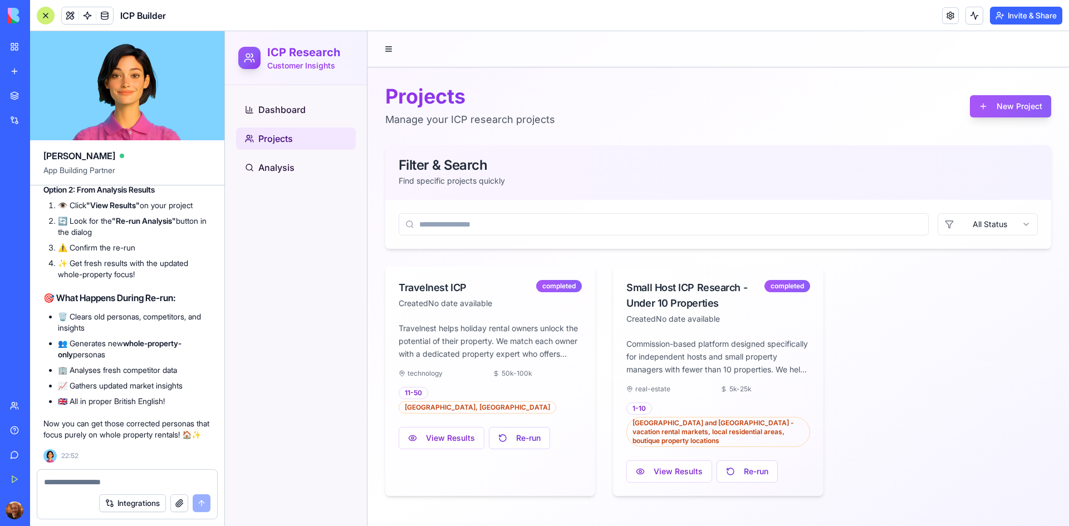
scroll to position [10815, 0]
click at [201, 279] on div "Perfect! ✅ Re-run Analysis feature is now live! 🔄 How to Re-run Your Analysis: …" at bounding box center [127, 223] width 168 height 434
click at [757, 464] on button "Re-run" at bounding box center [746, 471] width 61 height 22
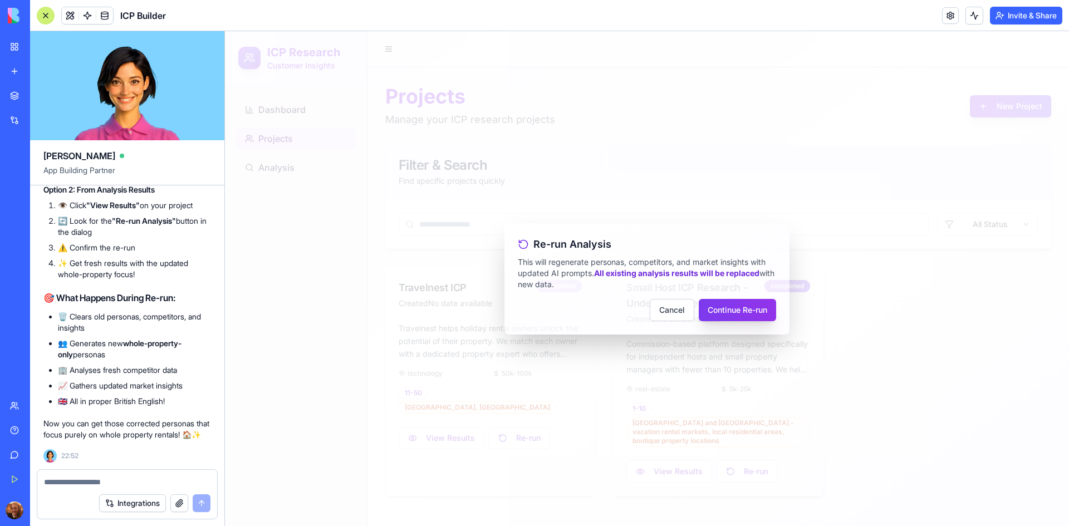
click at [745, 320] on button "Continue Re-run" at bounding box center [737, 310] width 77 height 22
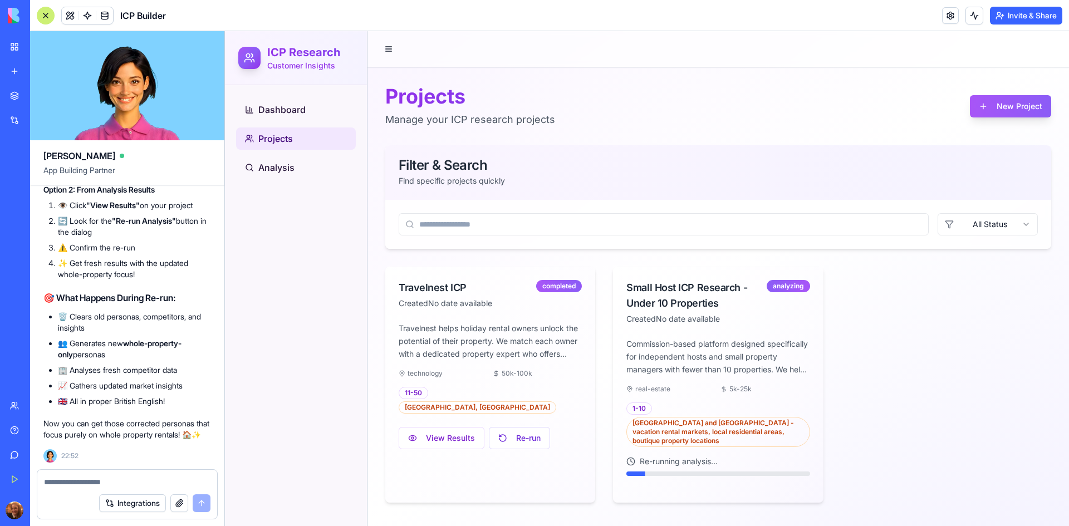
click at [80, 479] on textarea at bounding box center [127, 481] width 166 height 11
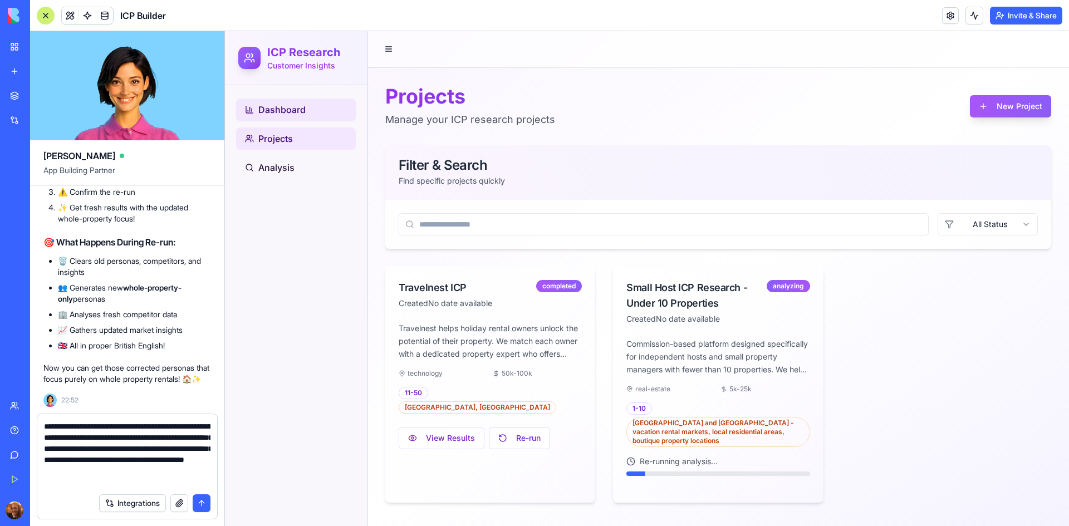
click at [302, 103] on span "Dashboard" at bounding box center [281, 109] width 47 height 13
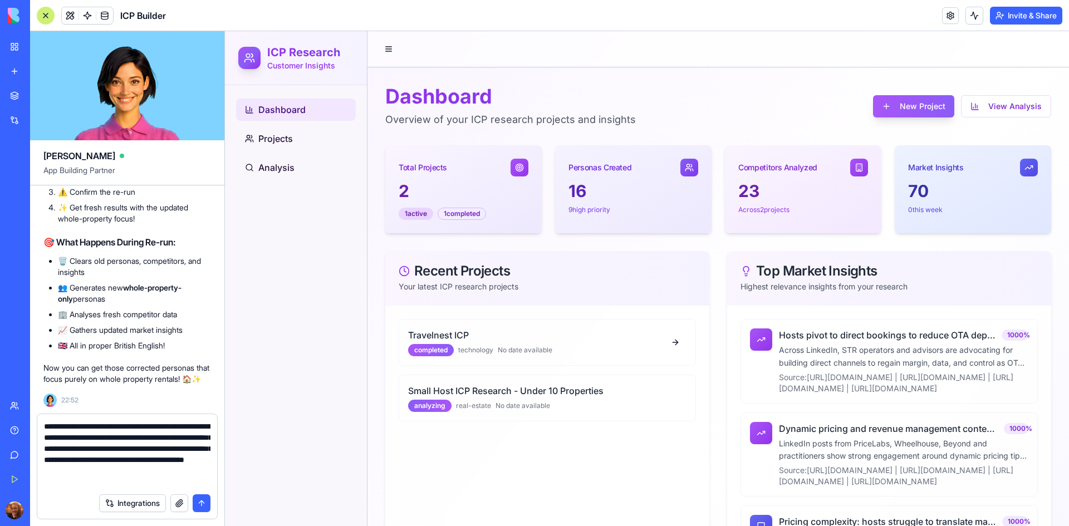
click at [129, 483] on textarea "**********" at bounding box center [127, 454] width 166 height 67
type textarea "**********"
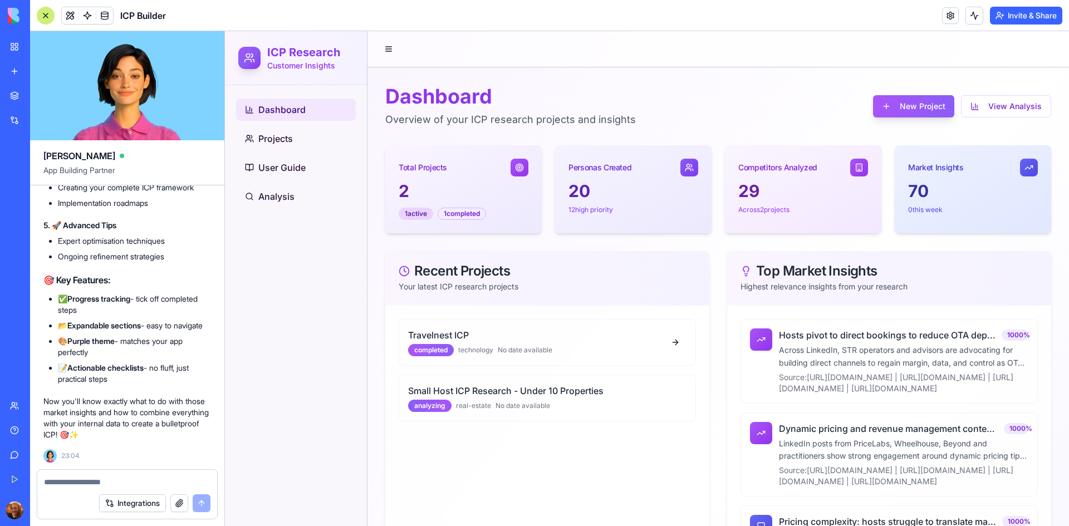
scroll to position [12053, 0]
click at [136, 412] on p "Now you'll know exactly what to do with those market insights and how to combin…" at bounding box center [127, 418] width 168 height 45
click at [210, 293] on li "✅ Progress tracking - tick off completed steps" at bounding box center [134, 304] width 153 height 22
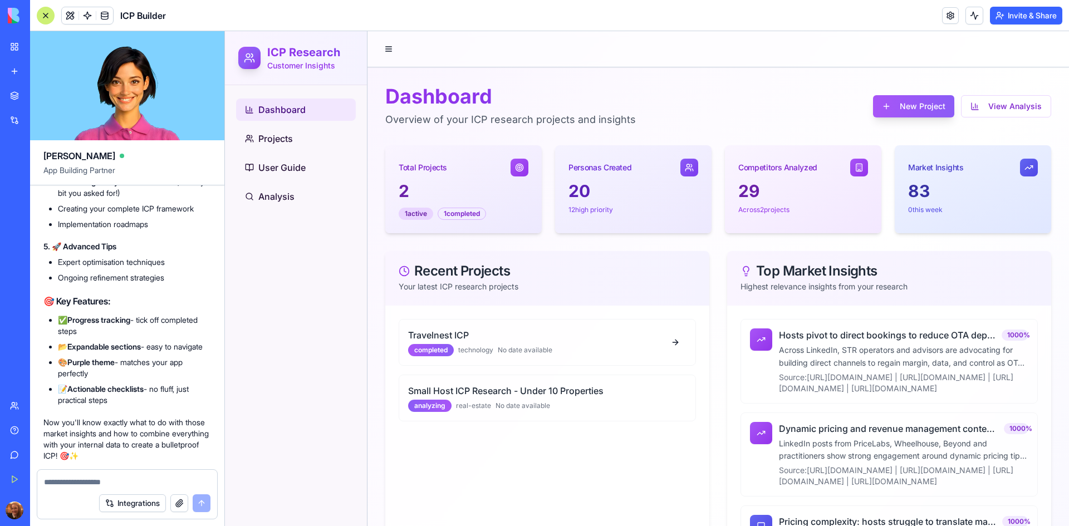
scroll to position [11875, 0]
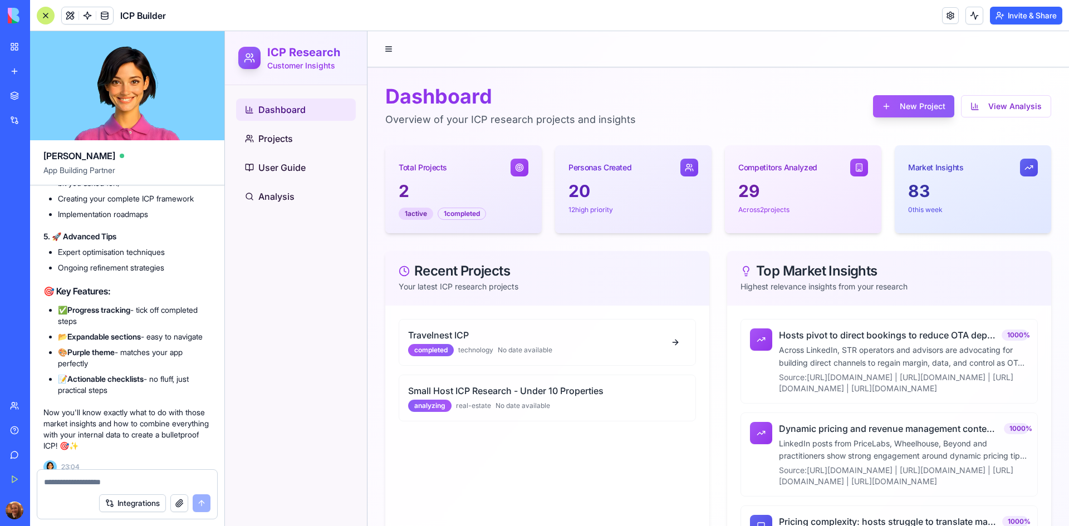
click at [209, 140] on li "Leveraging hashtags for social media strategy" at bounding box center [134, 128] width 153 height 22
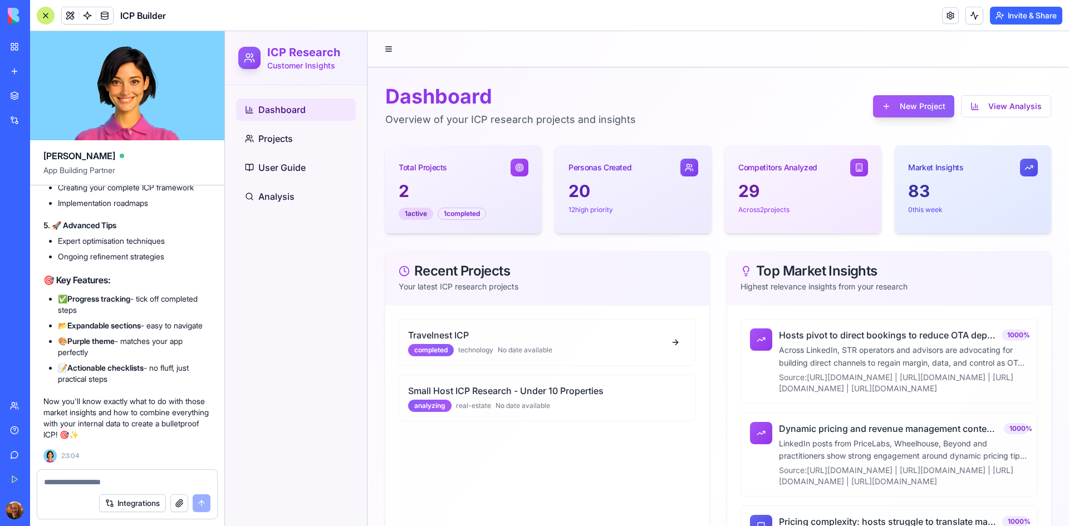
scroll to position [12053, 0]
click at [295, 156] on link "User Guide" at bounding box center [296, 167] width 120 height 22
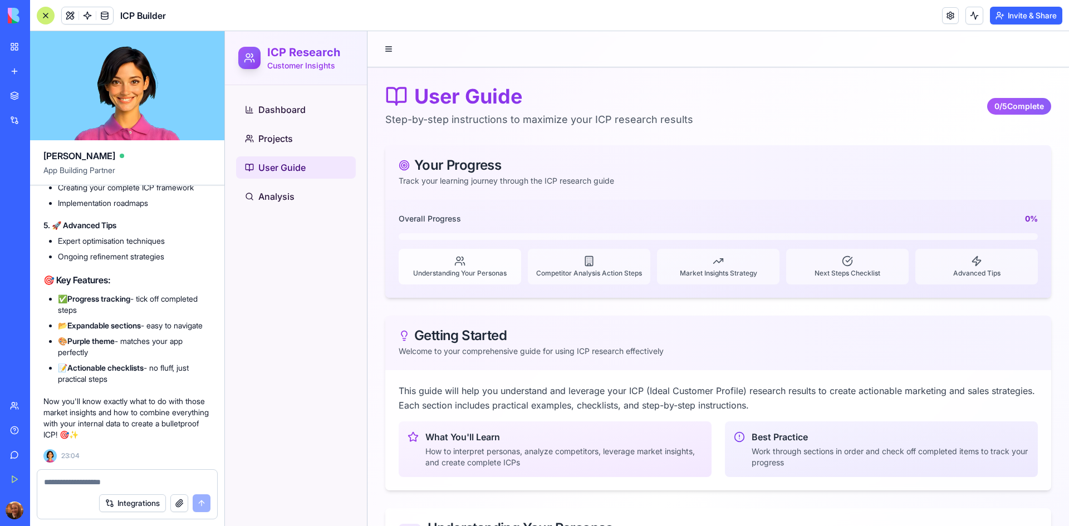
click at [470, 270] on span "Understanding Your Personas" at bounding box center [460, 273] width 94 height 9
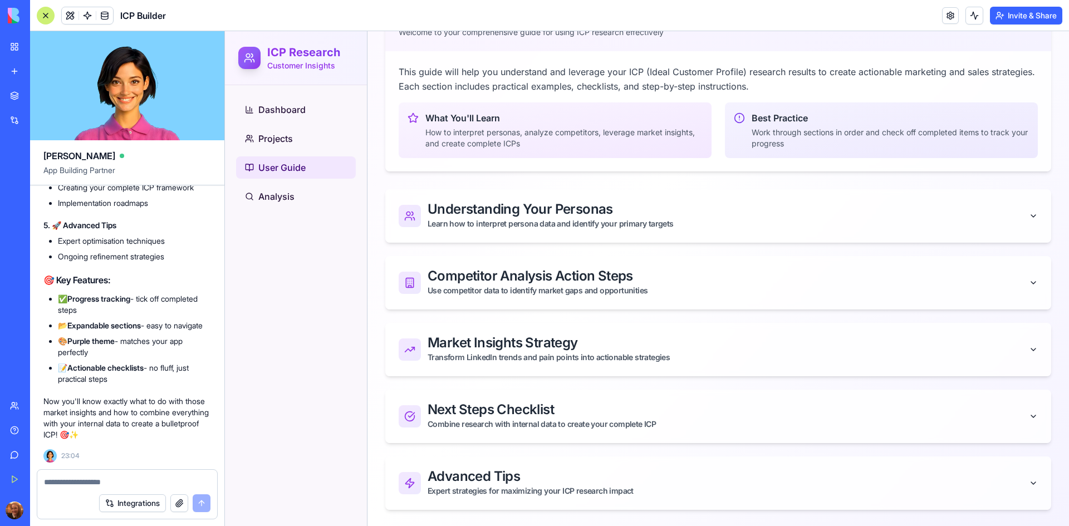
scroll to position [321, 0]
click at [87, 478] on textarea at bounding box center [127, 481] width 166 height 11
click at [896, 229] on button "Understanding Your Personas Learn how to interpret persona data and identify yo…" at bounding box center [718, 214] width 666 height 53
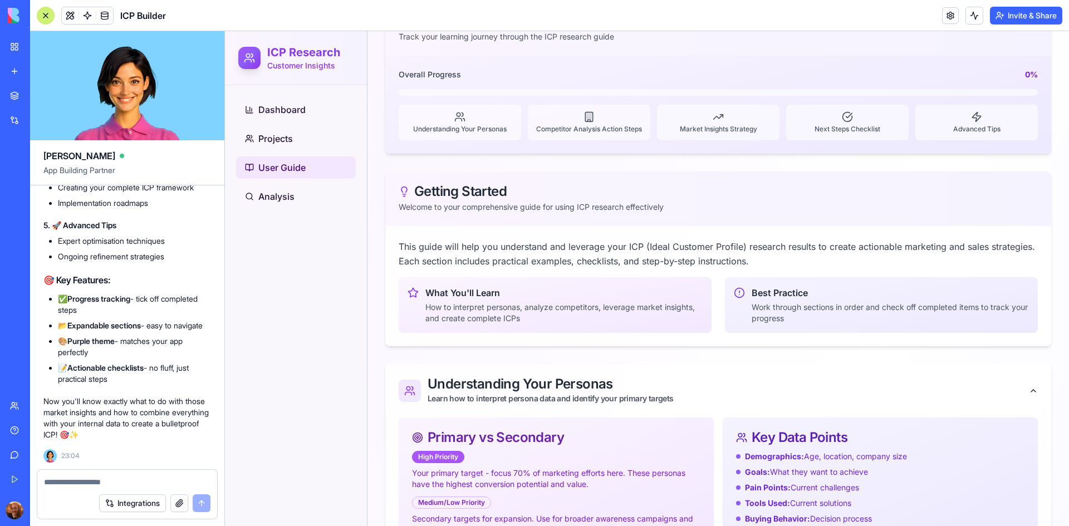
scroll to position [152, 0]
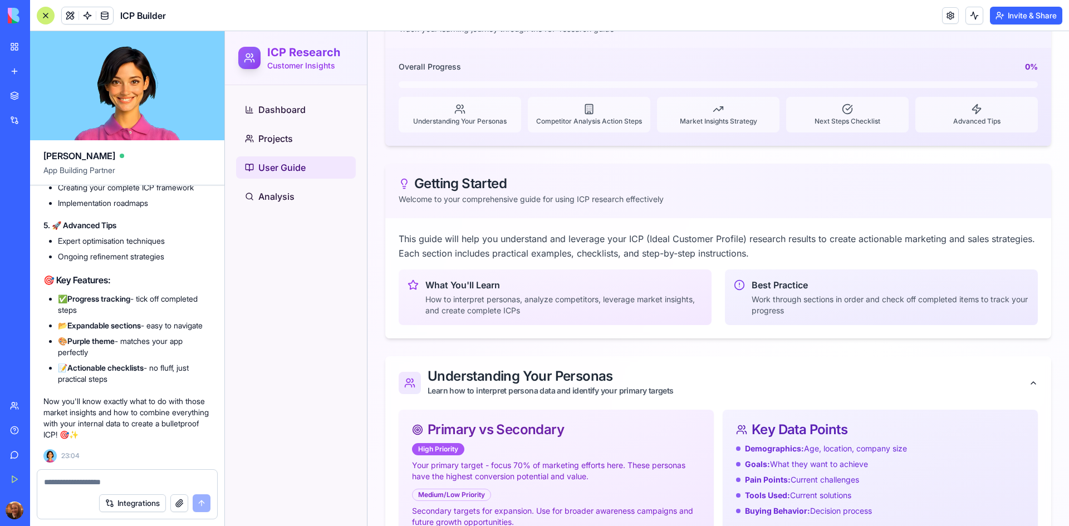
click at [1029, 381] on icon "button" at bounding box center [1033, 383] width 9 height 9
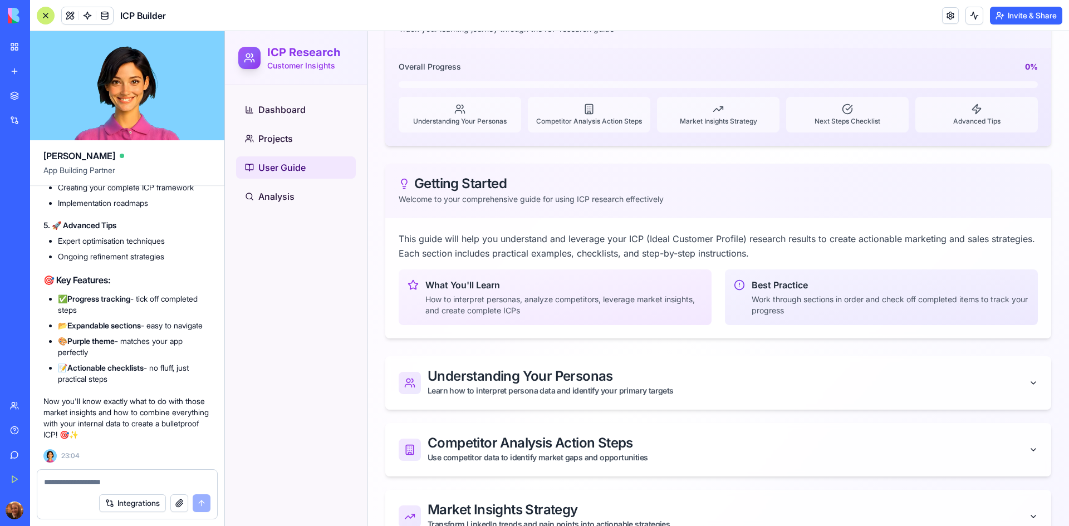
click at [1026, 444] on button "Competitor Analysis Action Steps Use competitor data to identify market gaps an…" at bounding box center [718, 449] width 666 height 53
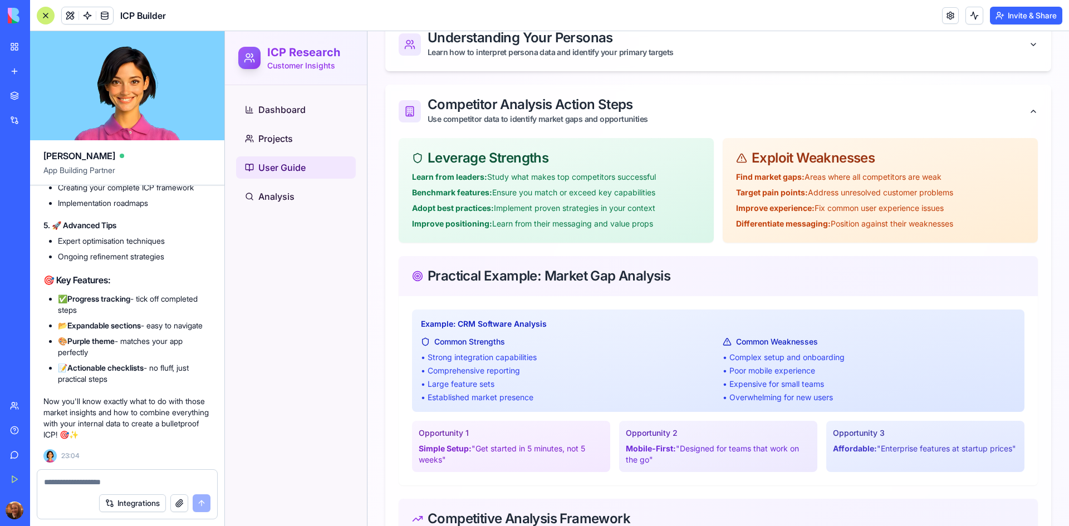
scroll to position [424, 0]
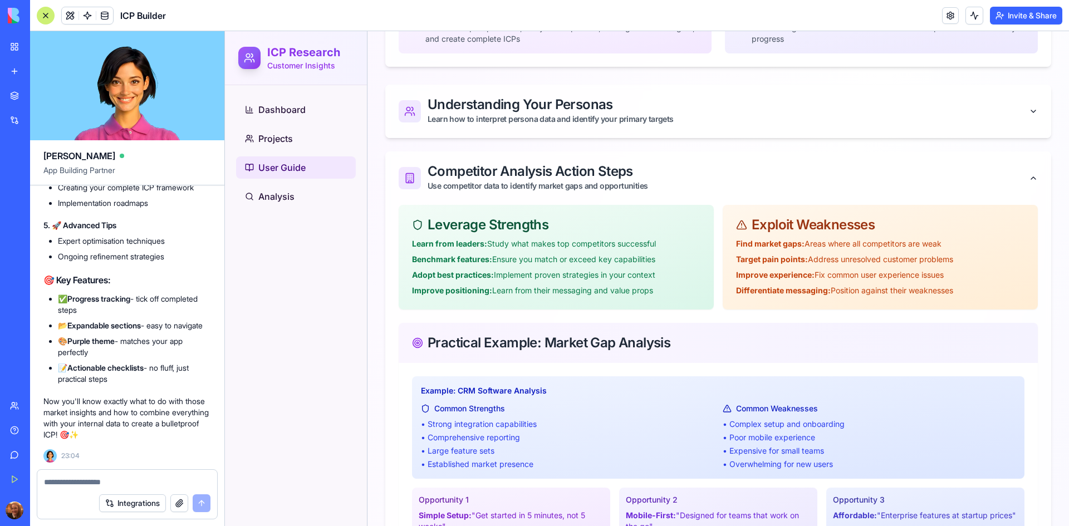
click at [1021, 168] on button "Competitor Analysis Action Steps Use competitor data to identify market gaps an…" at bounding box center [718, 177] width 666 height 53
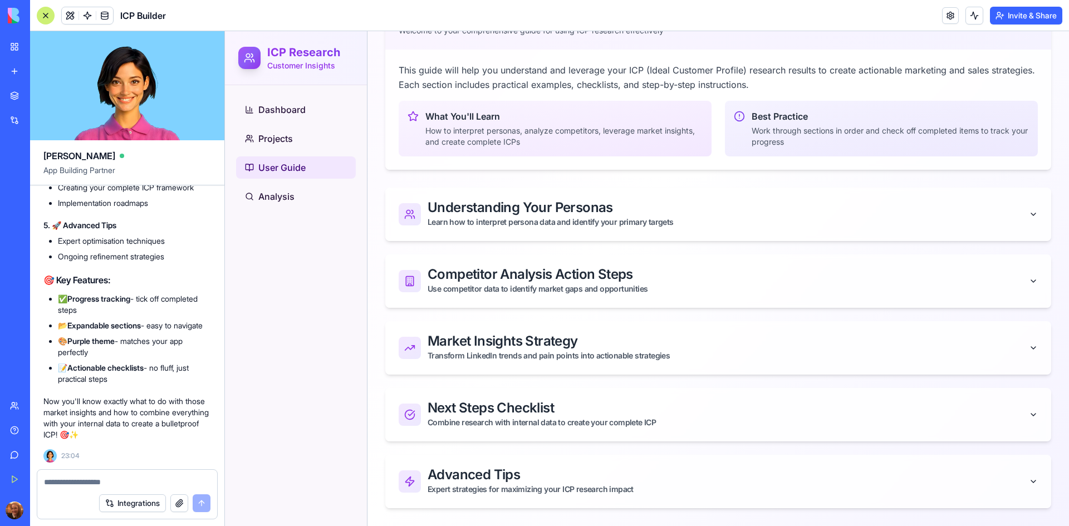
click at [987, 331] on button "Market Insights Strategy Transform LinkedIn trends and pain points into actiona…" at bounding box center [718, 347] width 666 height 53
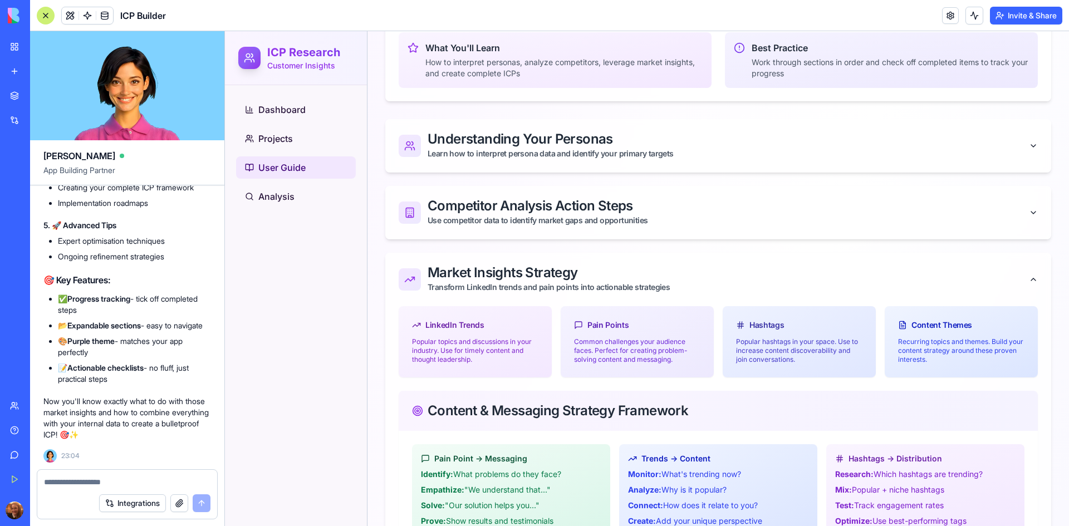
scroll to position [357, 0]
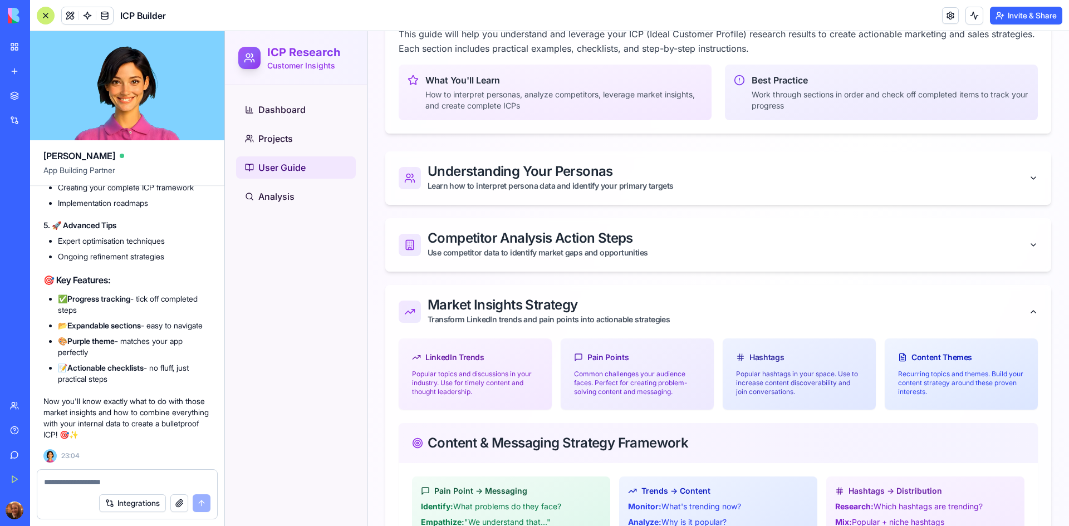
click at [1017, 308] on div "Market Insights Strategy" at bounding box center [727, 304] width 601 height 13
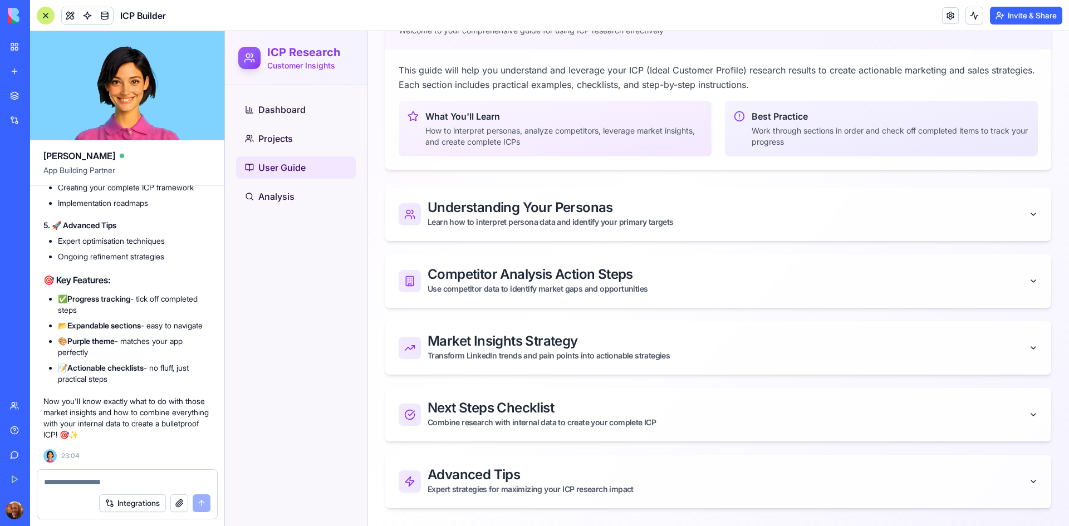
click at [1000, 427] on div "Combine research with internal data to create your complete ICP" at bounding box center [727, 422] width 601 height 11
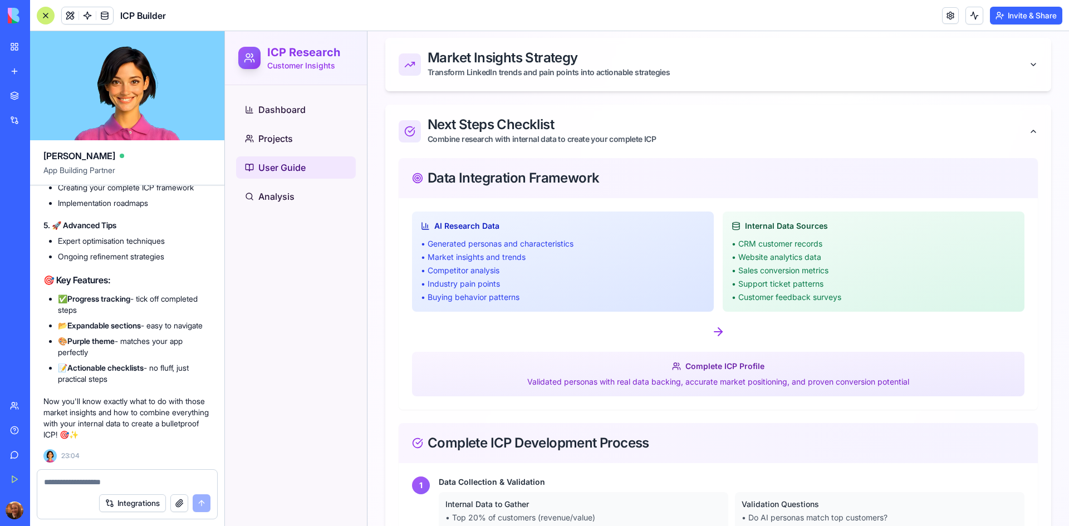
scroll to position [621, 0]
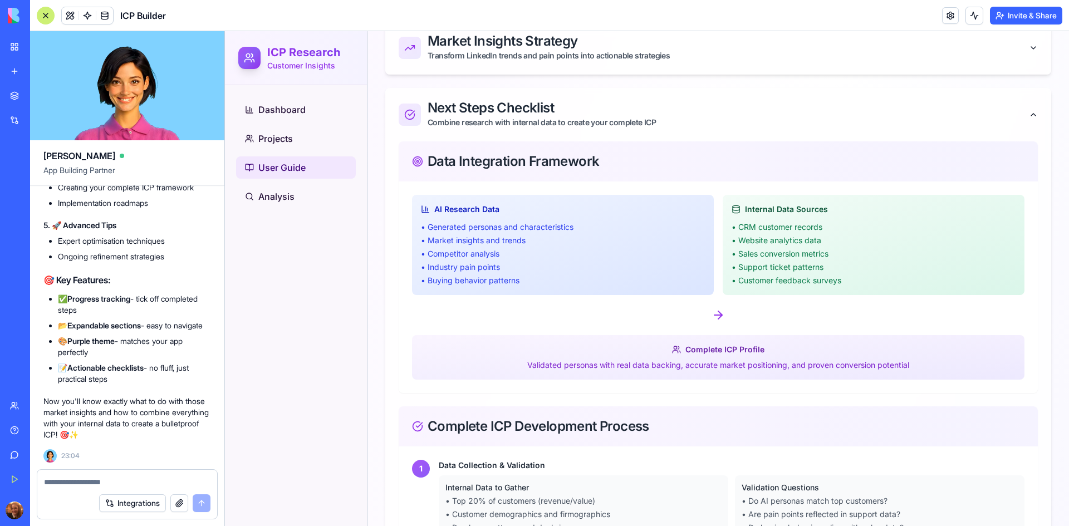
click at [714, 315] on icon at bounding box center [718, 315] width 8 height 0
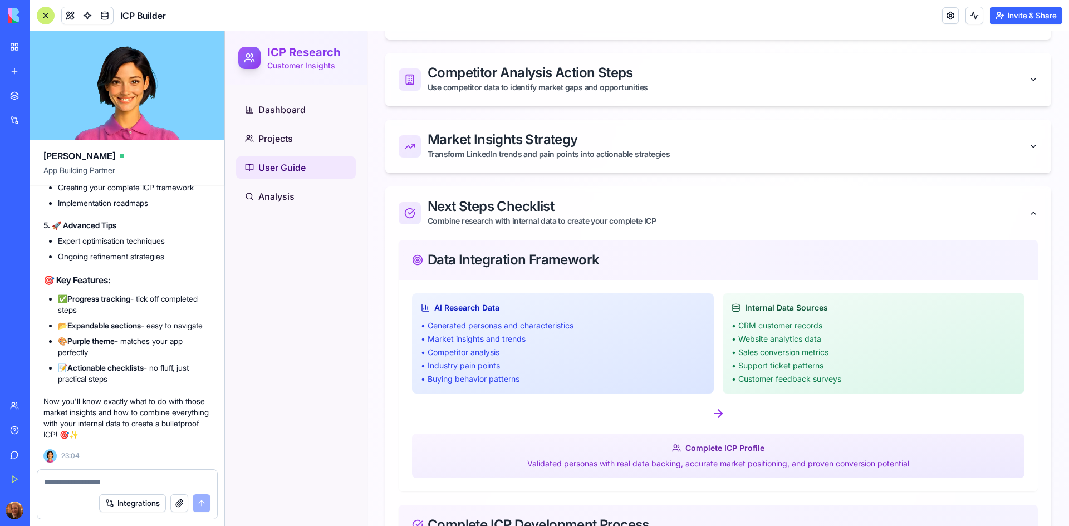
scroll to position [492, 0]
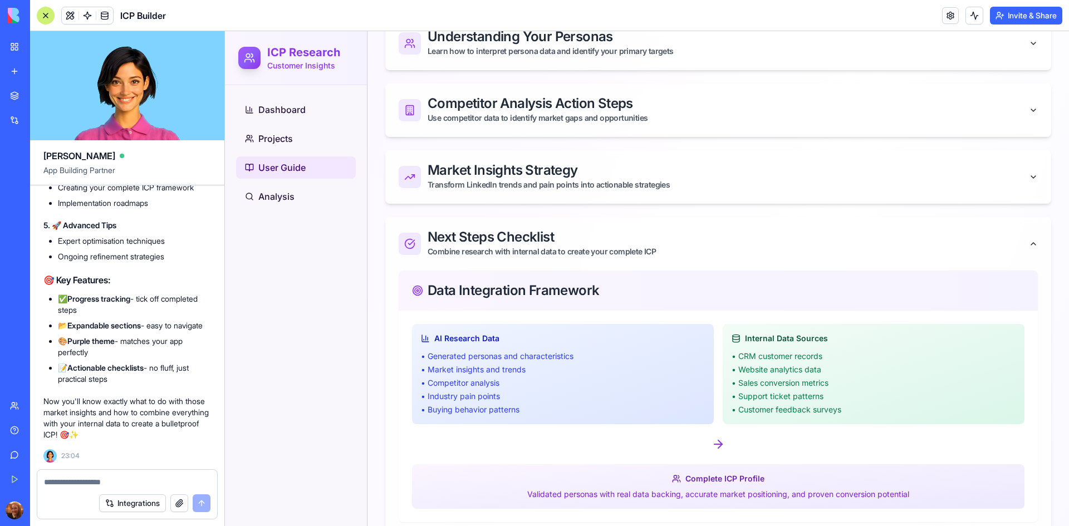
click at [1014, 253] on div "Combine research with internal data to create your complete ICP" at bounding box center [727, 251] width 601 height 11
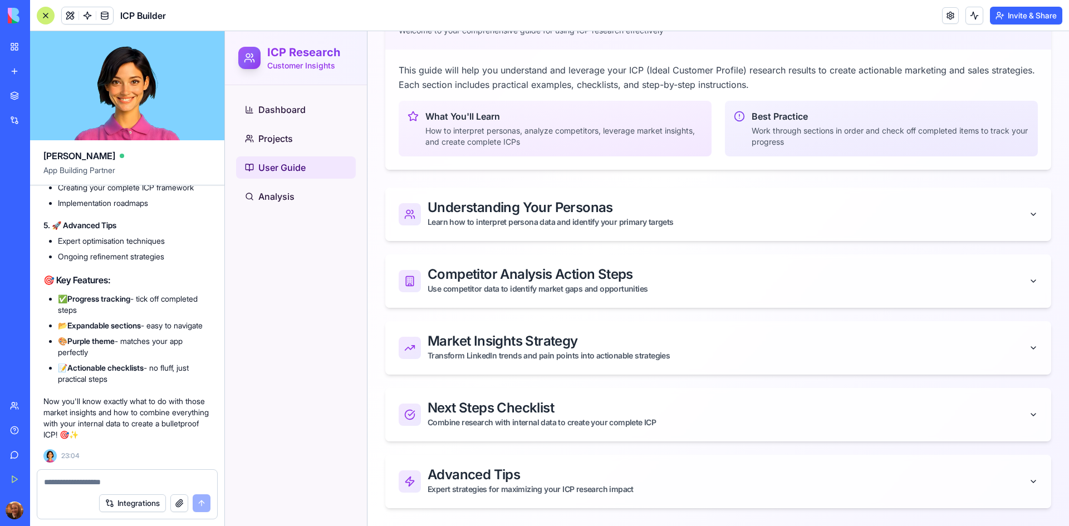
scroll to position [321, 0]
click at [190, 480] on textarea at bounding box center [127, 481] width 166 height 11
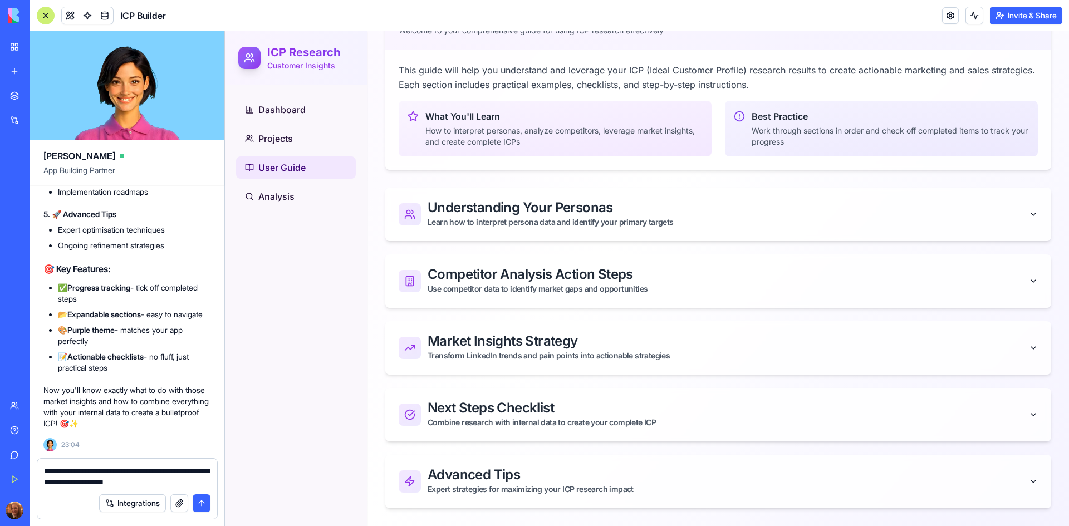
type textarea "**********"
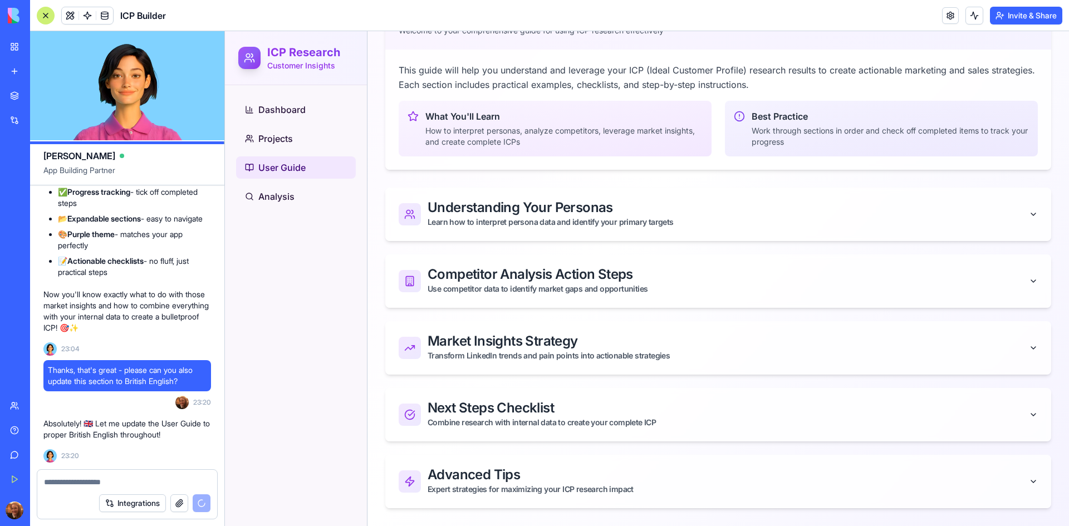
scroll to position [12180, 0]
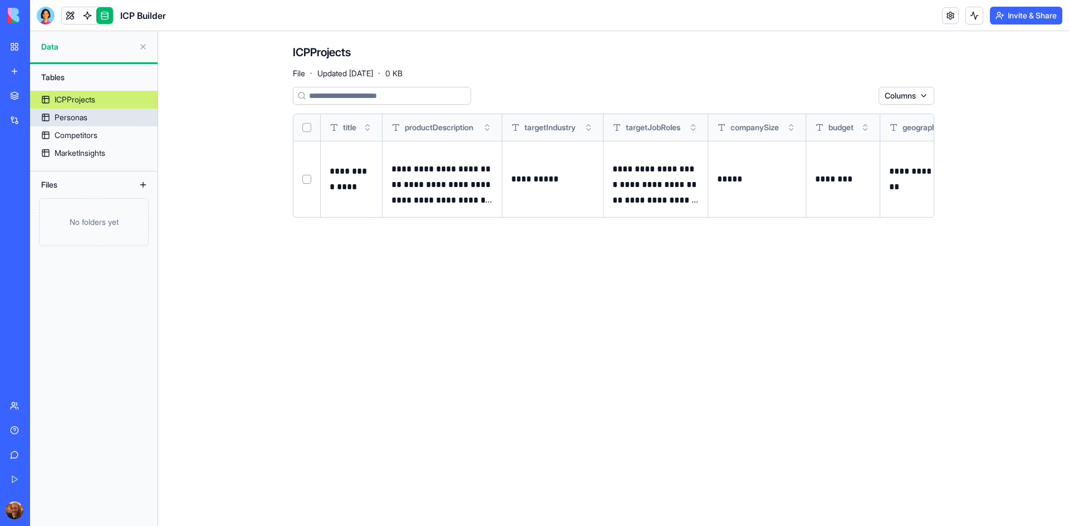
click at [77, 119] on div "Personas" at bounding box center [71, 117] width 33 height 11
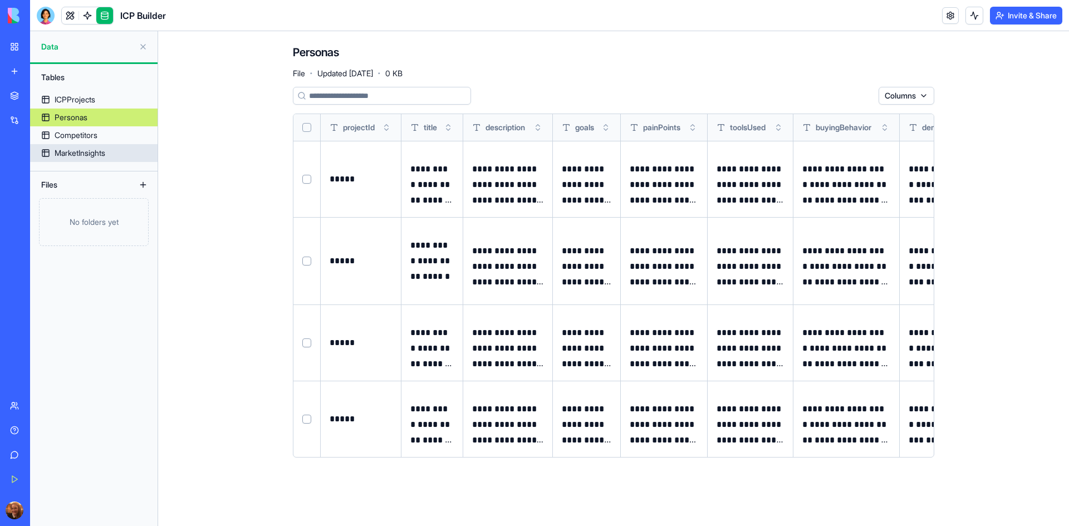
click at [81, 153] on div "MarketInsights" at bounding box center [80, 153] width 51 height 11
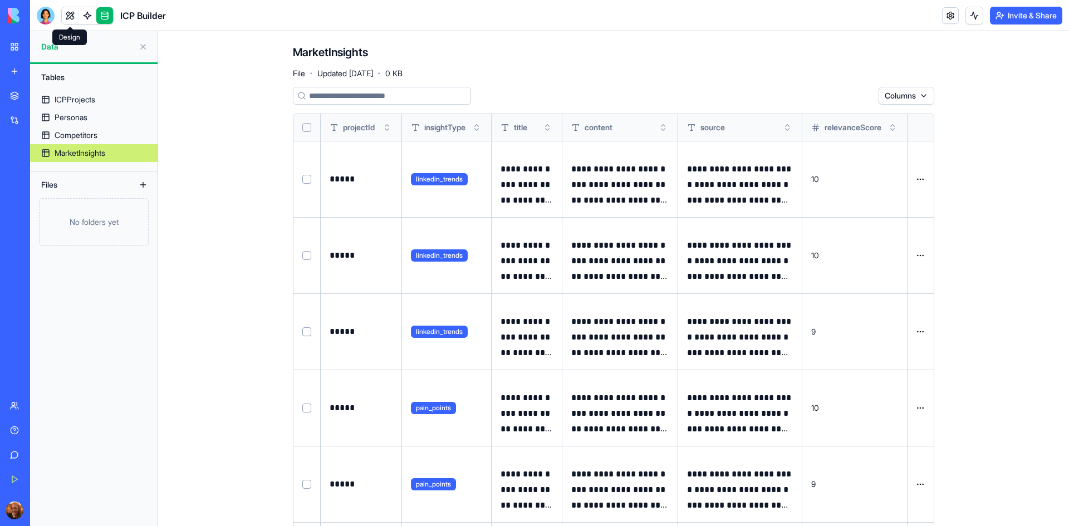
click at [70, 19] on link at bounding box center [70, 15] width 17 height 17
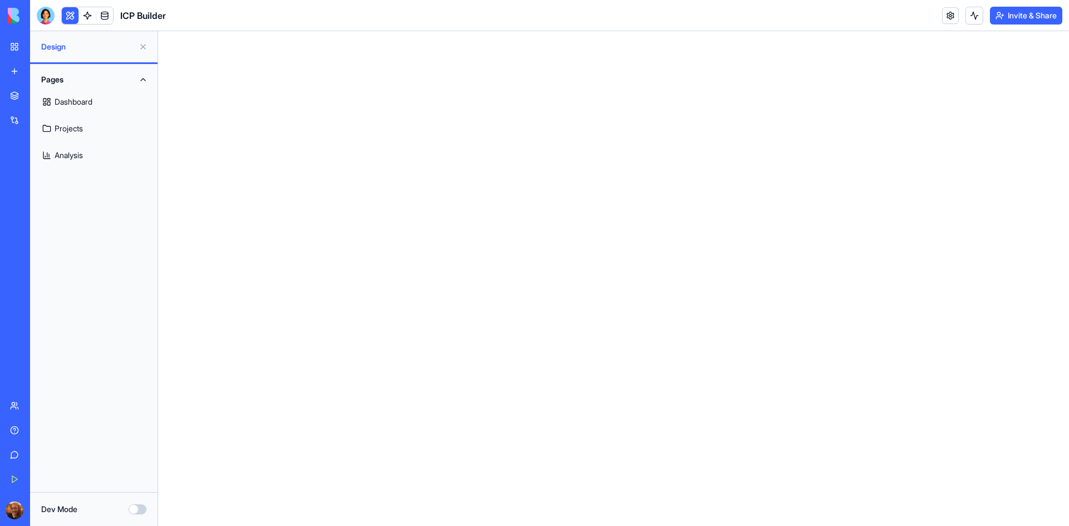
click at [97, 94] on link "Dashboard" at bounding box center [94, 102] width 114 height 27
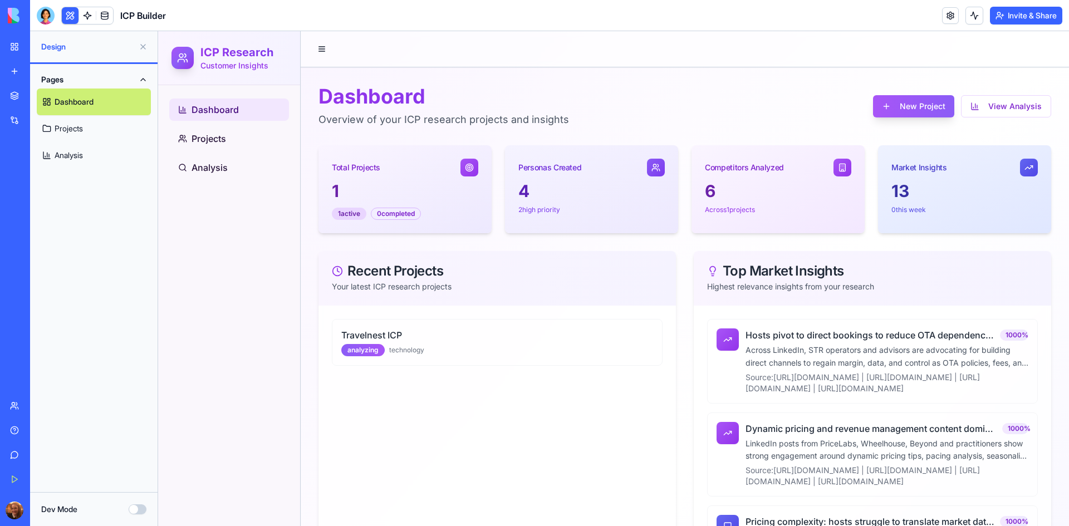
click at [63, 132] on link "Projects" at bounding box center [94, 128] width 114 height 27
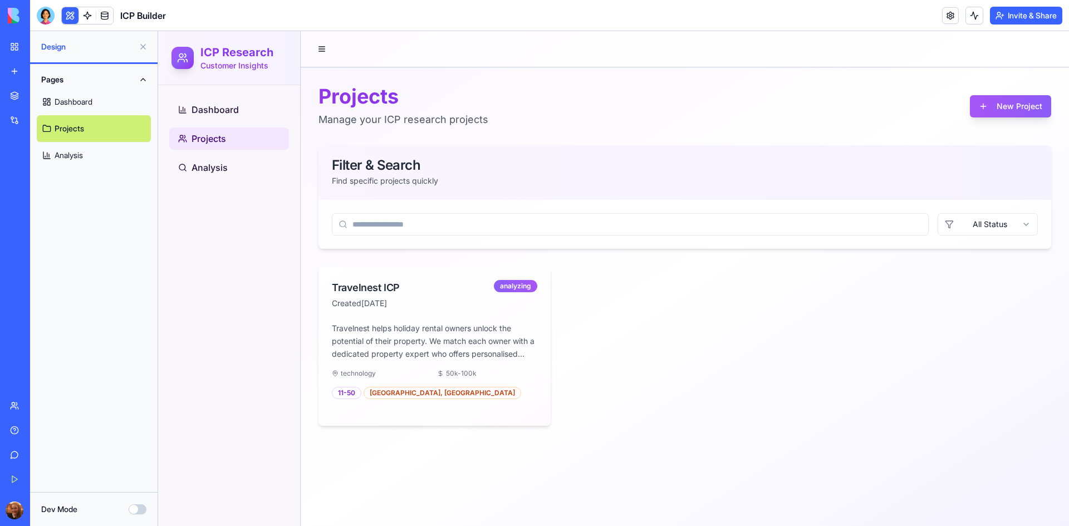
click at [74, 154] on link "Analysis" at bounding box center [94, 155] width 114 height 27
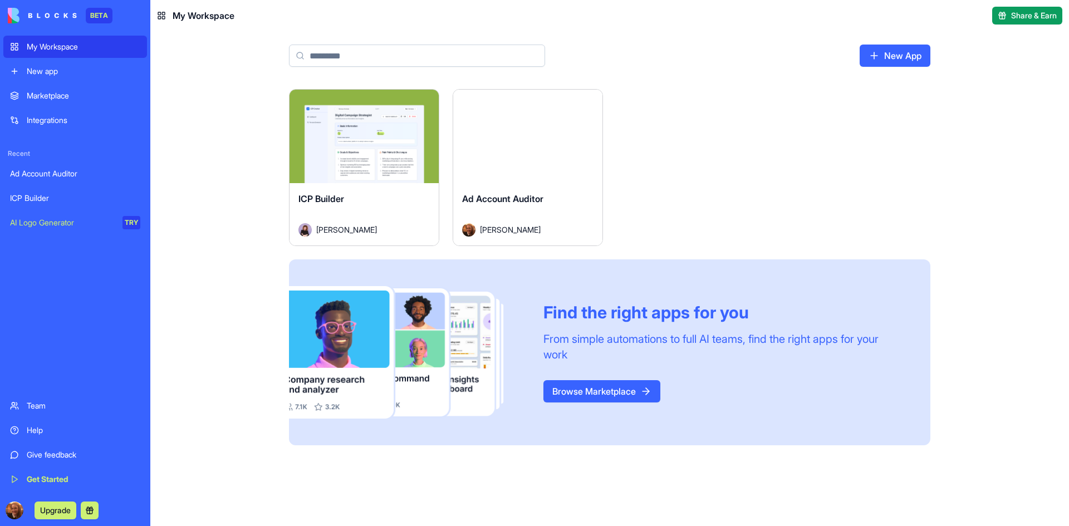
click at [1000, 296] on div "Launch ICP Builder Elina Papernaya Launch Ad Account Auditor Amanda Sanders Fin…" at bounding box center [609, 307] width 918 height 437
